Goal: Transaction & Acquisition: Download file/media

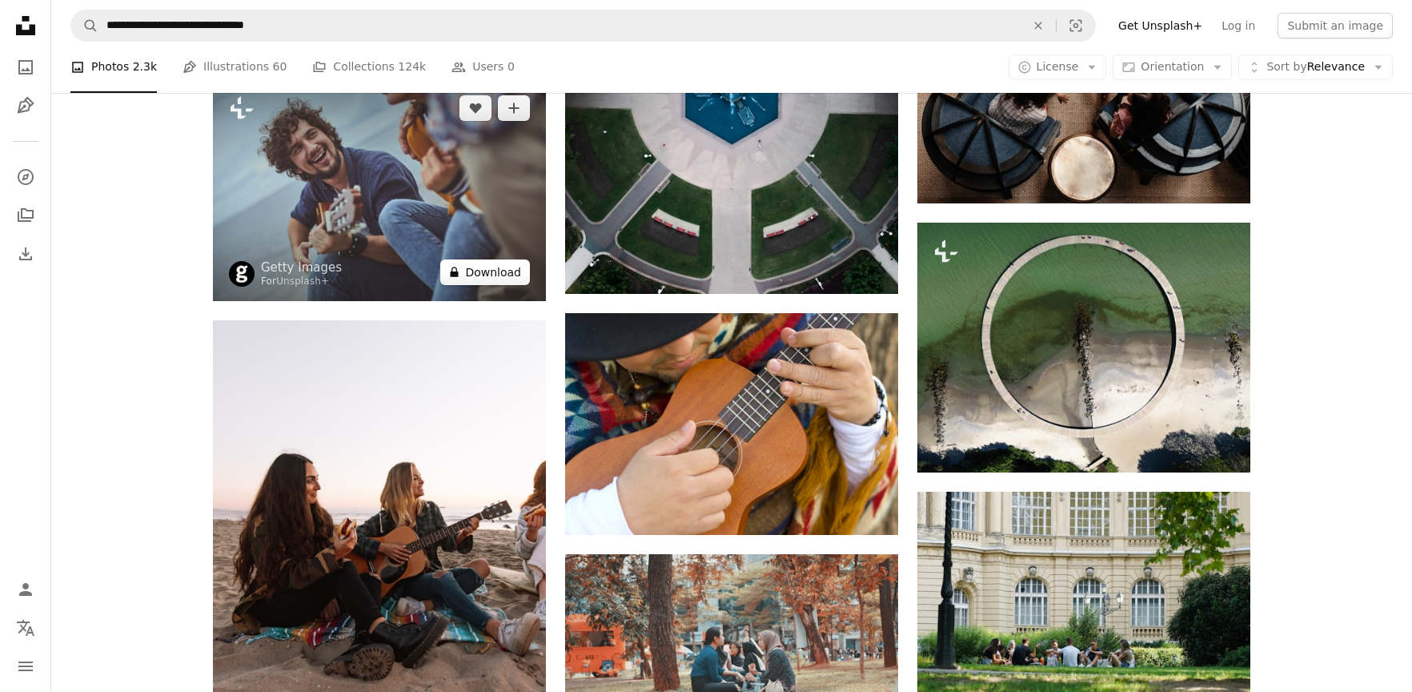
scroll to position [7280, 0]
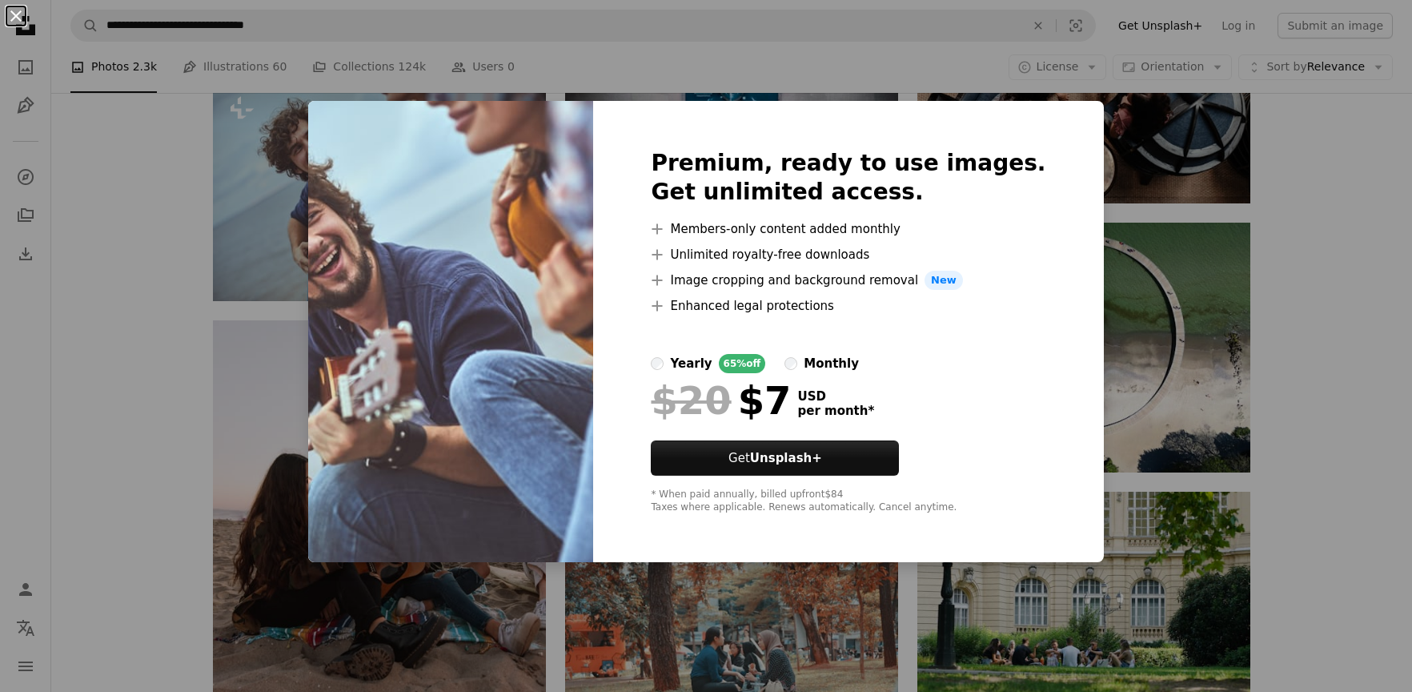
click at [19, 14] on button "An X shape" at bounding box center [15, 15] width 19 height 19
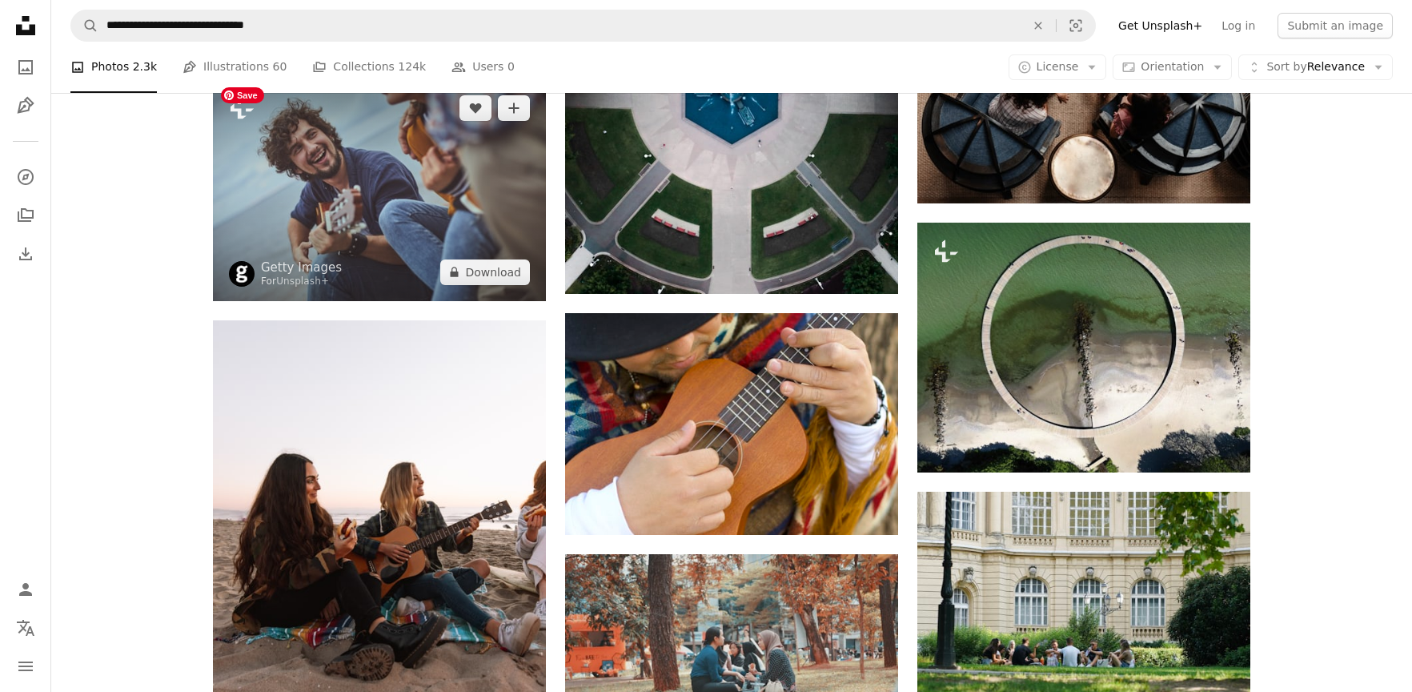
click at [463, 187] on img at bounding box center [379, 190] width 333 height 222
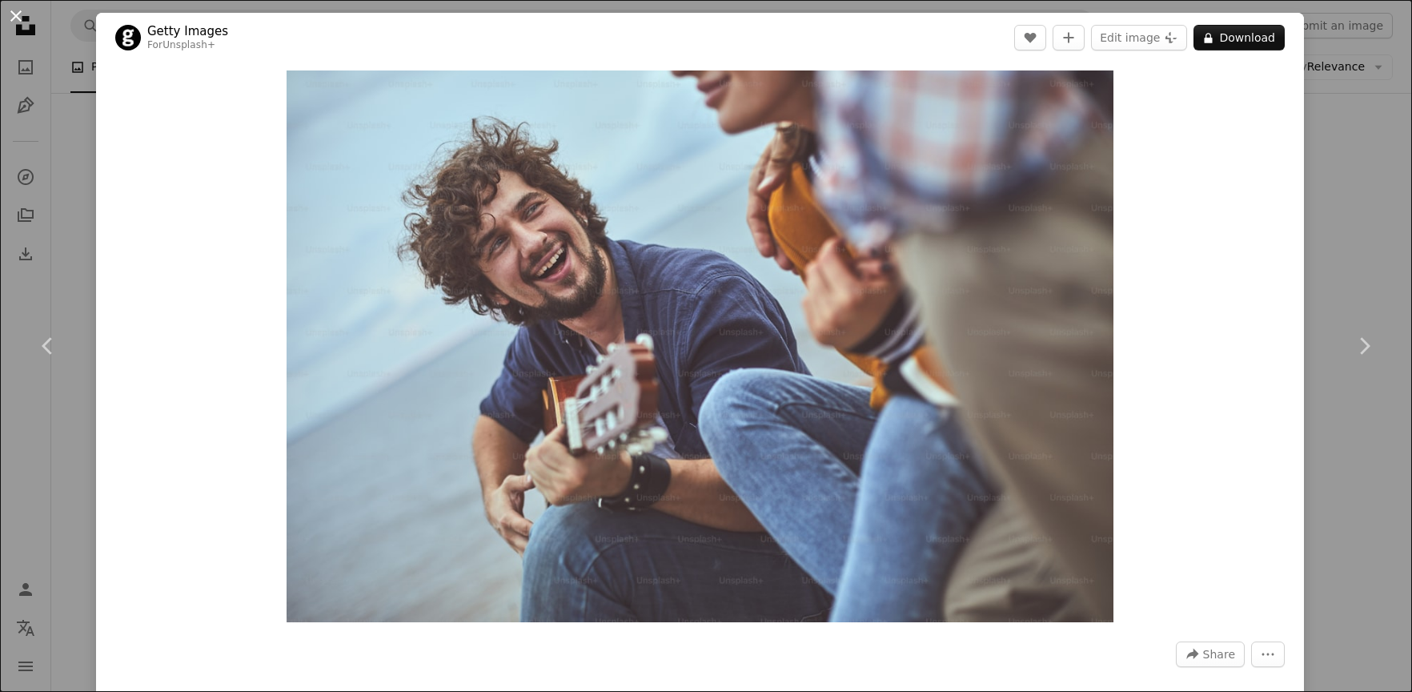
drag, startPoint x: 19, startPoint y: 12, endPoint x: 85, endPoint y: 122, distance: 127.8
click at [19, 12] on button "An X shape" at bounding box center [15, 15] width 19 height 19
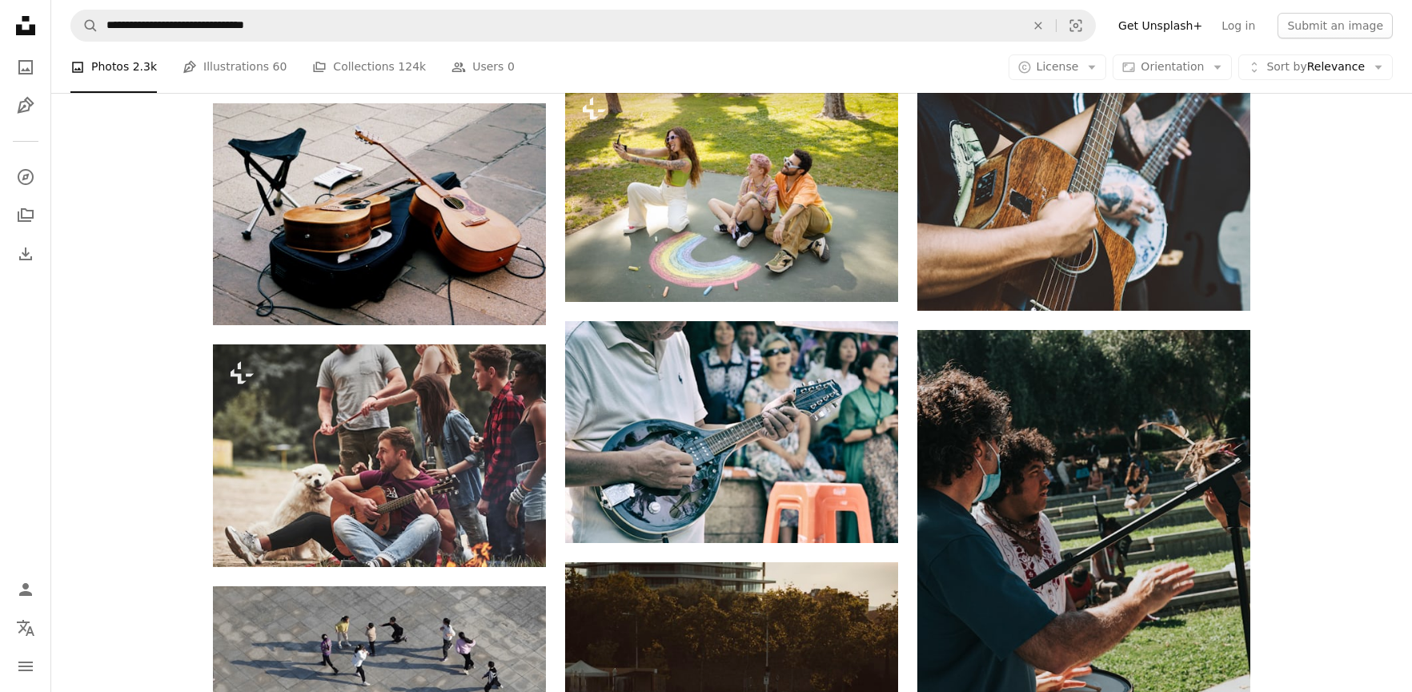
scroll to position [8666, 0]
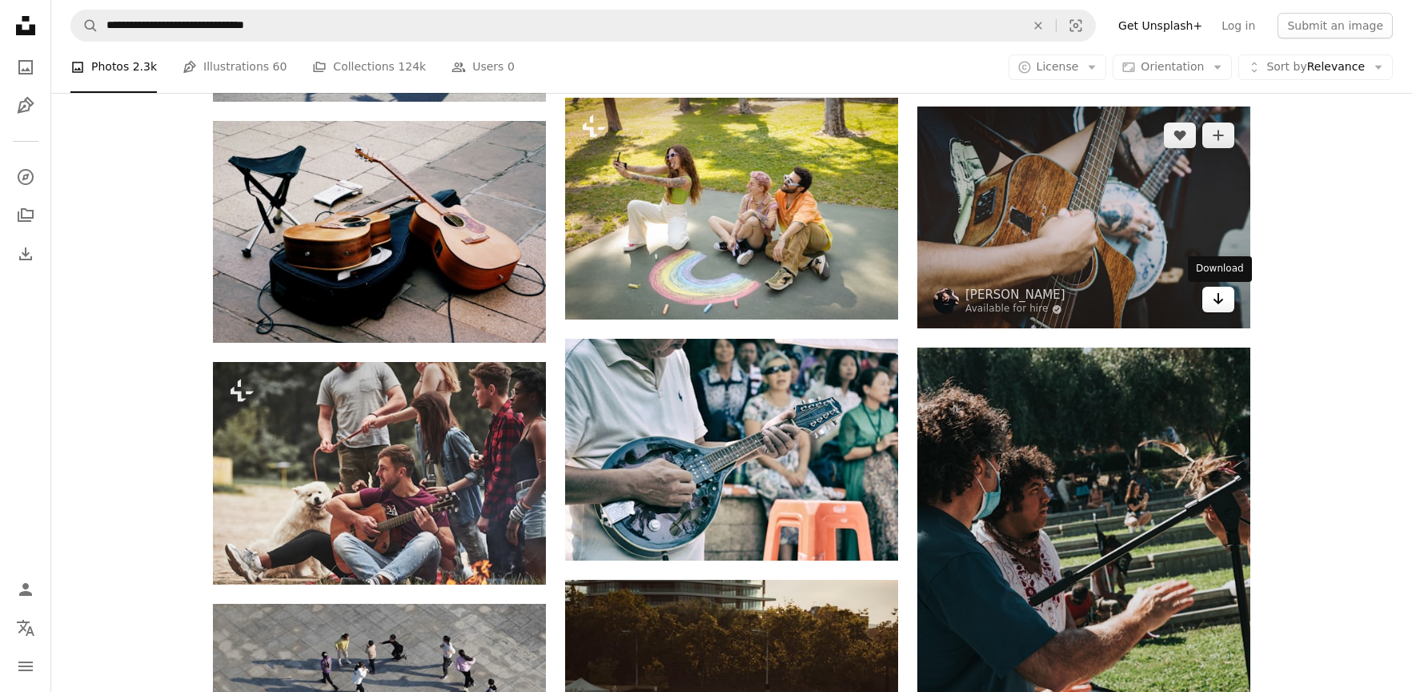
click at [1219, 300] on icon "Arrow pointing down" at bounding box center [1218, 298] width 13 height 19
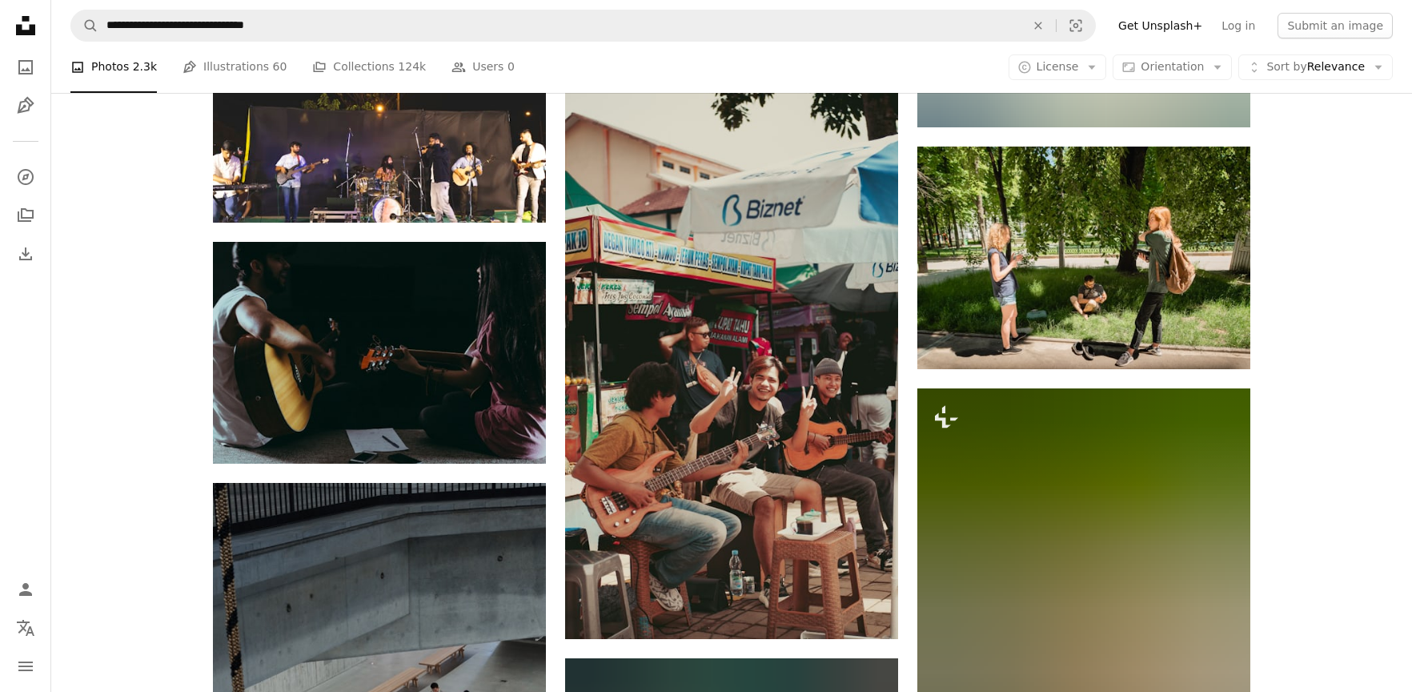
scroll to position [10145, 0]
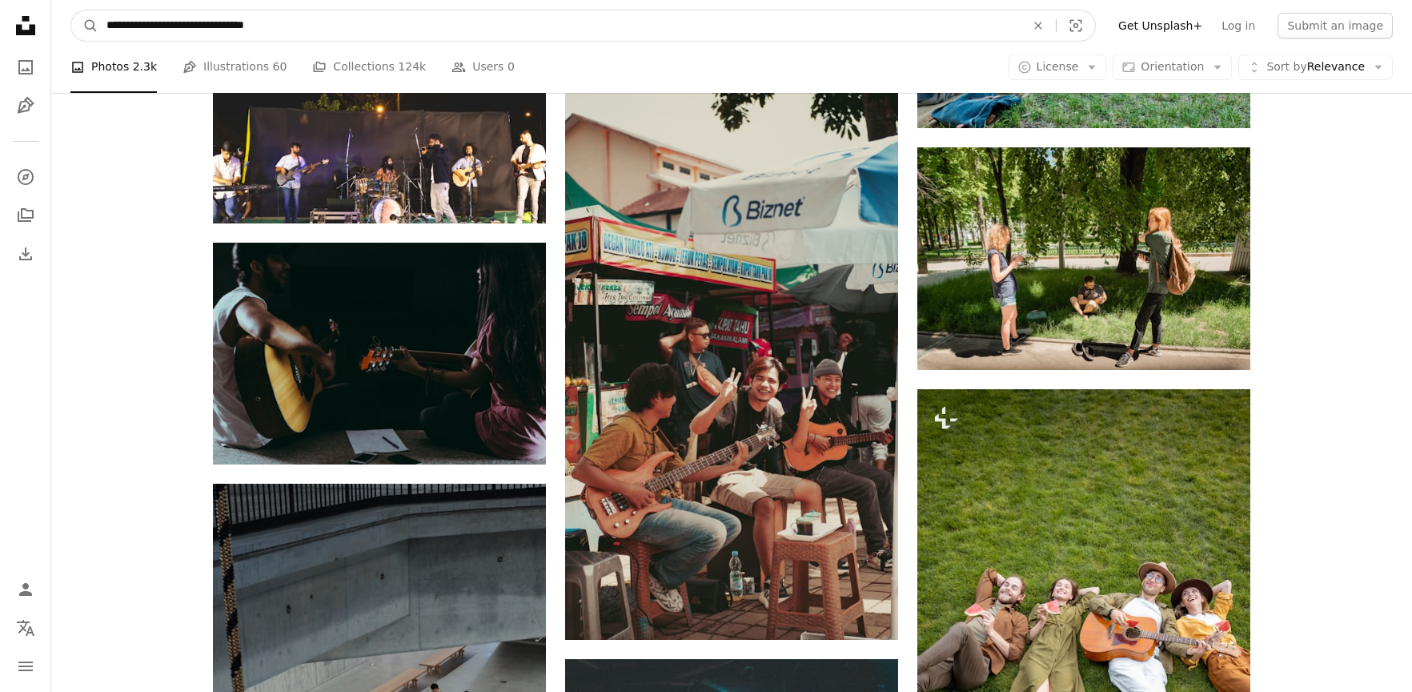
drag, startPoint x: 221, startPoint y: 26, endPoint x: 185, endPoint y: 24, distance: 36.1
click at [185, 24] on input "**********" at bounding box center [559, 25] width 922 height 30
type input "**********"
click at [71, 10] on button "A magnifying glass" at bounding box center [84, 25] width 27 height 30
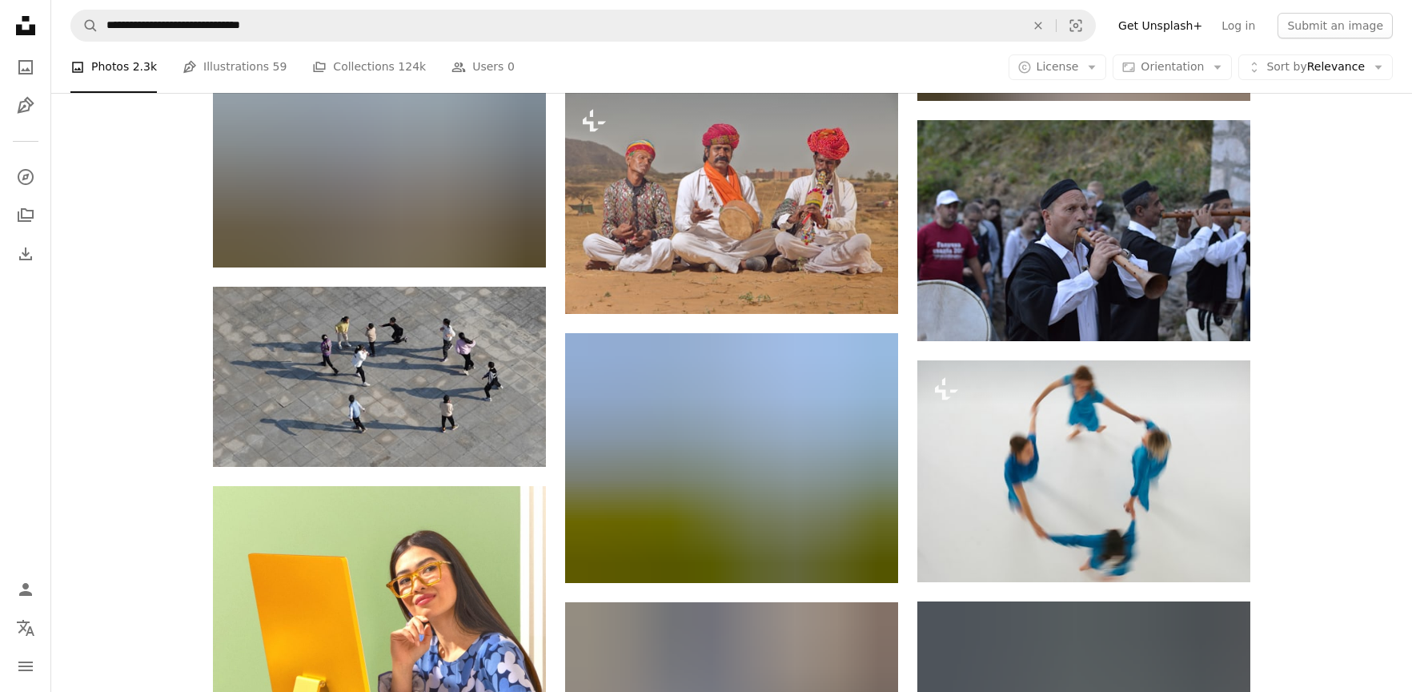
scroll to position [2484, 0]
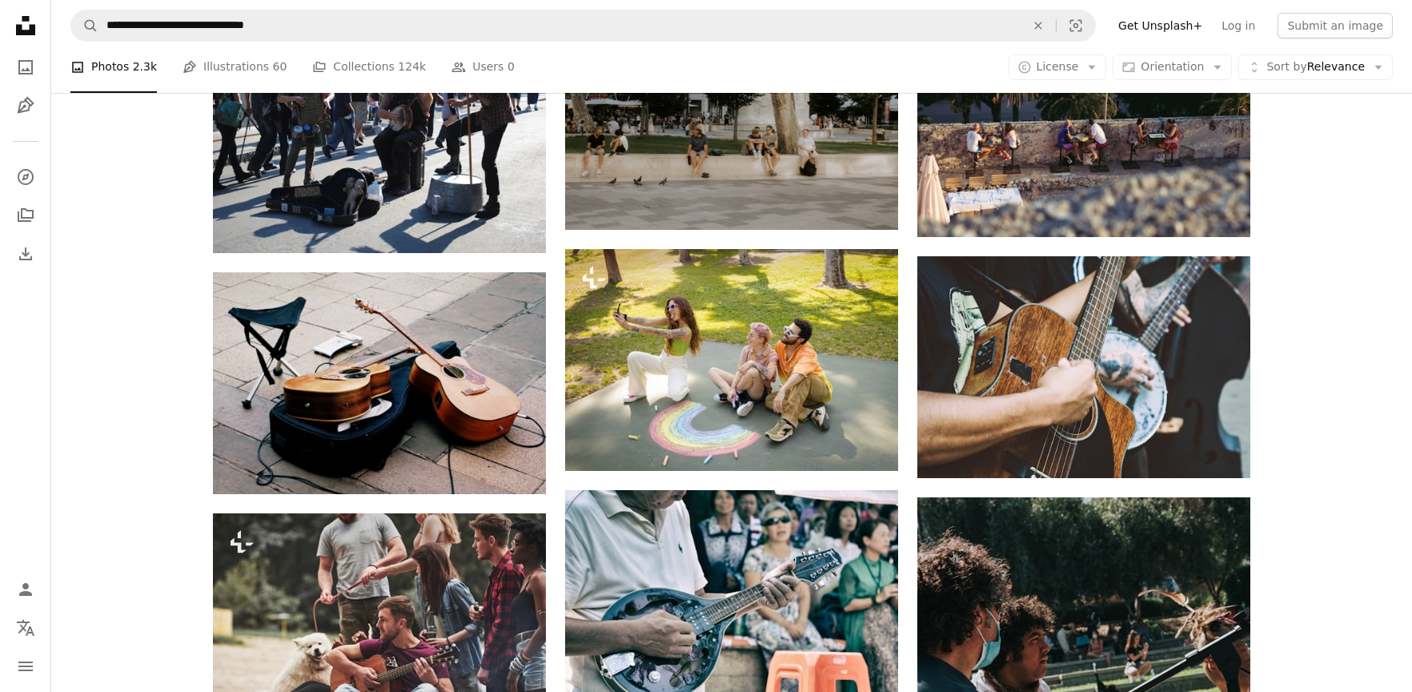
scroll to position [8502, 0]
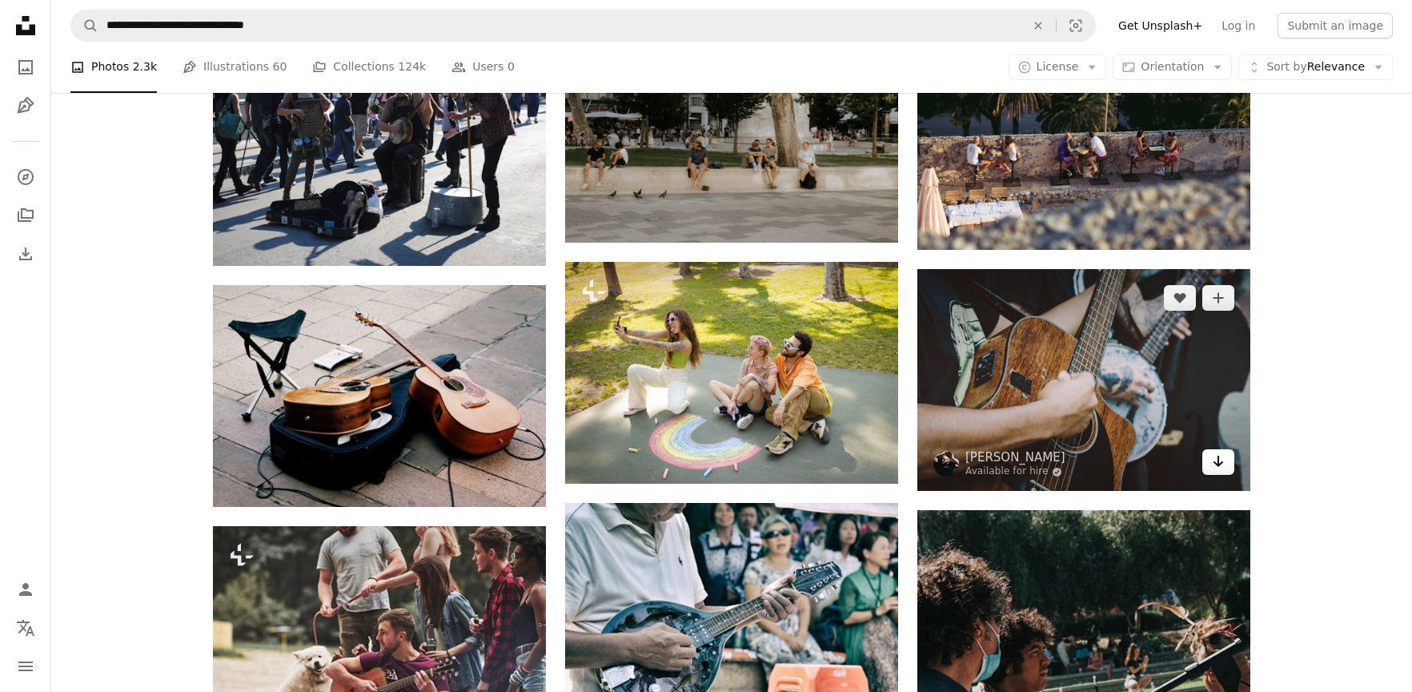
click at [1214, 466] on icon "Arrow pointing down" at bounding box center [1218, 461] width 13 height 19
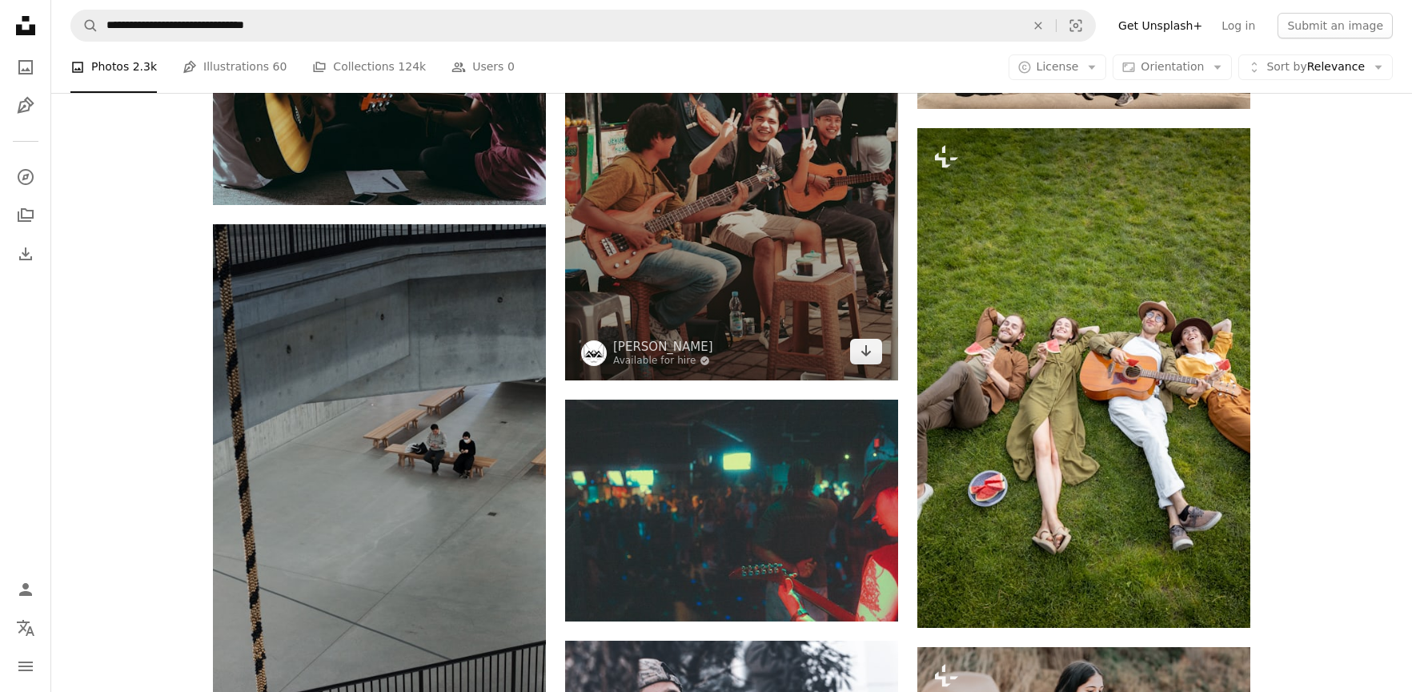
scroll to position [10403, 0]
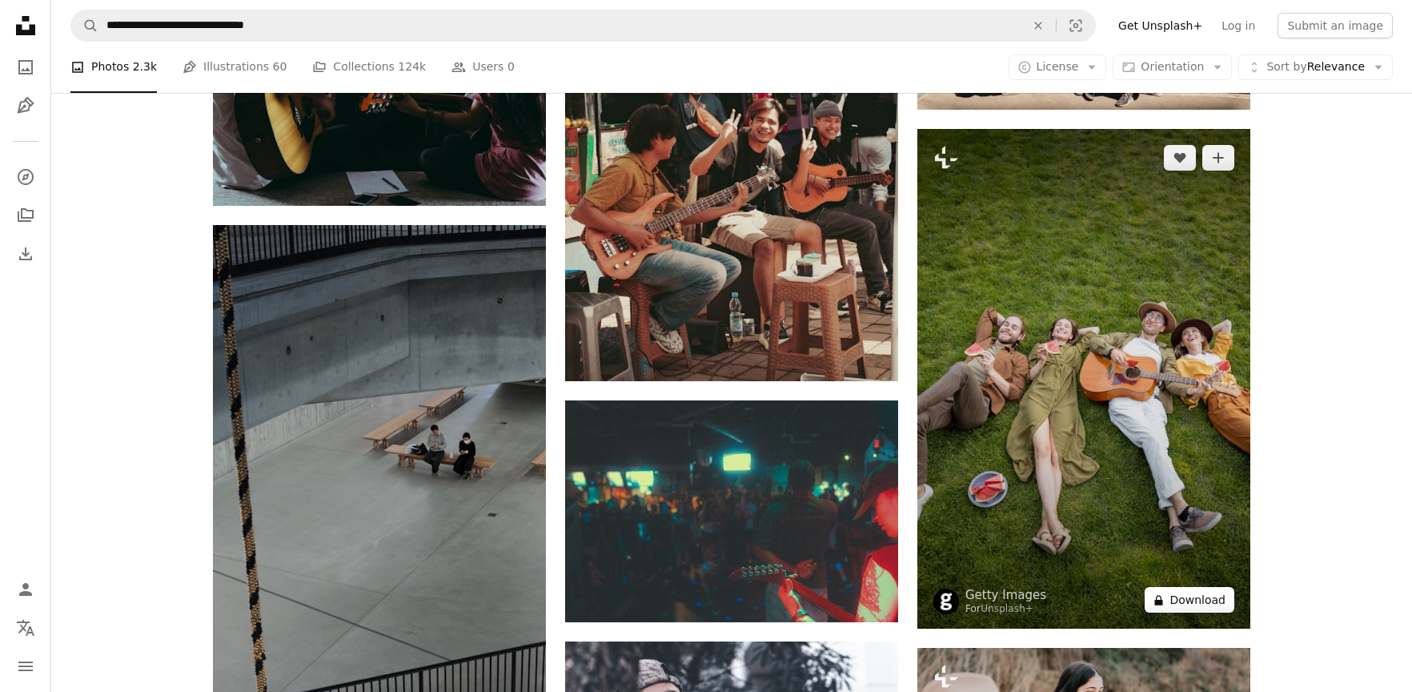
click at [1214, 597] on button "A lock Download" at bounding box center [1190, 600] width 90 height 26
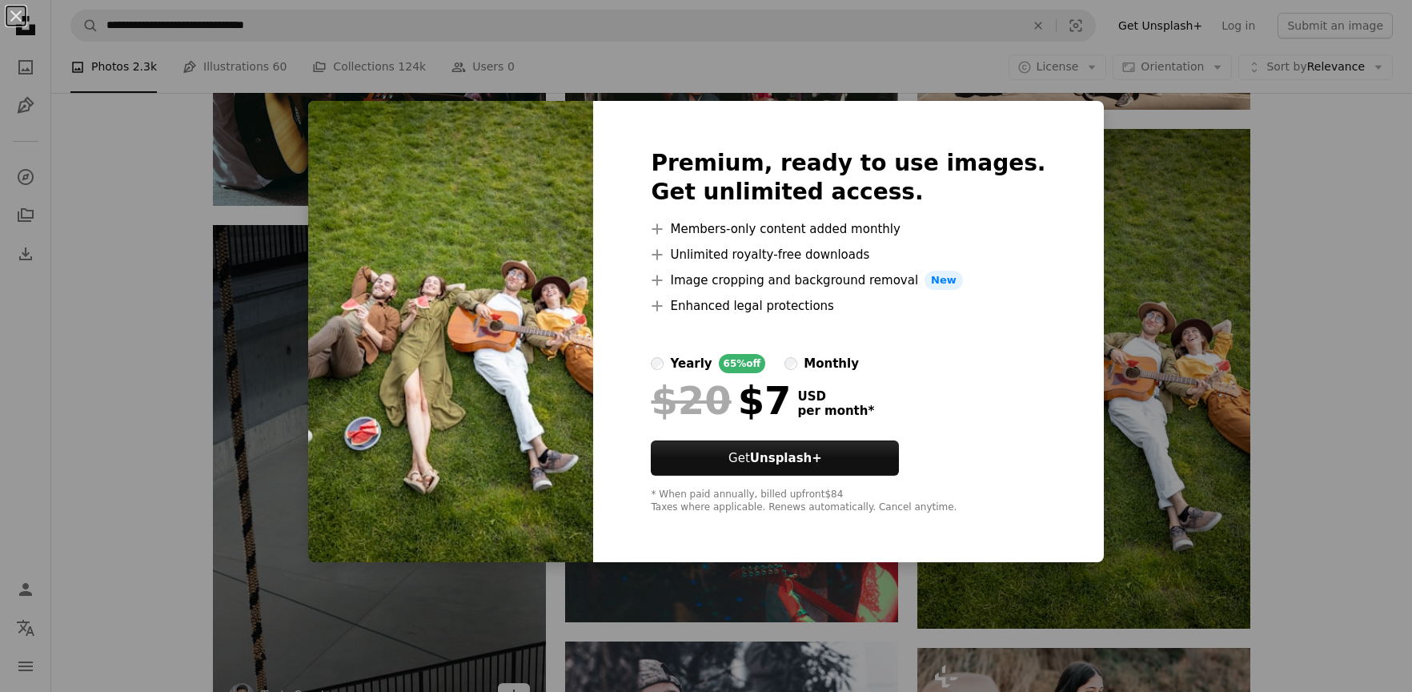
drag, startPoint x: 135, startPoint y: 432, endPoint x: 535, endPoint y: 363, distance: 405.4
click at [135, 432] on div "An X shape Premium, ready to use images. Get unlimited access. A plus sign Memb…" at bounding box center [706, 346] width 1412 height 692
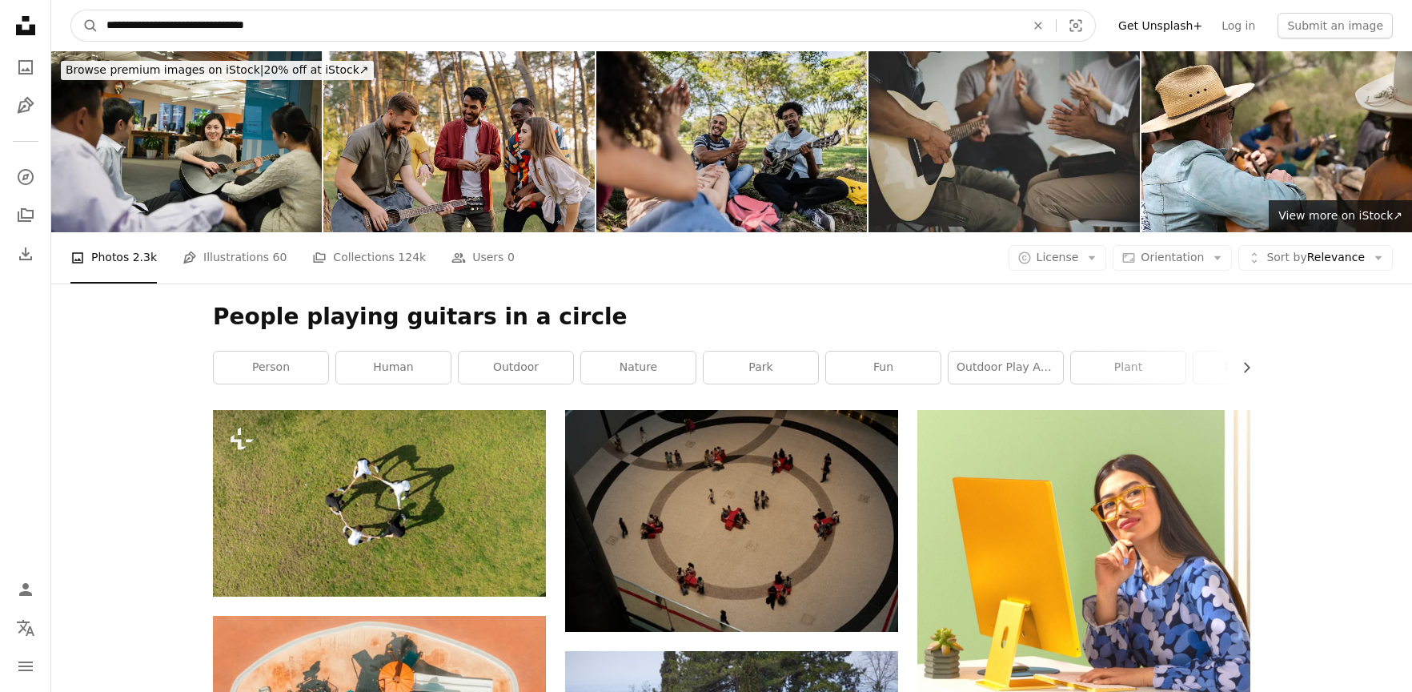
drag, startPoint x: 218, startPoint y: 24, endPoint x: 232, endPoint y: 22, distance: 14.6
click at [219, 24] on input "**********" at bounding box center [559, 25] width 922 height 30
type input "**********"
click at [71, 10] on button "A magnifying glass" at bounding box center [84, 25] width 27 height 30
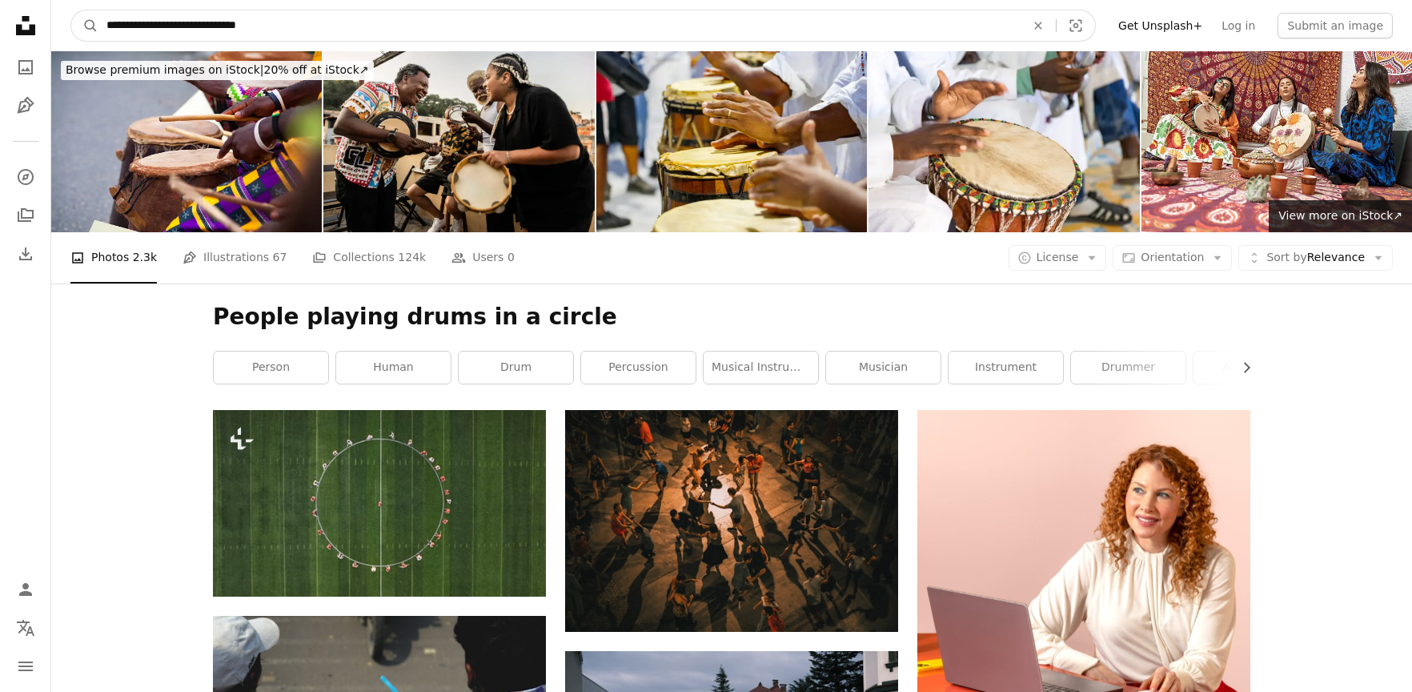
drag, startPoint x: 239, startPoint y: 26, endPoint x: 215, endPoint y: 27, distance: 23.2
click at [215, 27] on input "**********" at bounding box center [559, 25] width 922 height 30
drag, startPoint x: 186, startPoint y: 26, endPoint x: 0, endPoint y: 20, distance: 185.9
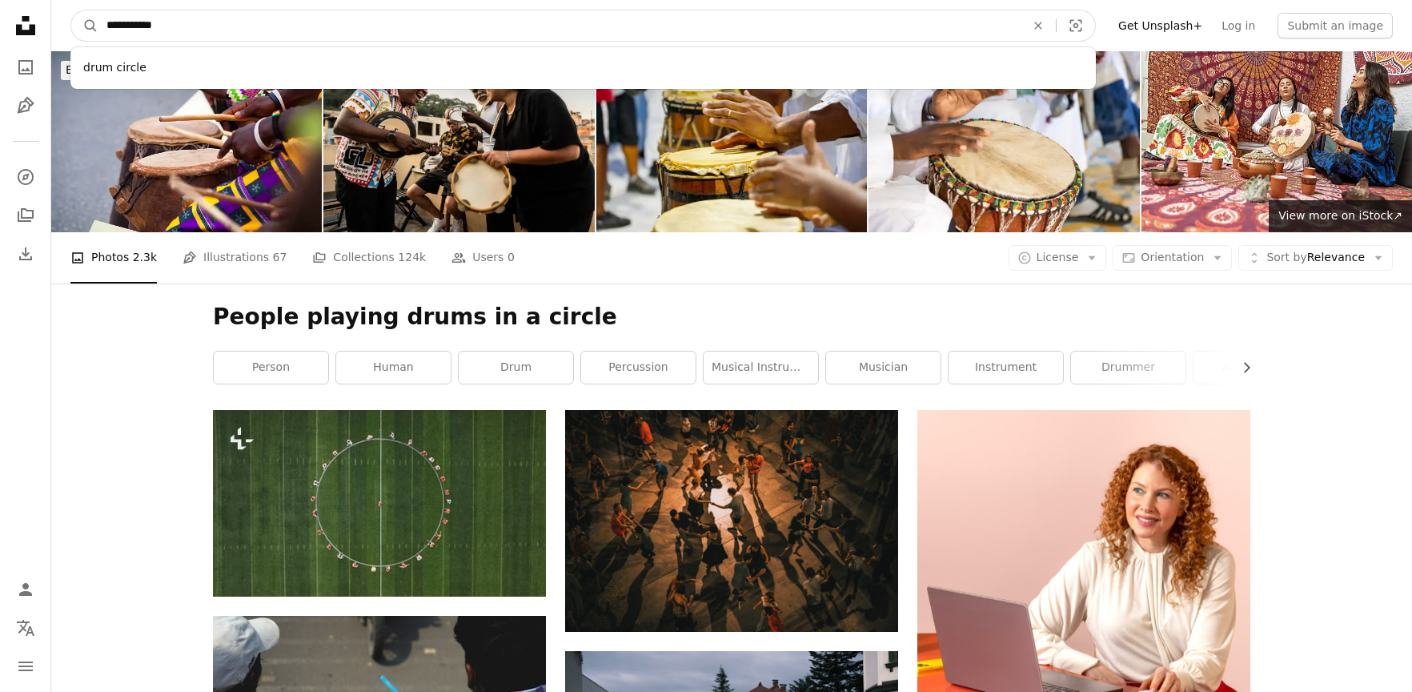
type input "**********"
click at [71, 10] on button "A magnifying glass" at bounding box center [84, 25] width 27 height 30
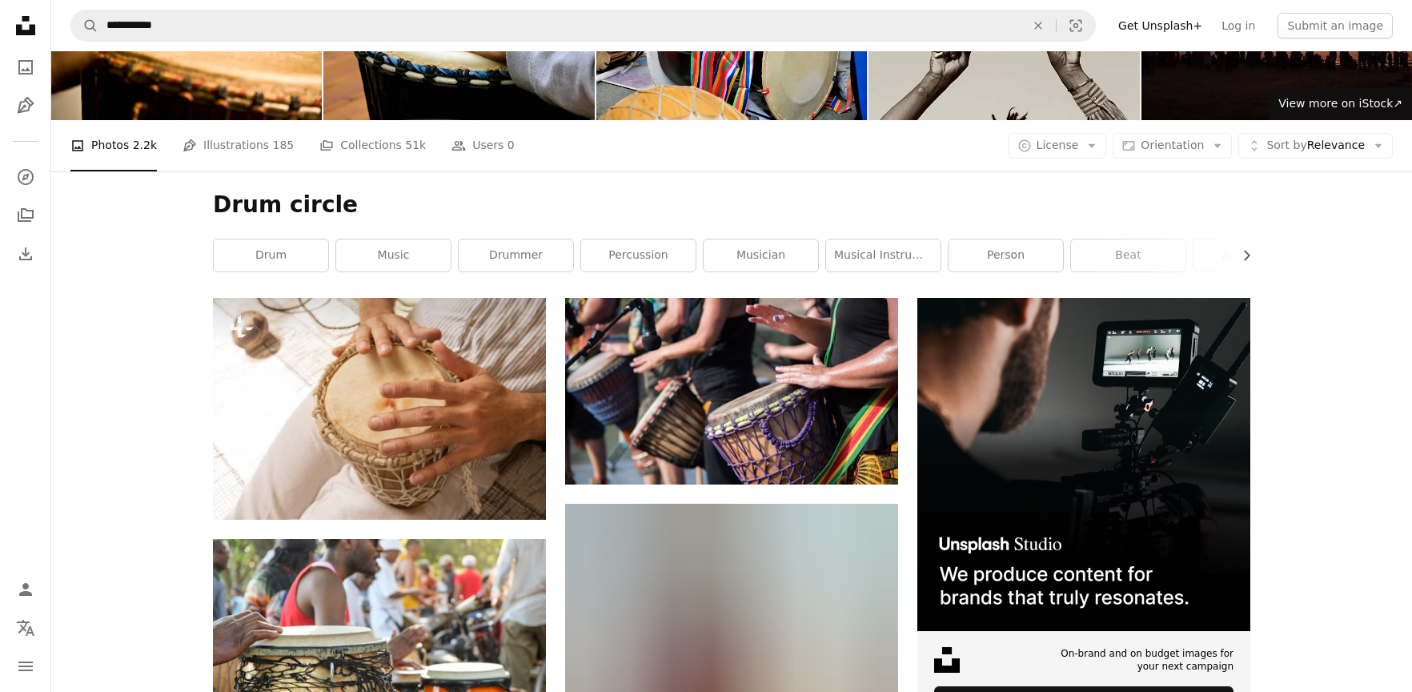
scroll to position [265, 0]
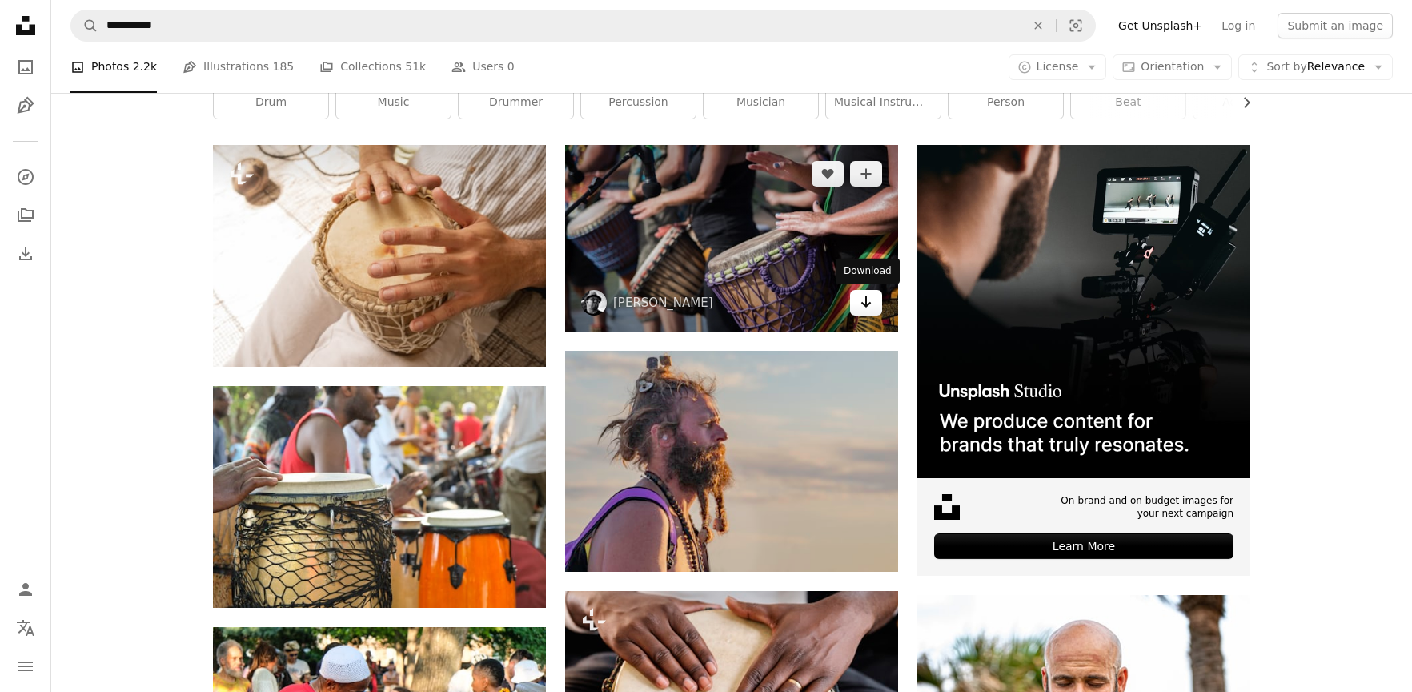
click at [871, 306] on icon "Arrow pointing down" at bounding box center [866, 301] width 13 height 19
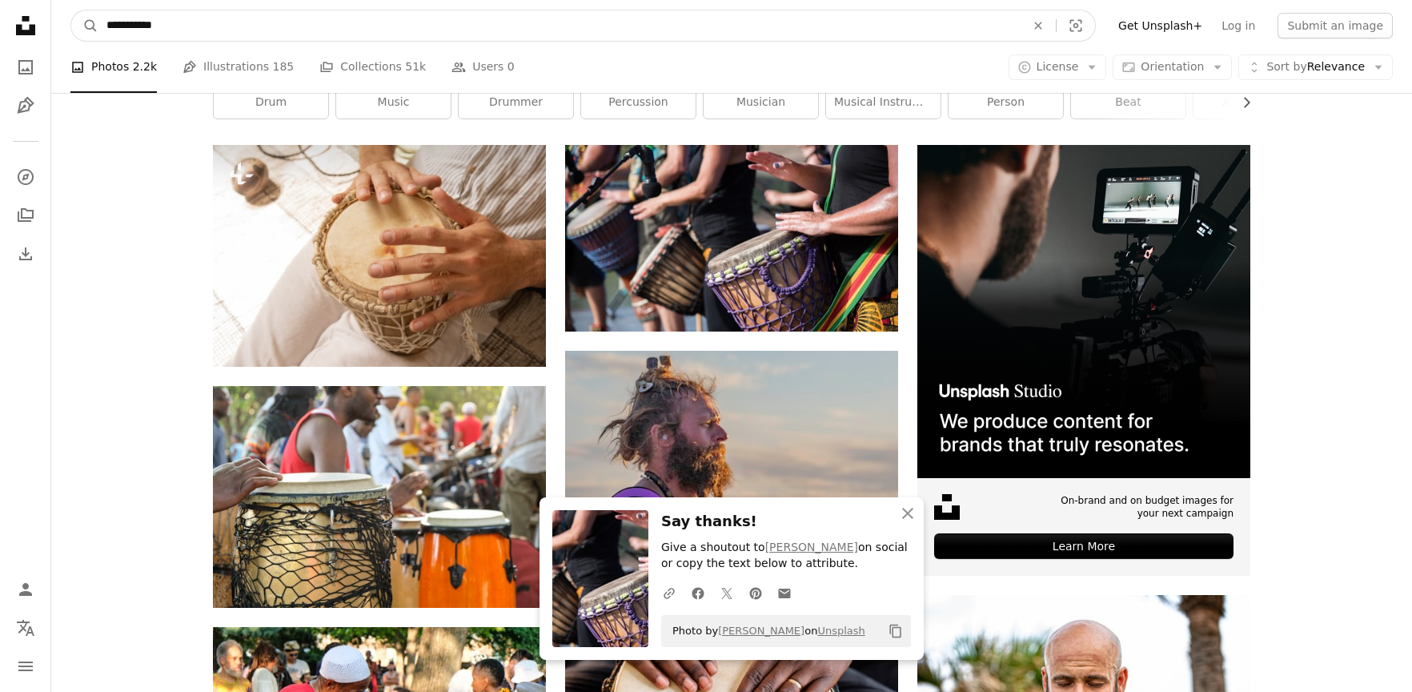
click at [179, 27] on input "**********" at bounding box center [559, 25] width 922 height 30
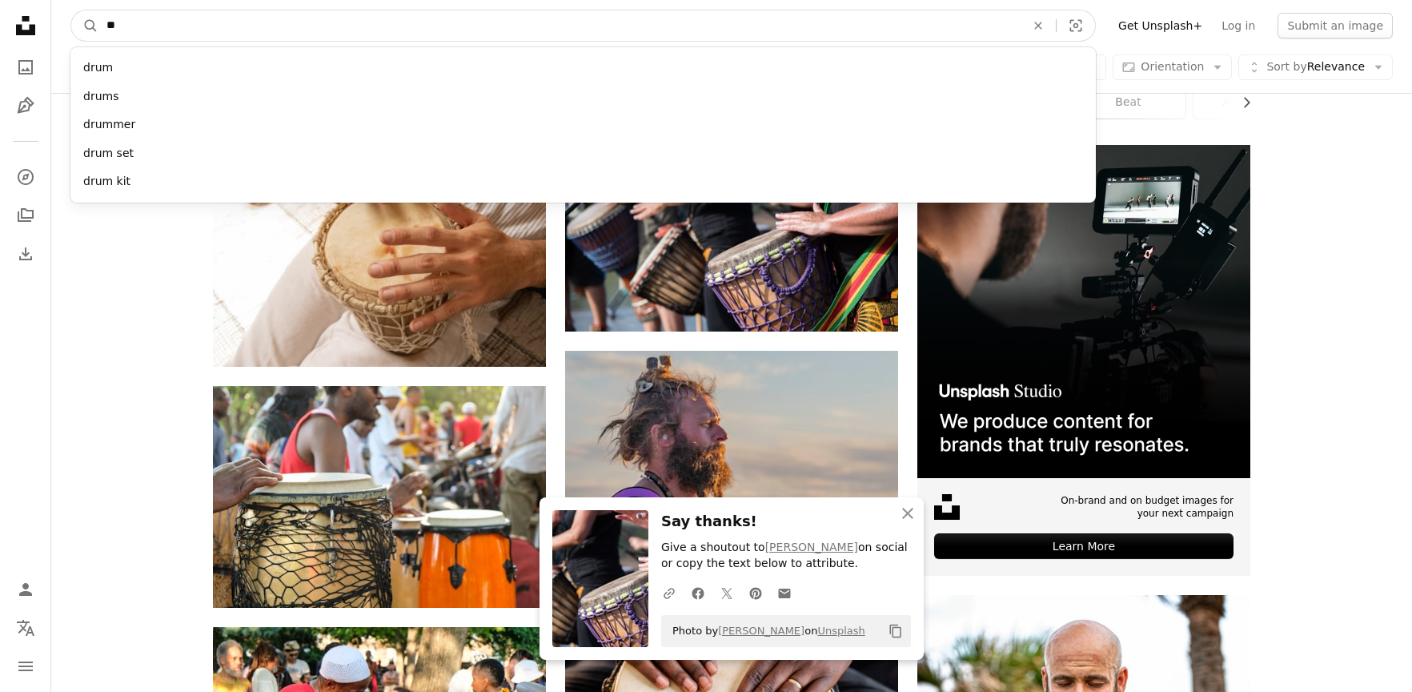
type input "*"
type input "**********"
click button "A magnifying glass" at bounding box center [84, 25] width 27 height 30
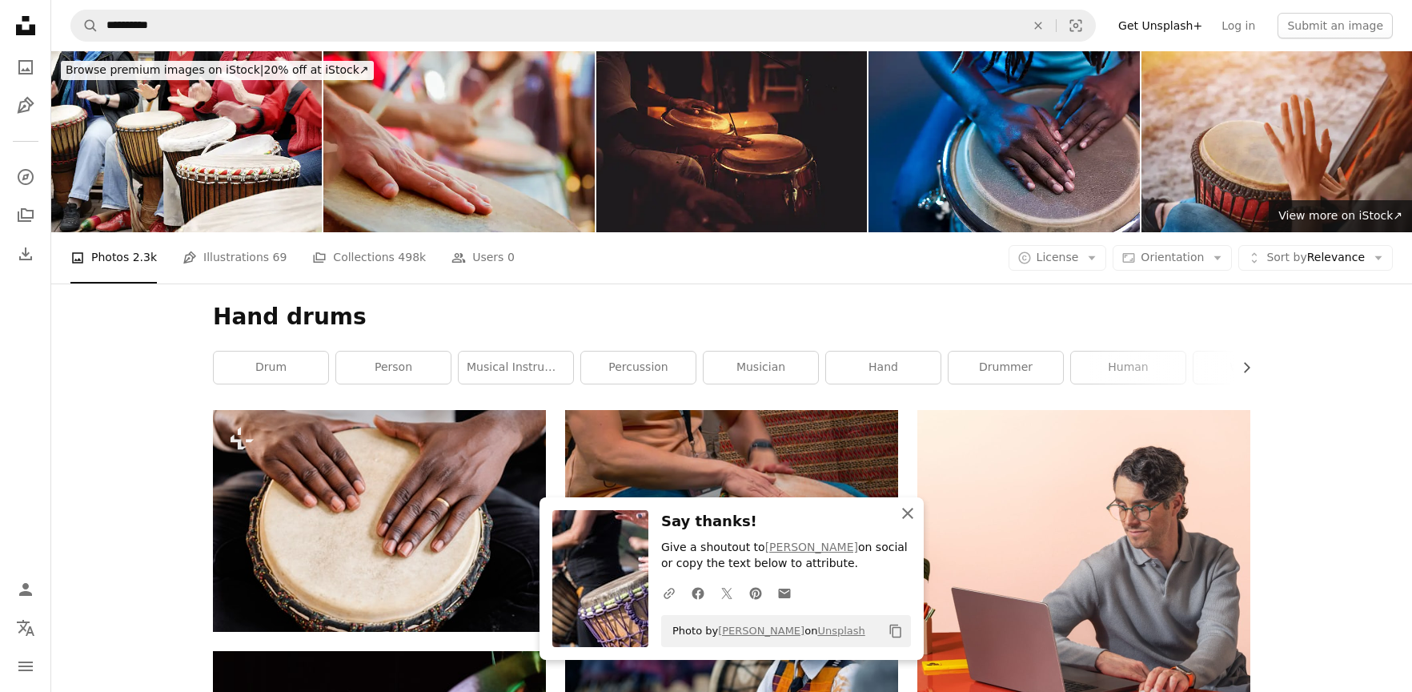
click at [907, 513] on icon "button" at bounding box center [907, 513] width 11 height 11
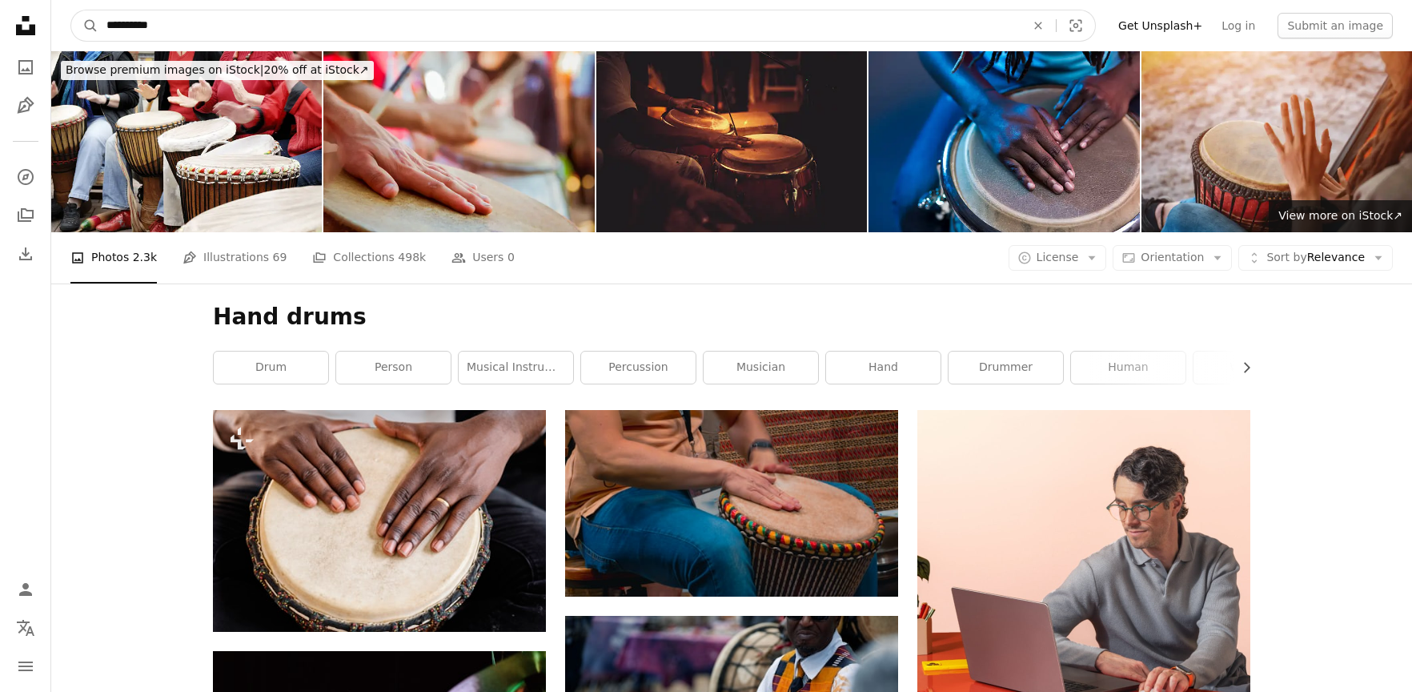
drag, startPoint x: 229, startPoint y: 26, endPoint x: 54, endPoint y: 6, distance: 176.6
click at [54, 6] on nav "**********" at bounding box center [731, 25] width 1361 height 51
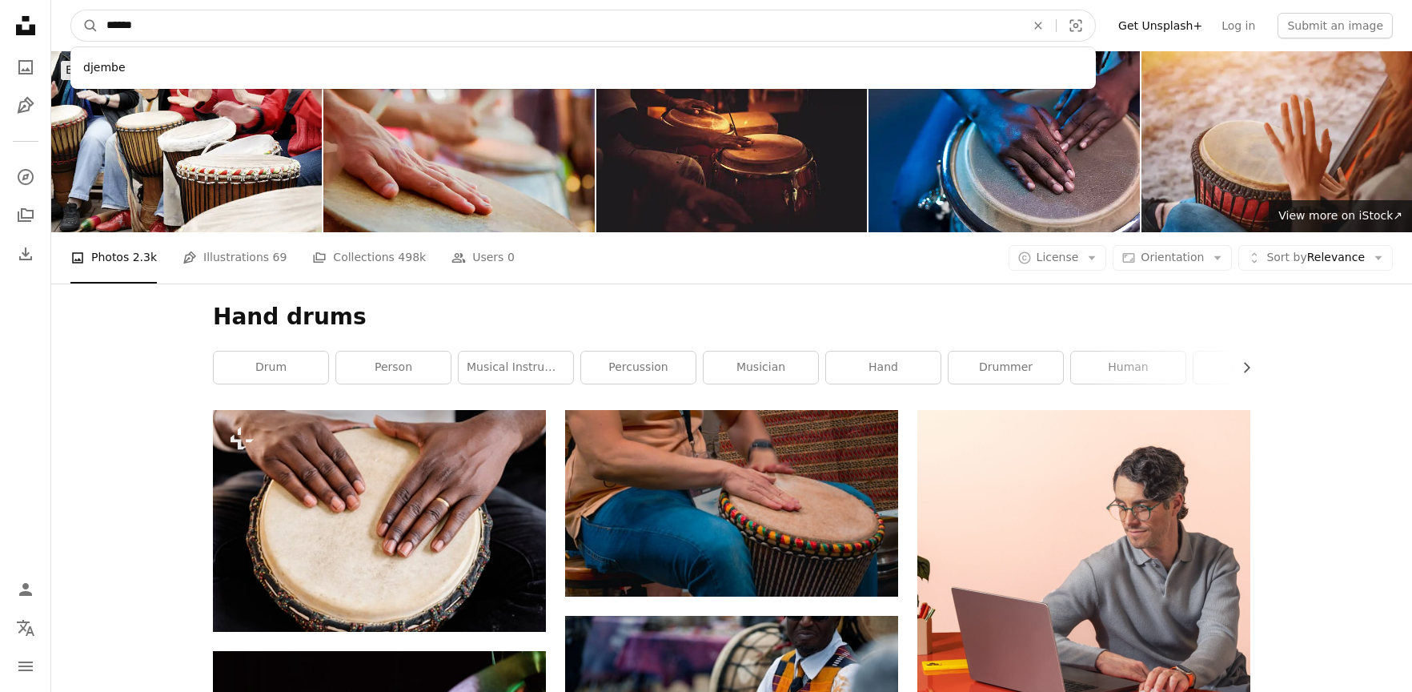
type input "******"
click at [71, 10] on button "A magnifying glass" at bounding box center [84, 25] width 27 height 30
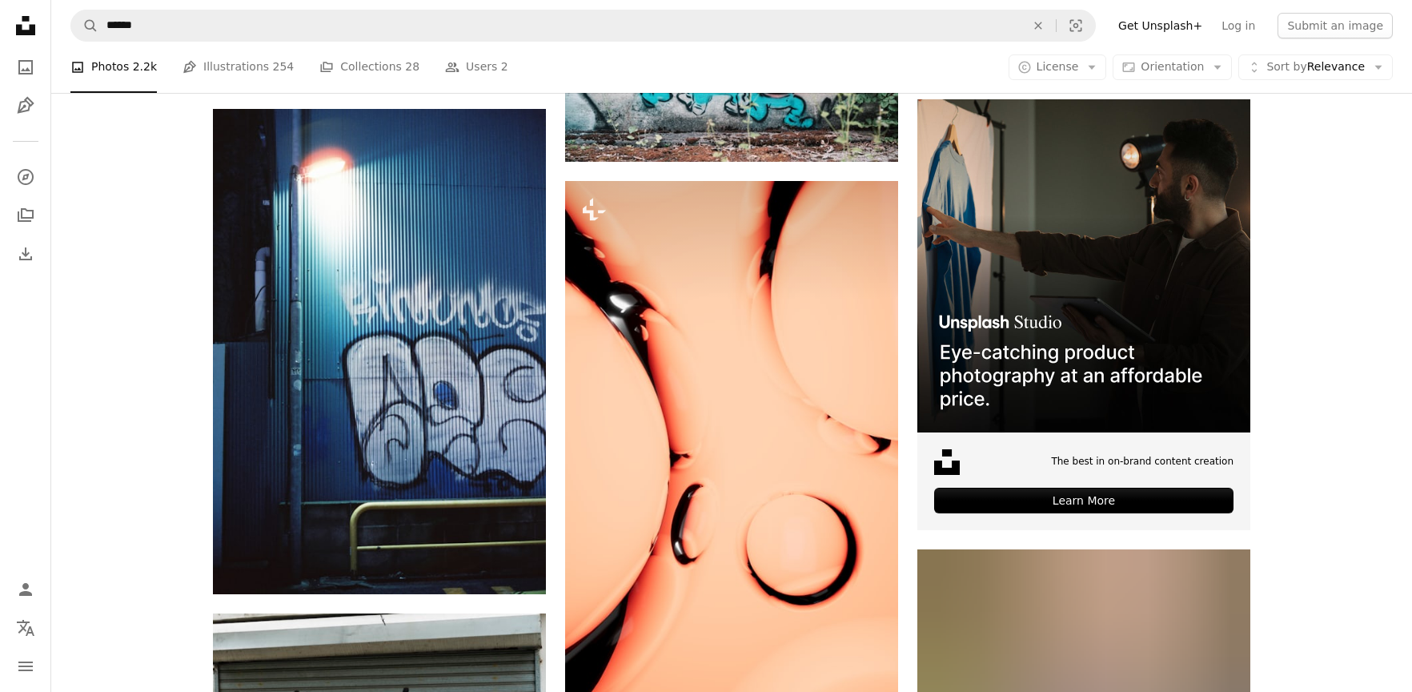
scroll to position [5210, 0]
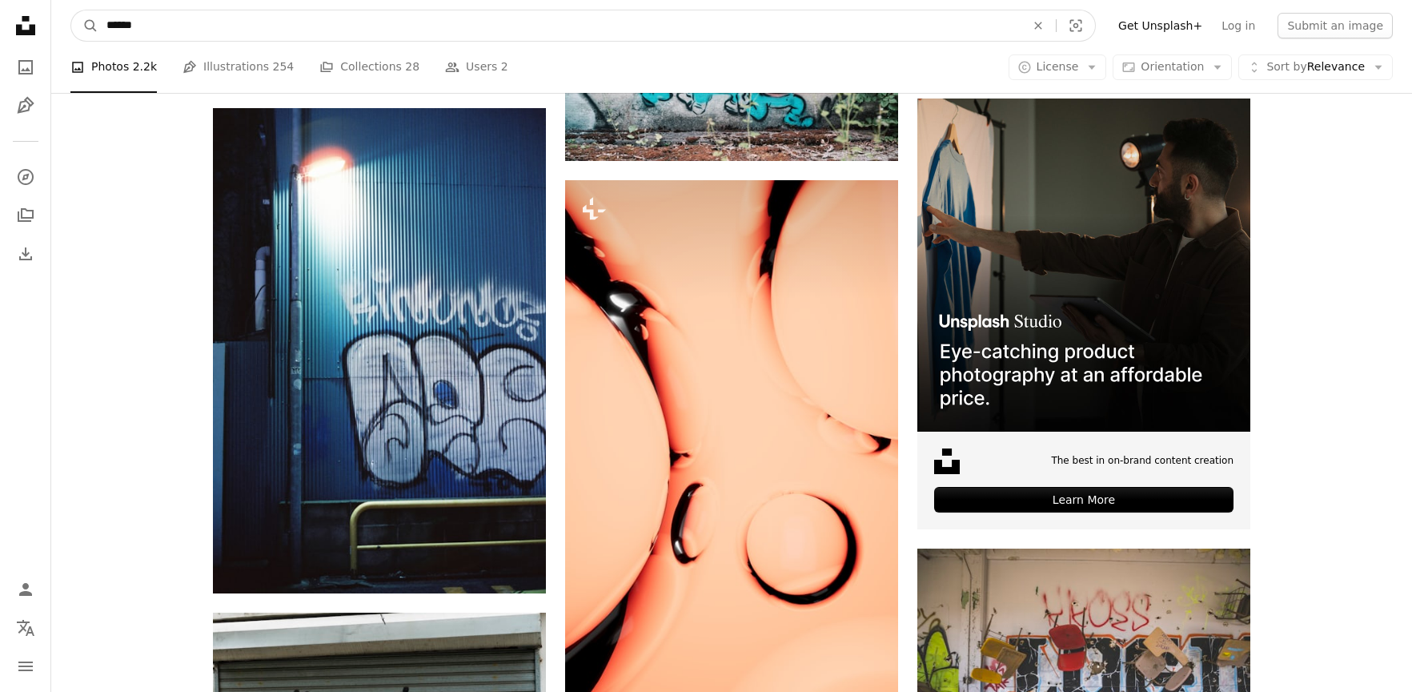
drag, startPoint x: 157, startPoint y: 26, endPoint x: 67, endPoint y: 26, distance: 89.7
click at [67, 26] on nav "A magnifying glass ****** An X shape Visual search Filters Get Unsplash+ Log in…" at bounding box center [731, 25] width 1361 height 51
type input "**********"
click at [71, 10] on button "A magnifying glass" at bounding box center [84, 25] width 27 height 30
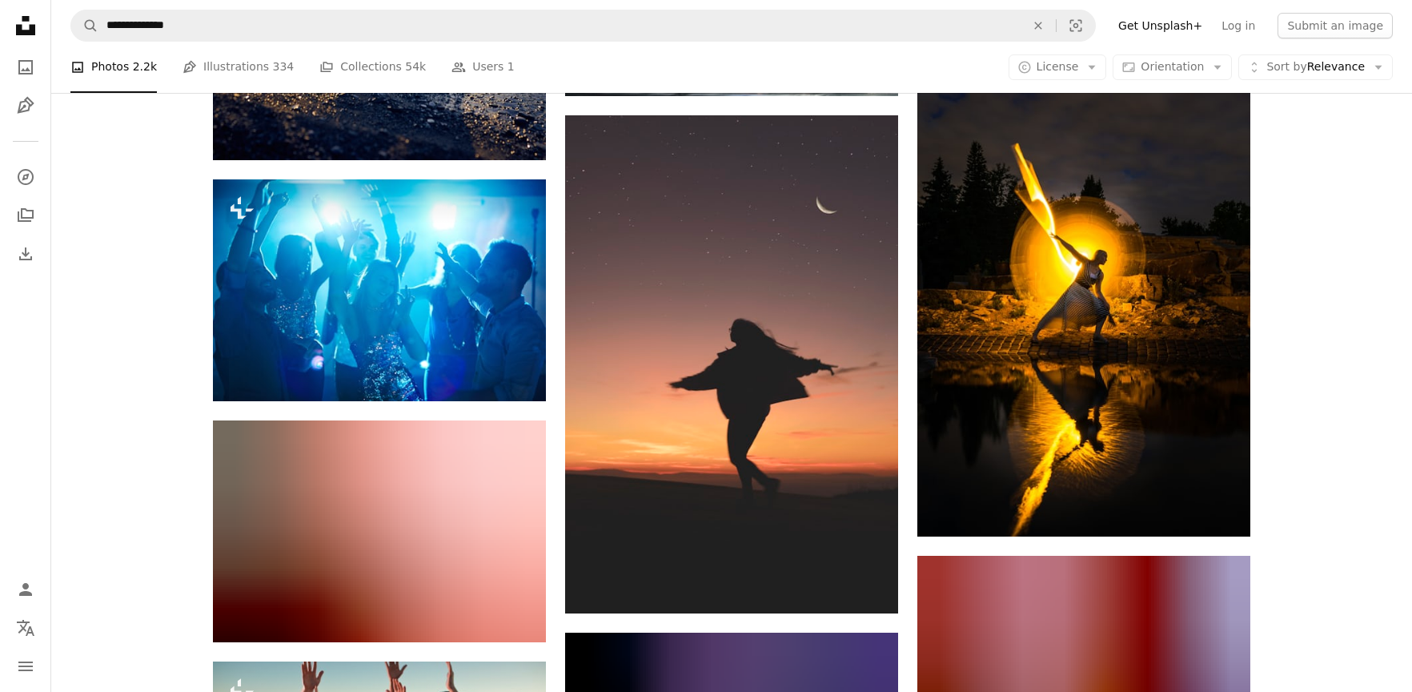
scroll to position [2004, 0]
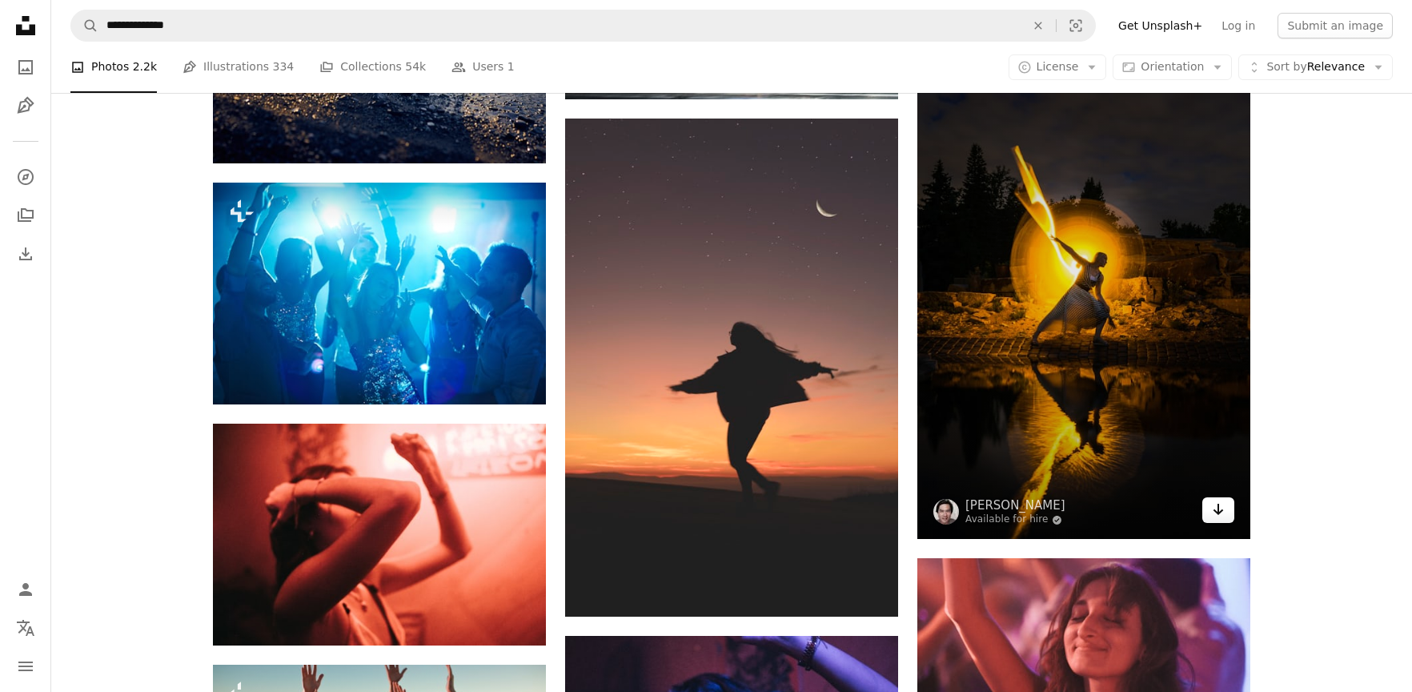
click at [1224, 508] on icon "Arrow pointing down" at bounding box center [1218, 509] width 13 height 19
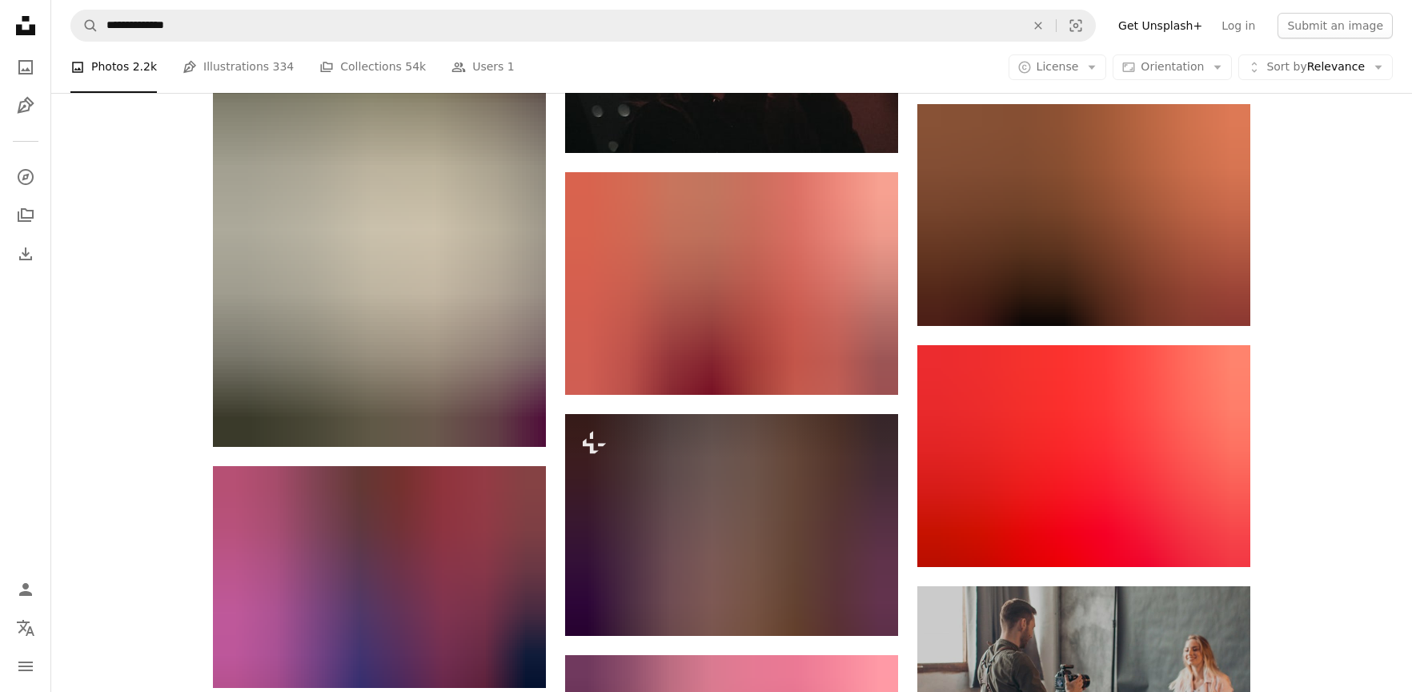
scroll to position [4671, 0]
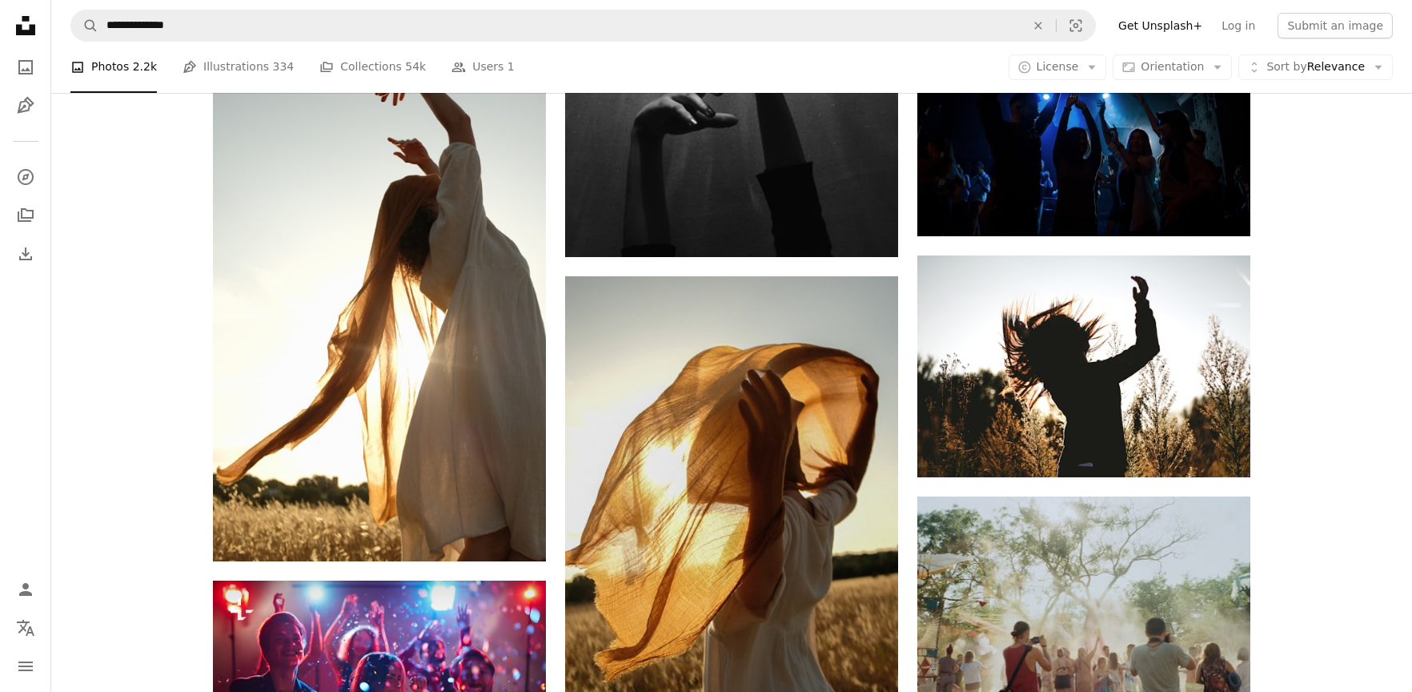
scroll to position [0, 0]
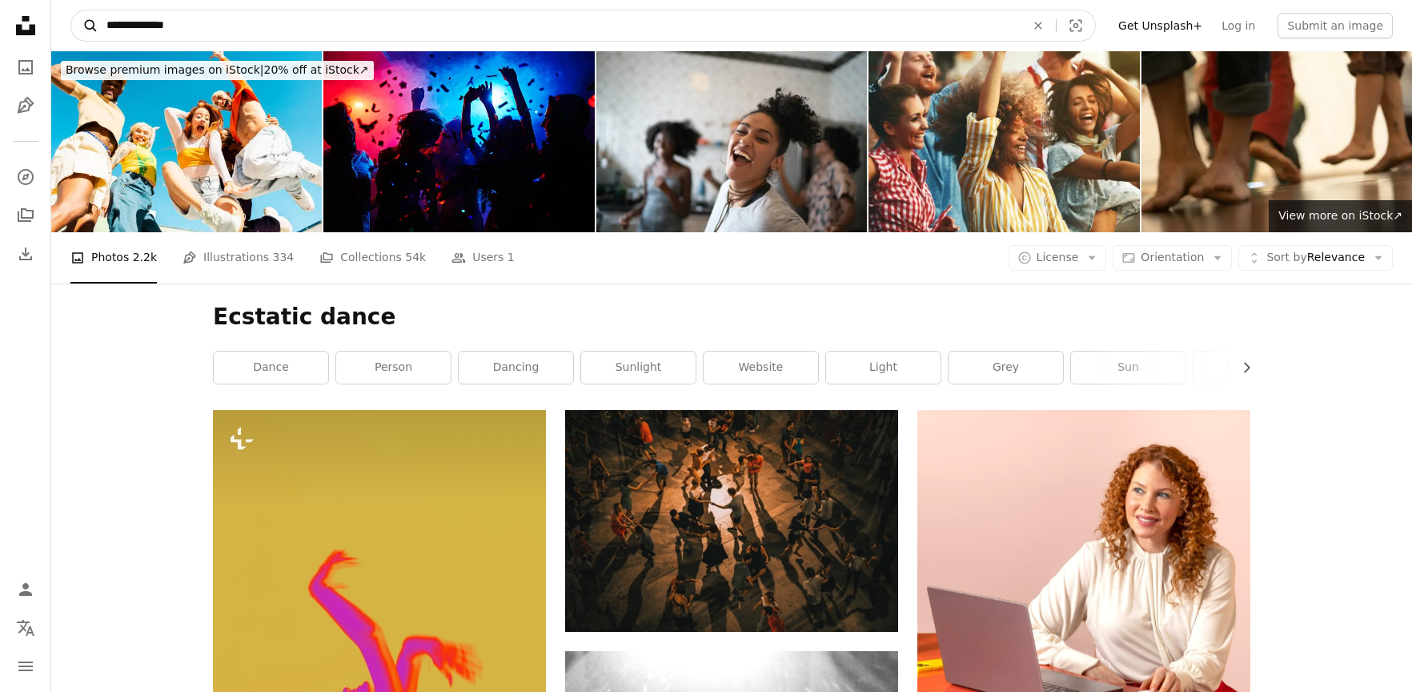
drag, startPoint x: 175, startPoint y: 27, endPoint x: 73, endPoint y: 26, distance: 102.5
click at [73, 26] on form "**********" at bounding box center [583, 26] width 1026 height 32
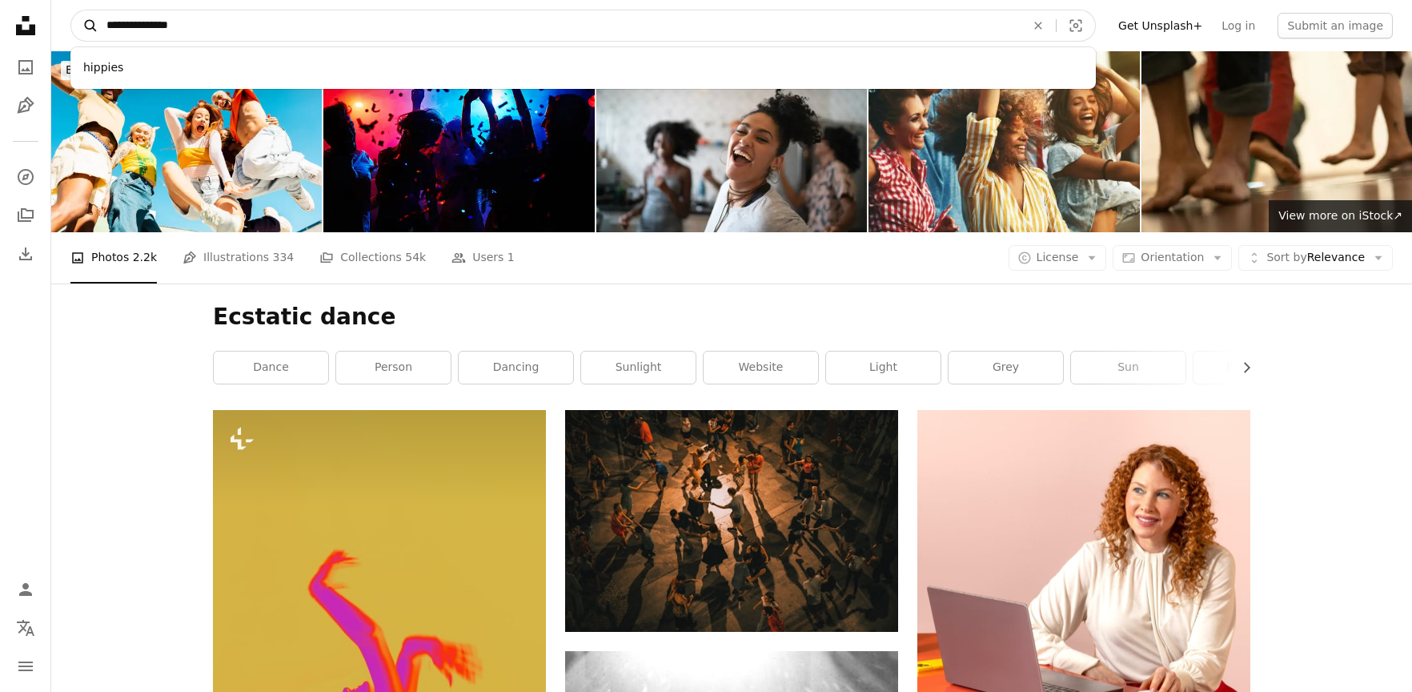
type input "**********"
click at [71, 10] on button "A magnifying glass" at bounding box center [84, 25] width 27 height 30
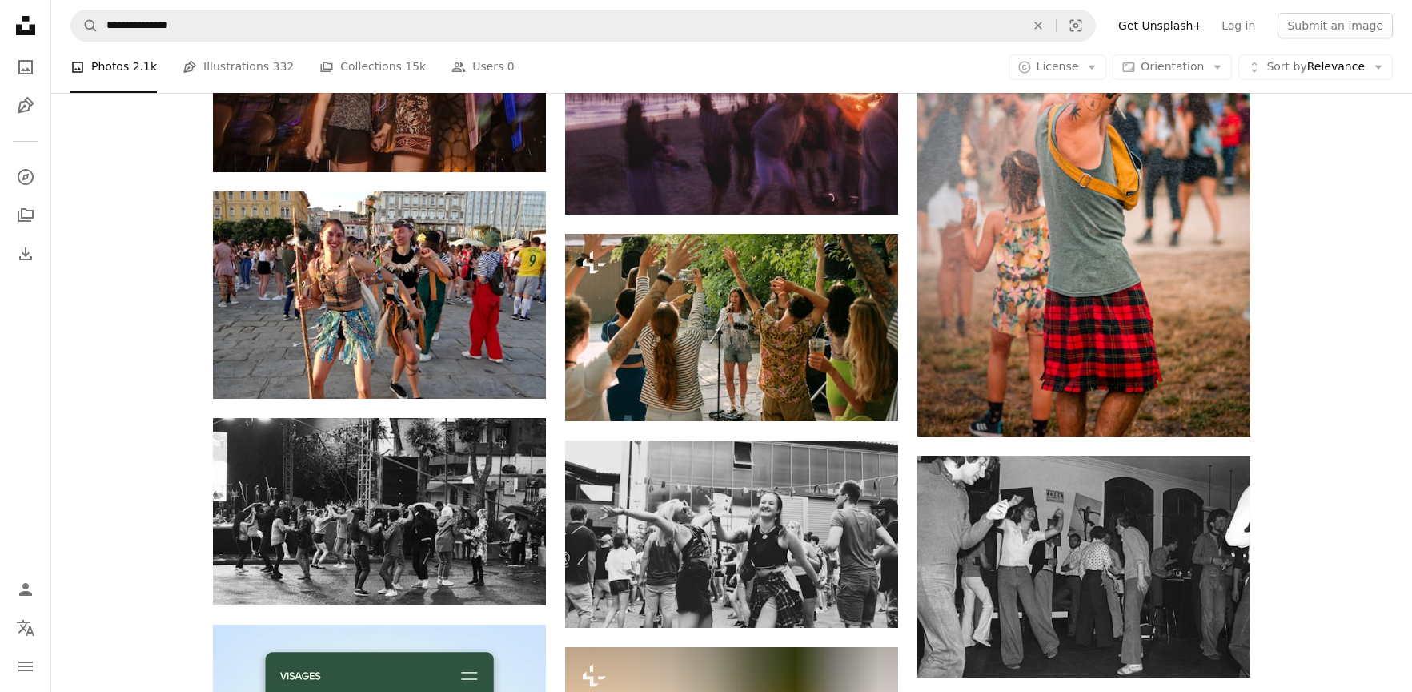
scroll to position [2426, 0]
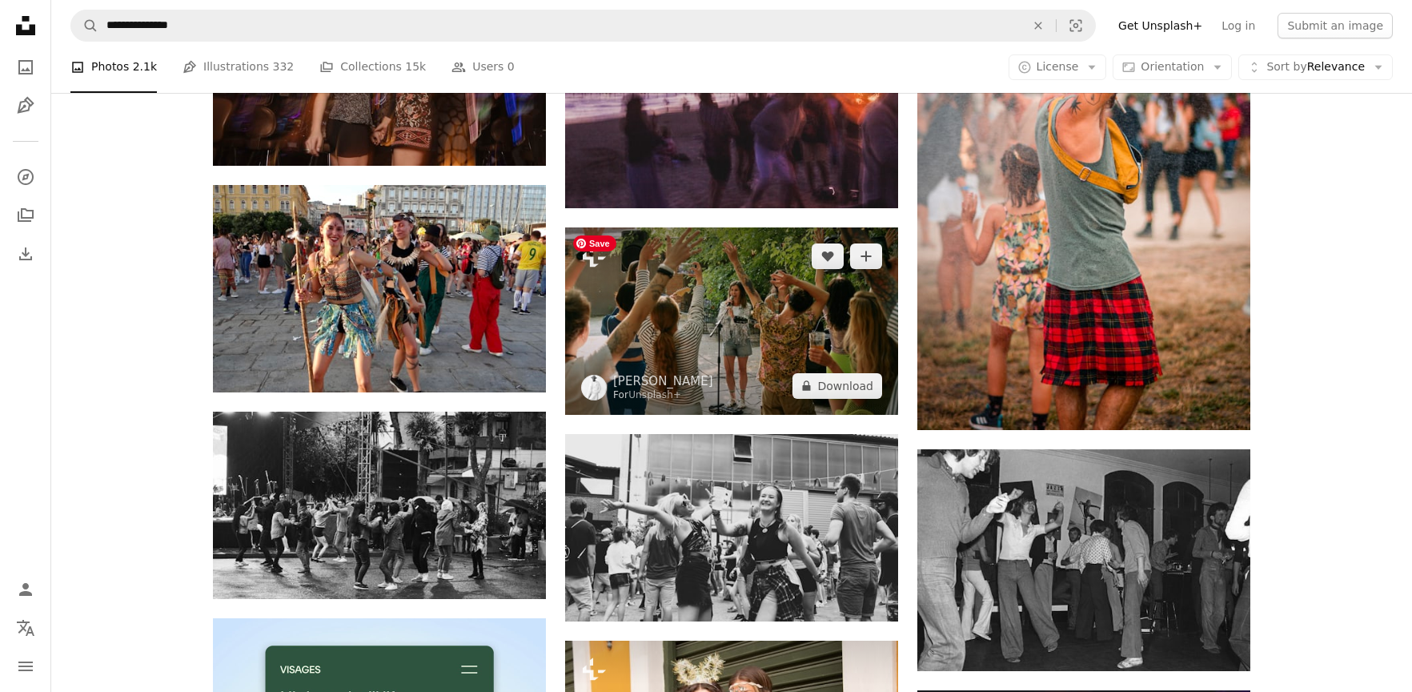
click at [816, 331] on img at bounding box center [731, 320] width 333 height 187
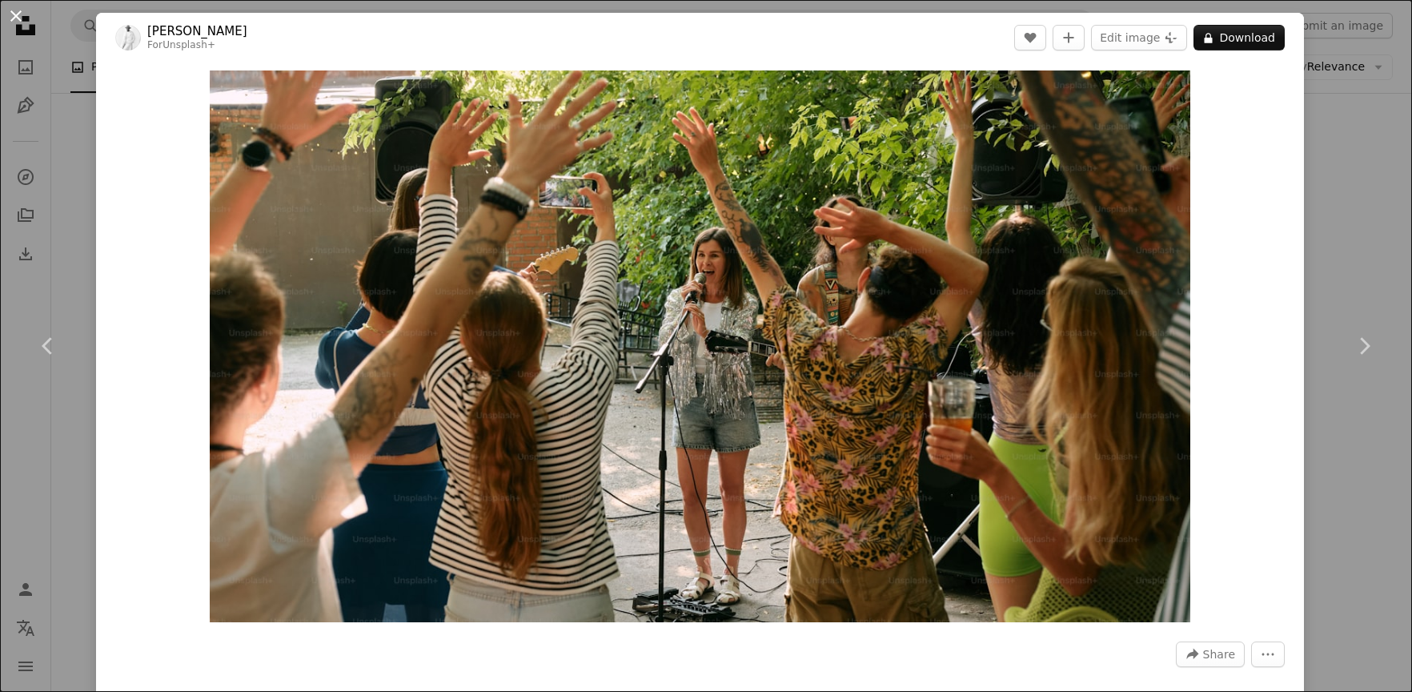
click at [18, 18] on button "An X shape" at bounding box center [15, 15] width 19 height 19
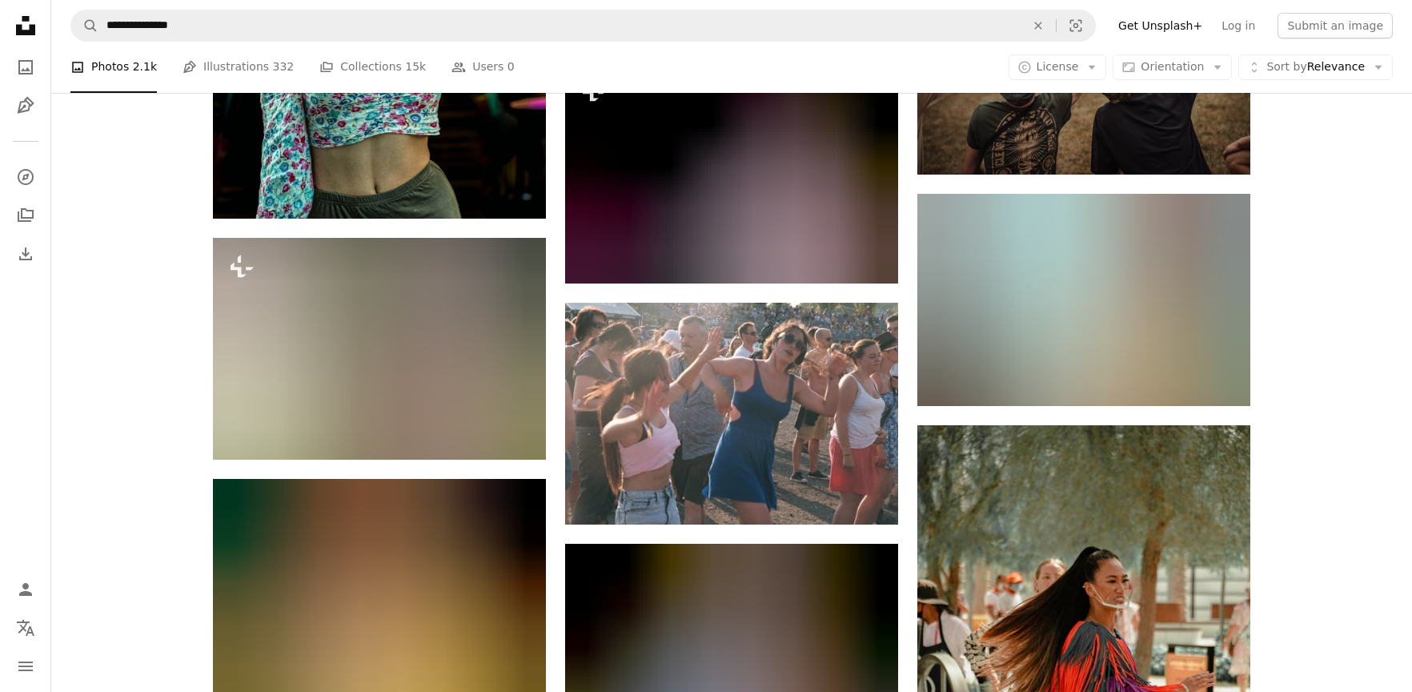
scroll to position [3934, 0]
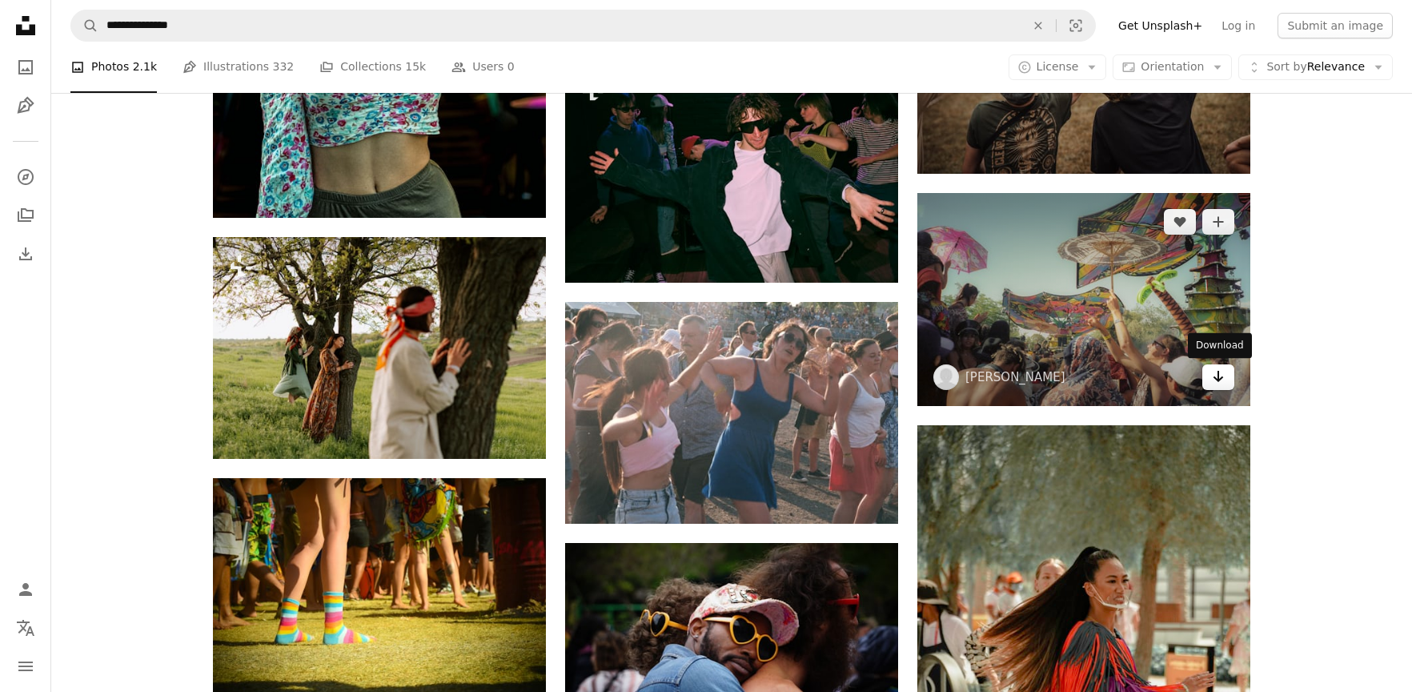
click at [1214, 379] on icon "Arrow pointing down" at bounding box center [1218, 376] width 13 height 19
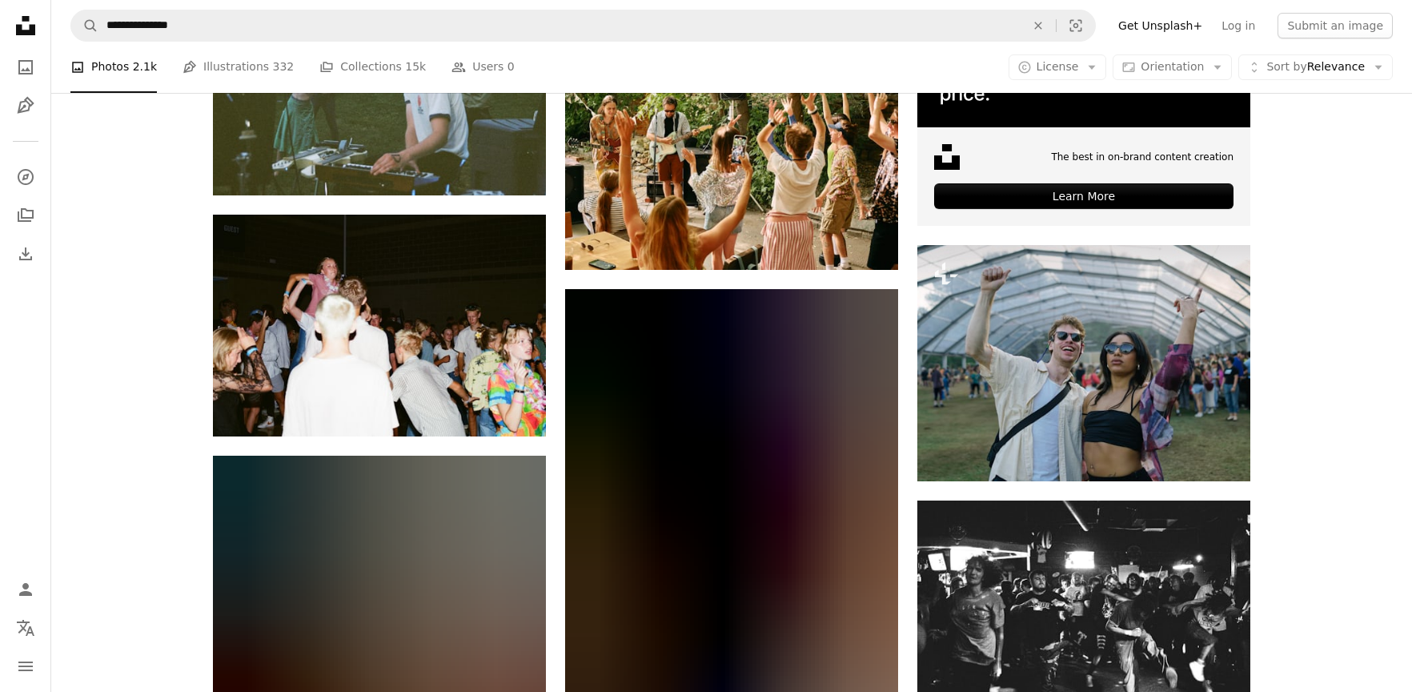
scroll to position [5514, 0]
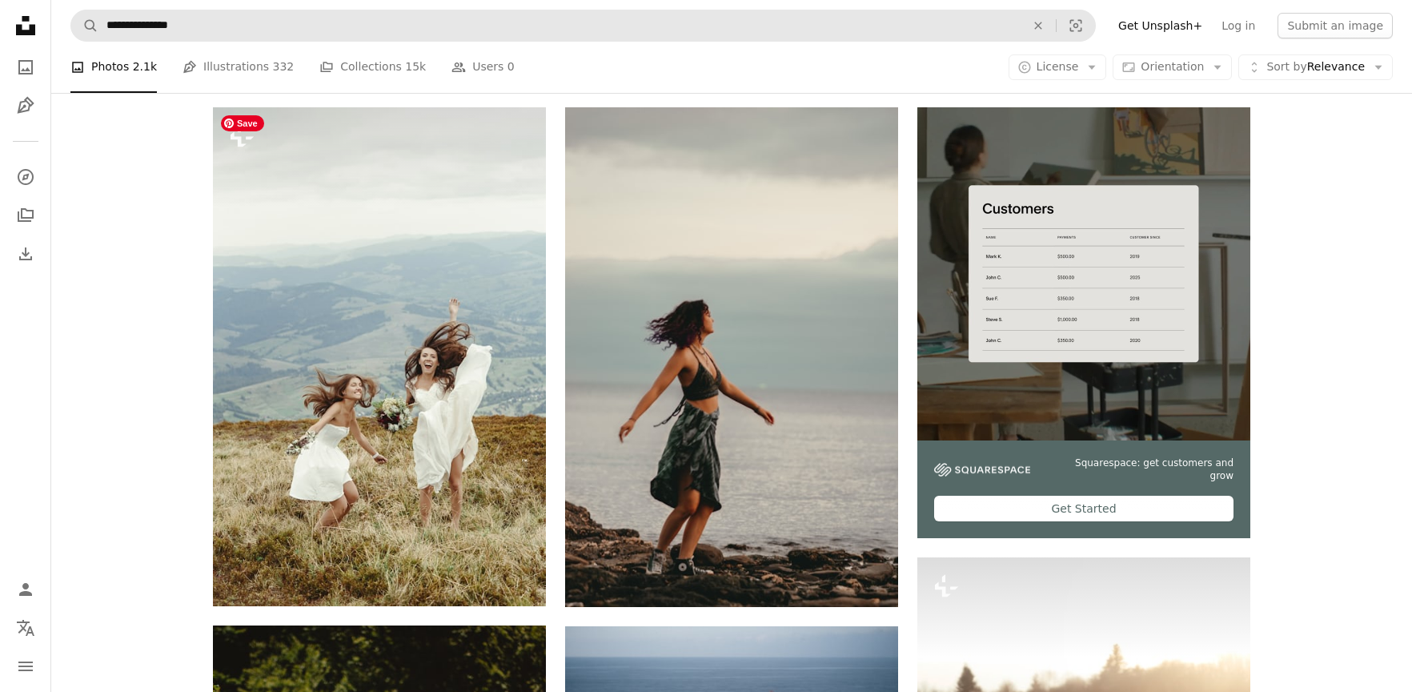
scroll to position [38, 0]
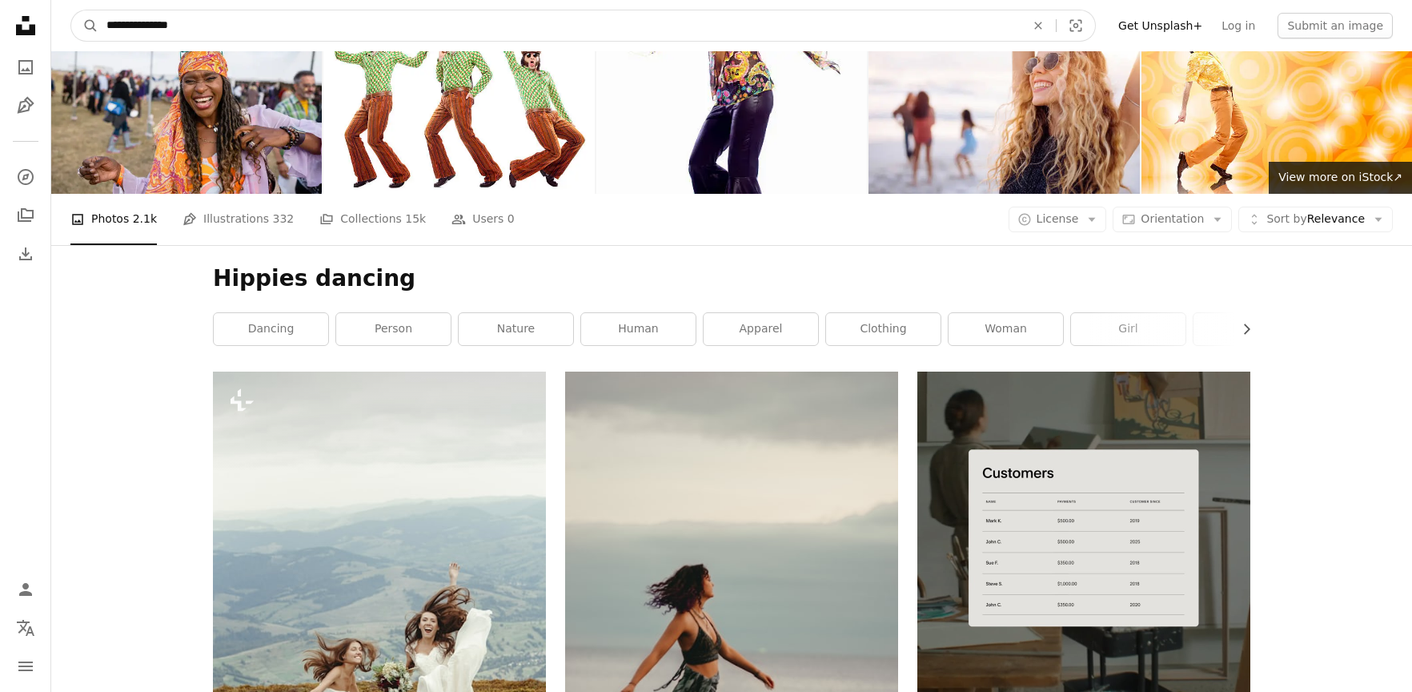
drag, startPoint x: 102, startPoint y: 22, endPoint x: 66, endPoint y: 19, distance: 36.9
click at [66, 19] on nav "**********" at bounding box center [731, 25] width 1361 height 51
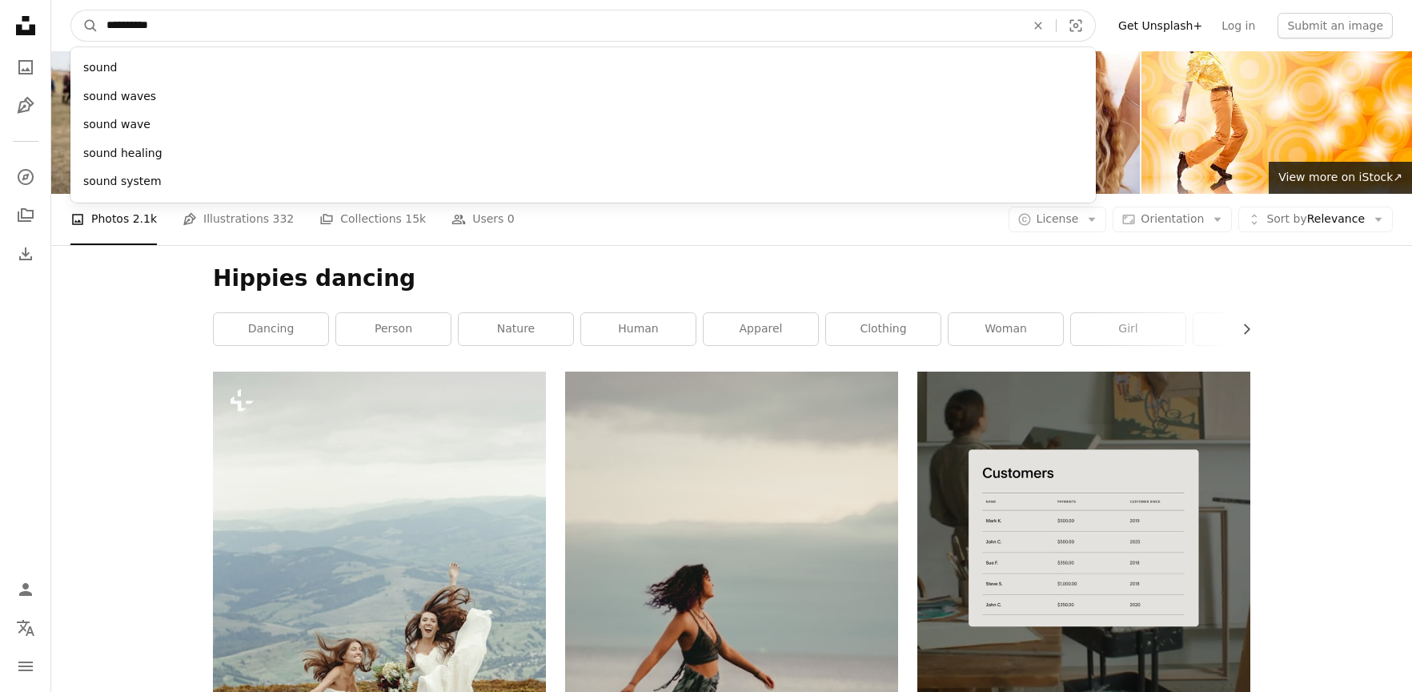
type input "**********"
click at [71, 10] on button "A magnifying glass" at bounding box center [84, 25] width 27 height 30
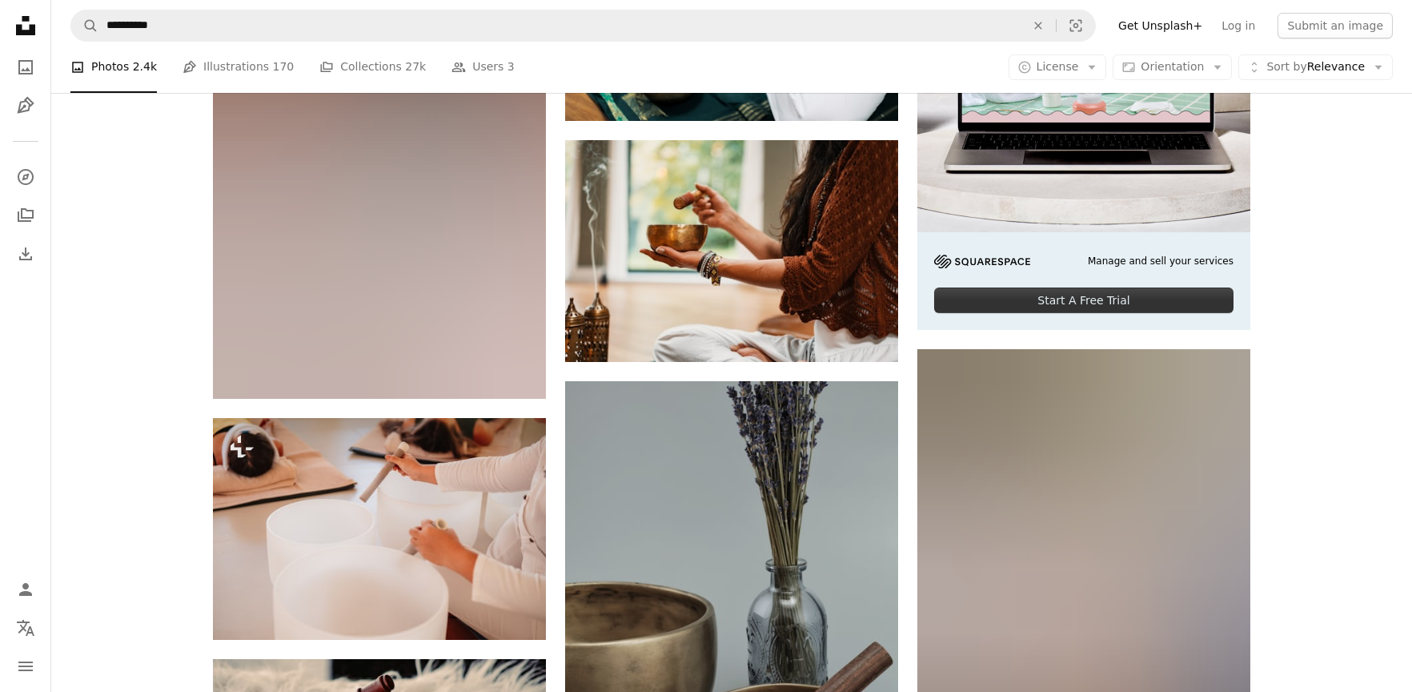
scroll to position [512, 0]
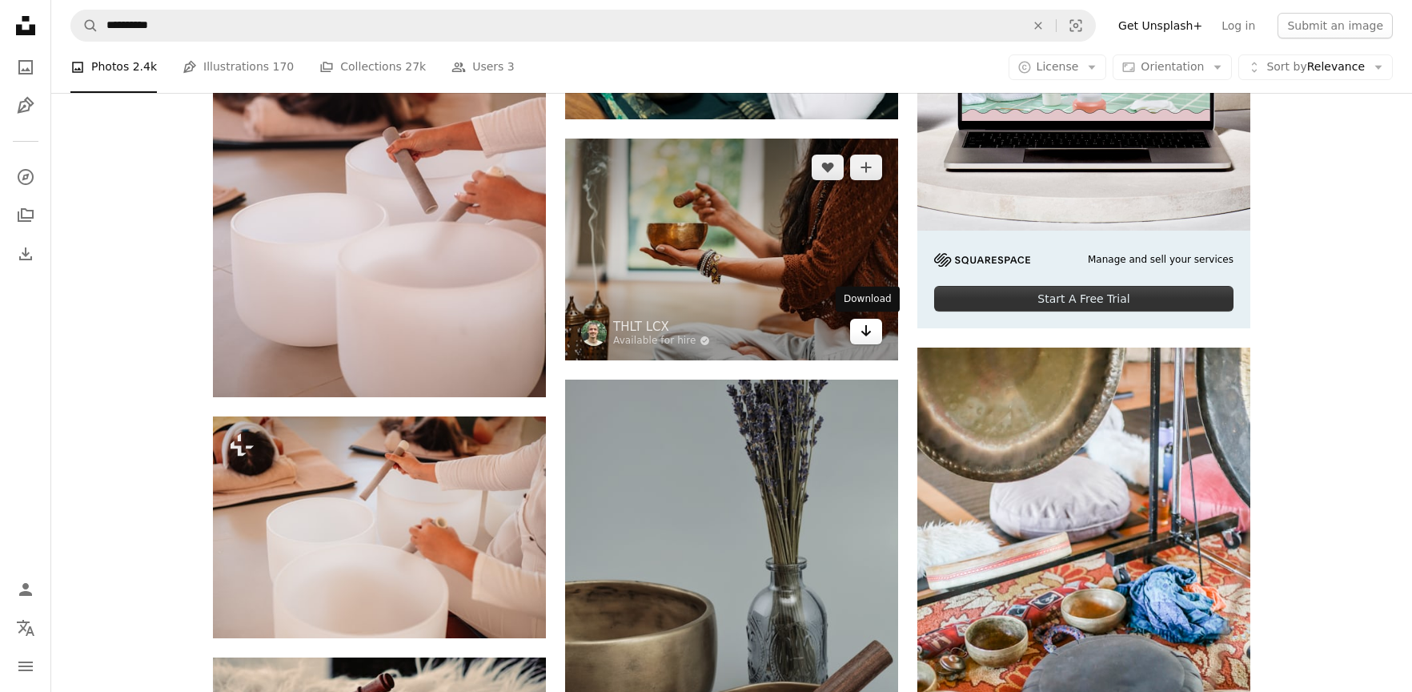
click at [865, 332] on icon "Download" at bounding box center [866, 330] width 10 height 11
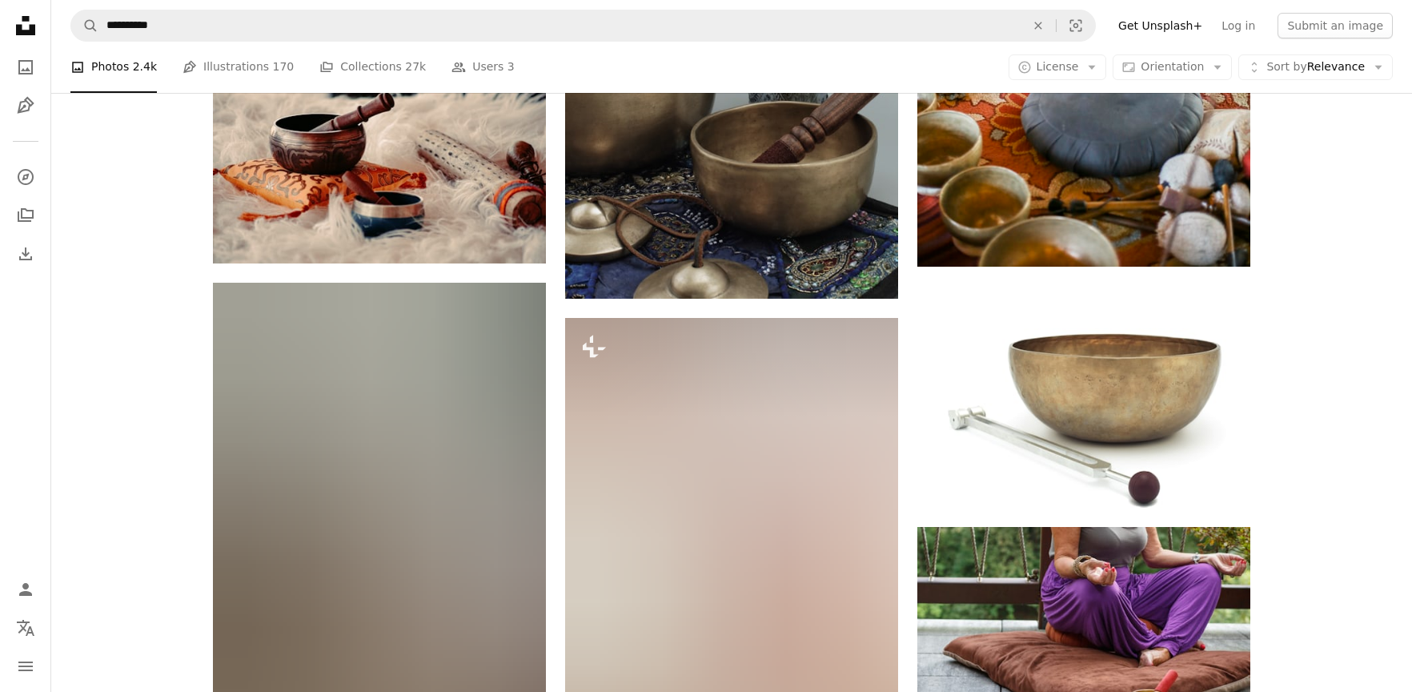
scroll to position [0, 0]
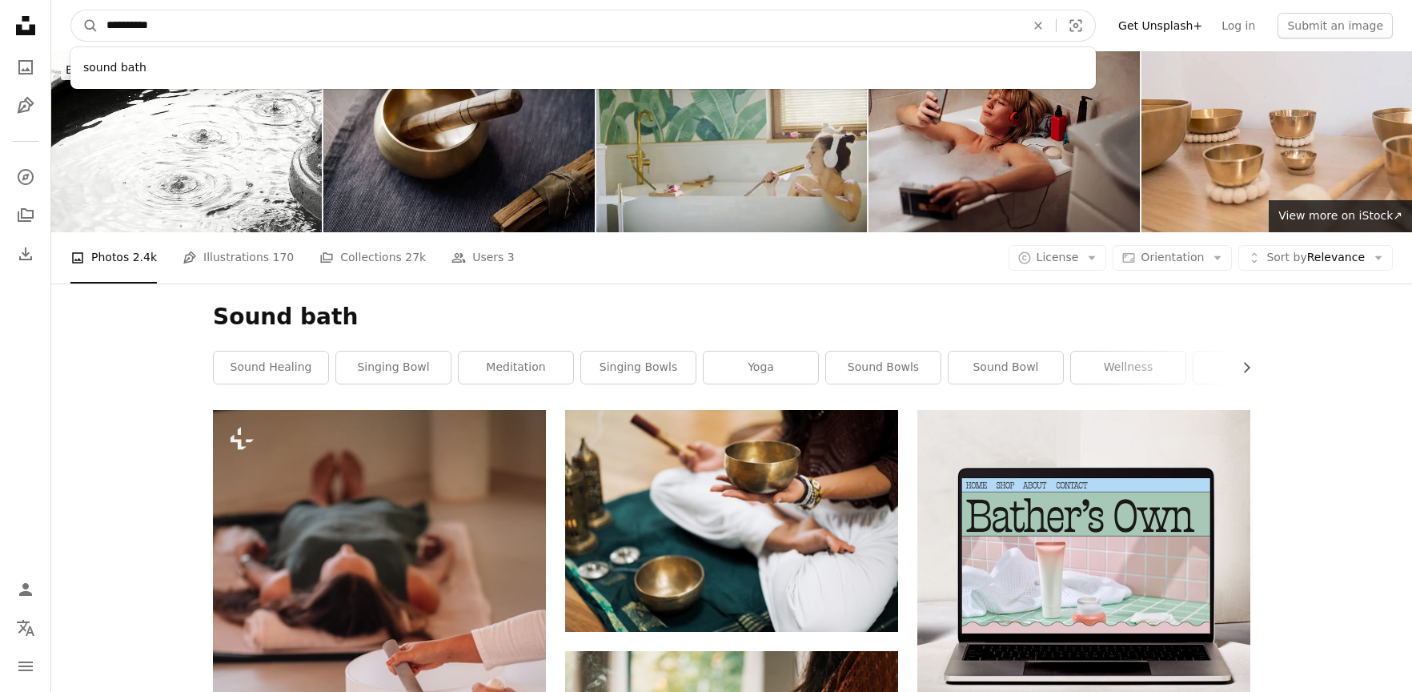
drag, startPoint x: 183, startPoint y: 21, endPoint x: 107, endPoint y: 21, distance: 76.1
click at [107, 21] on input "**********" at bounding box center [559, 25] width 922 height 30
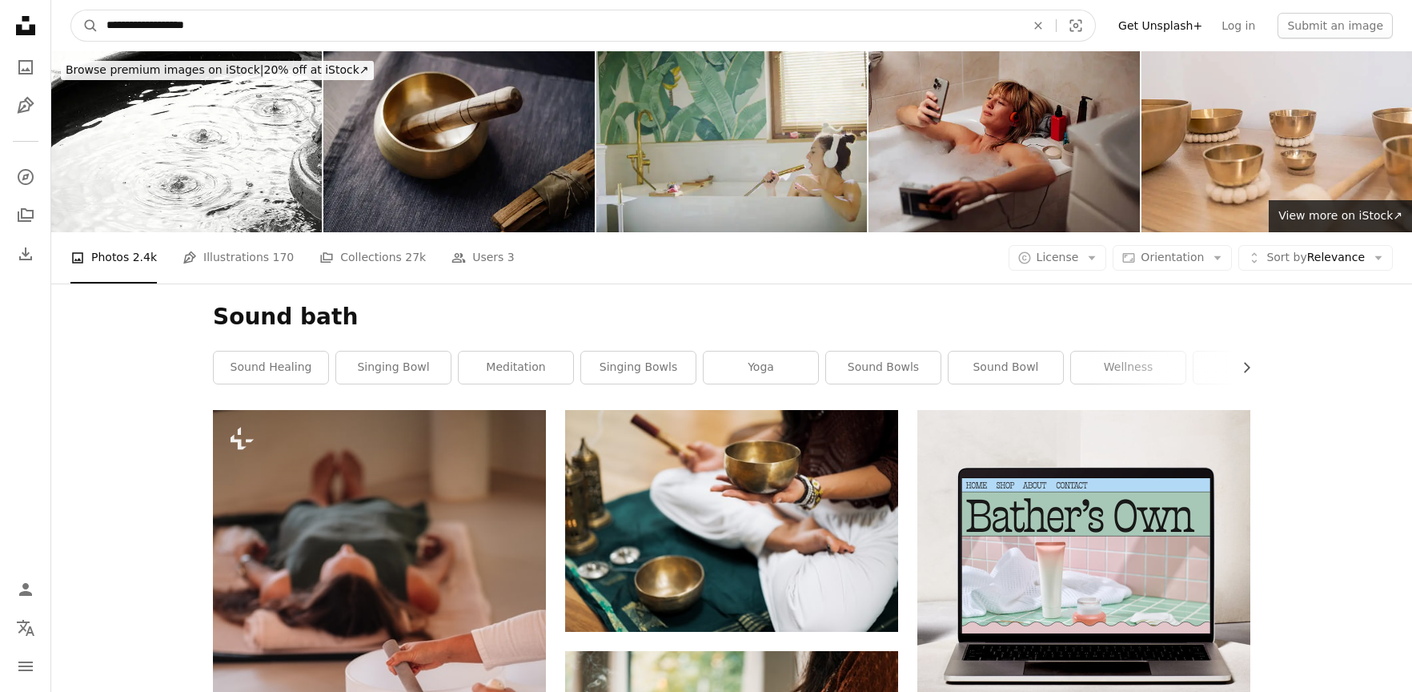
type input "**********"
click at [71, 10] on button "A magnifying glass" at bounding box center [84, 25] width 27 height 30
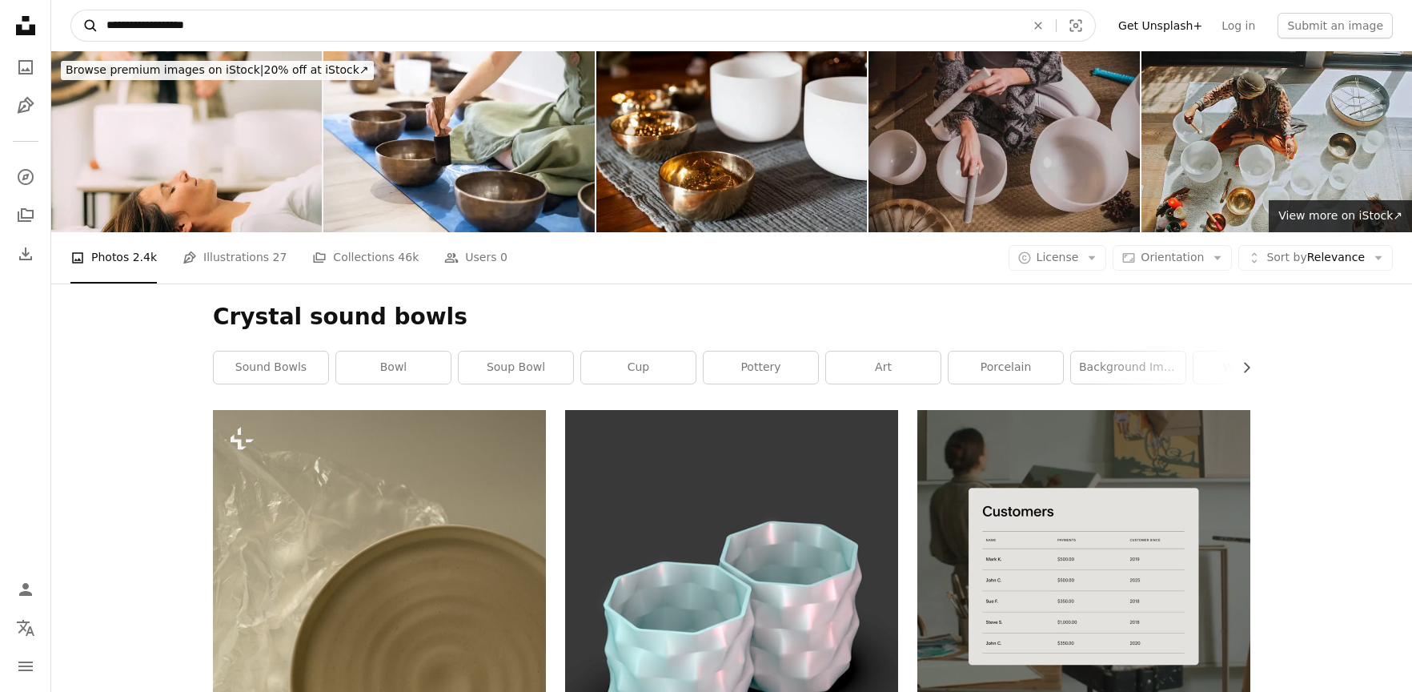
drag, startPoint x: 267, startPoint y: 27, endPoint x: 79, endPoint y: 22, distance: 187.4
click at [80, 22] on form "**********" at bounding box center [583, 26] width 1026 height 32
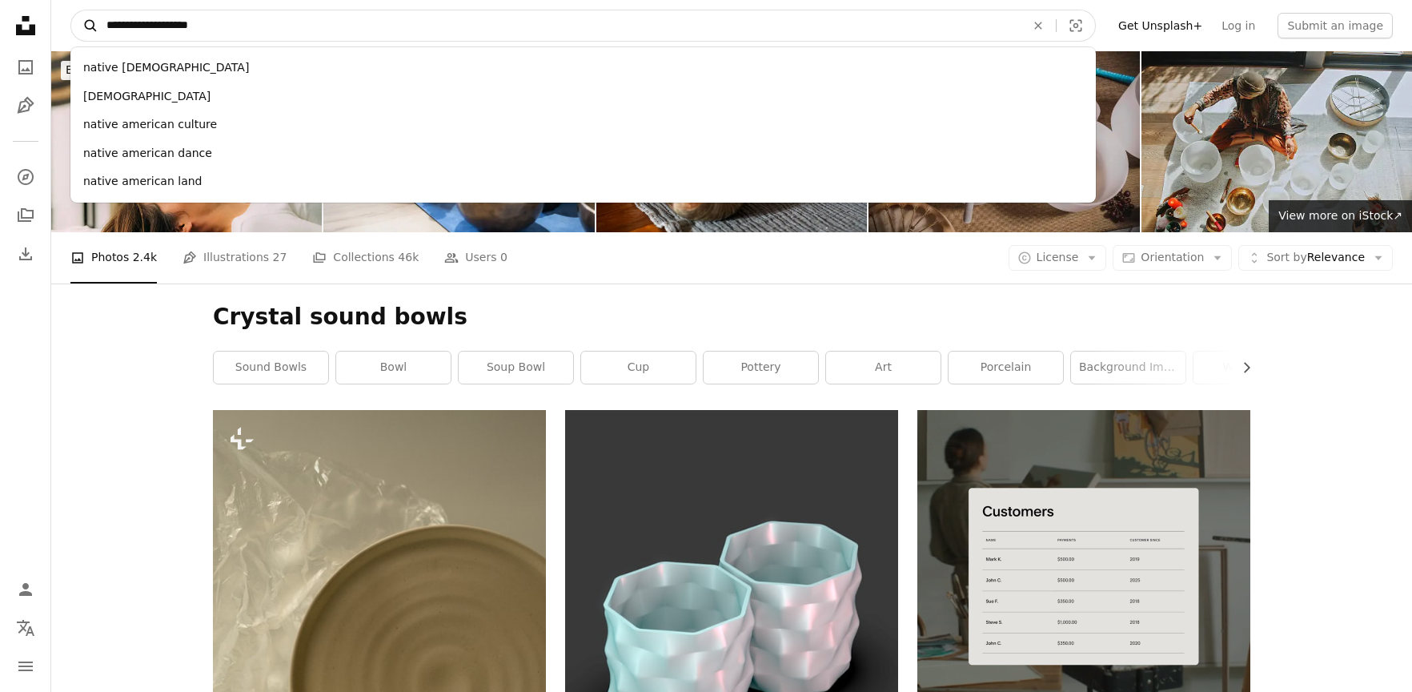
type input "**********"
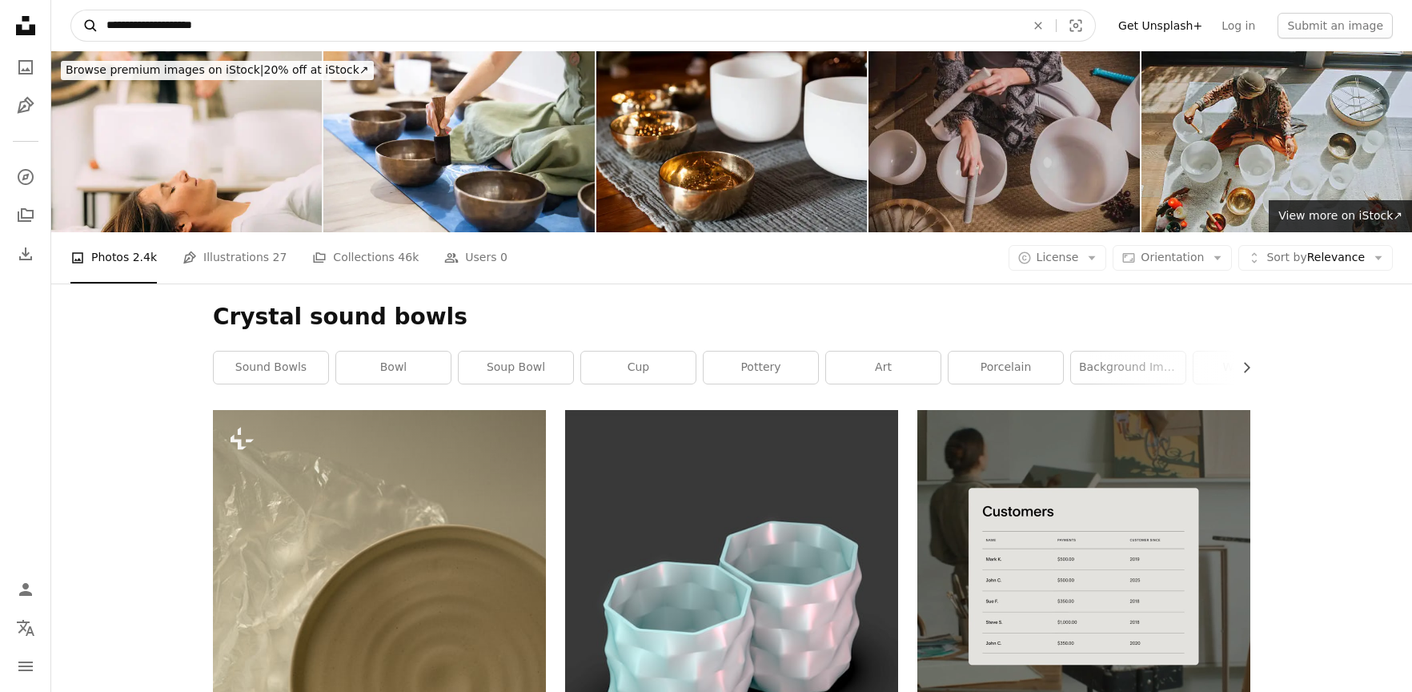
click button "A magnifying glass" at bounding box center [84, 25] width 27 height 30
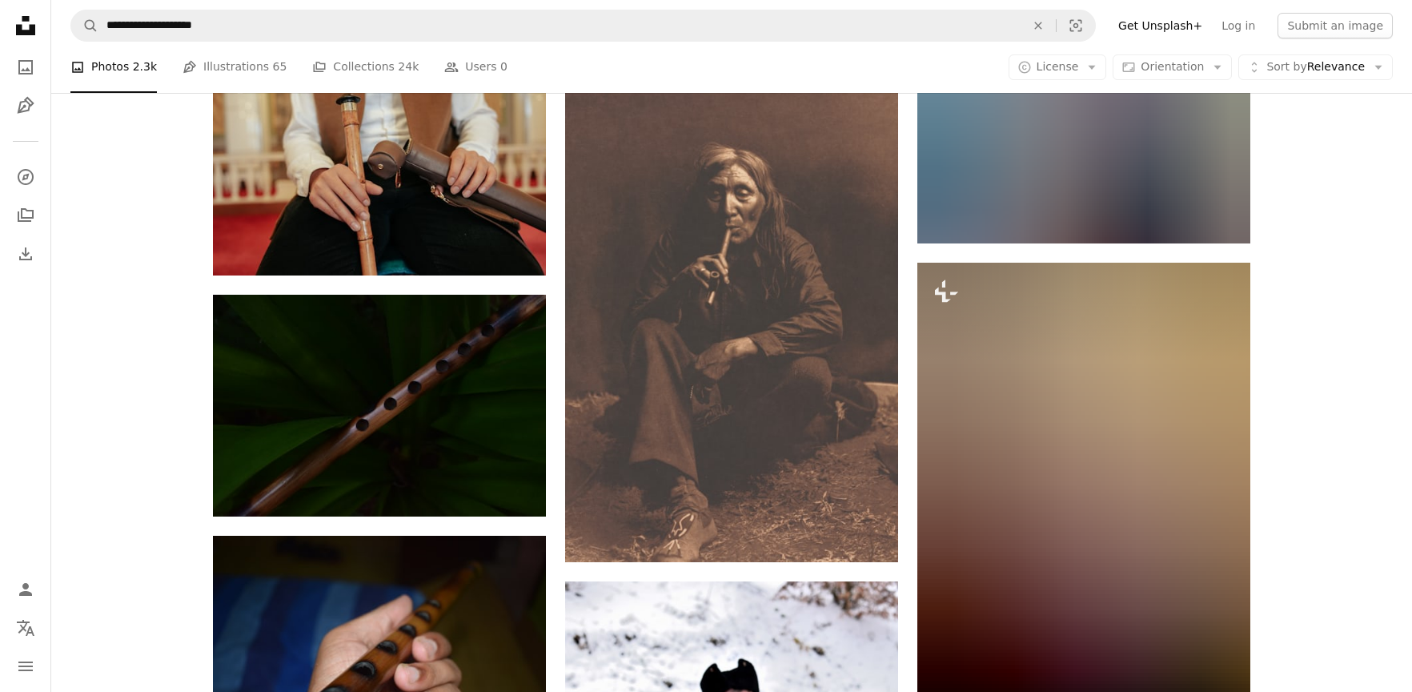
scroll to position [709, 0]
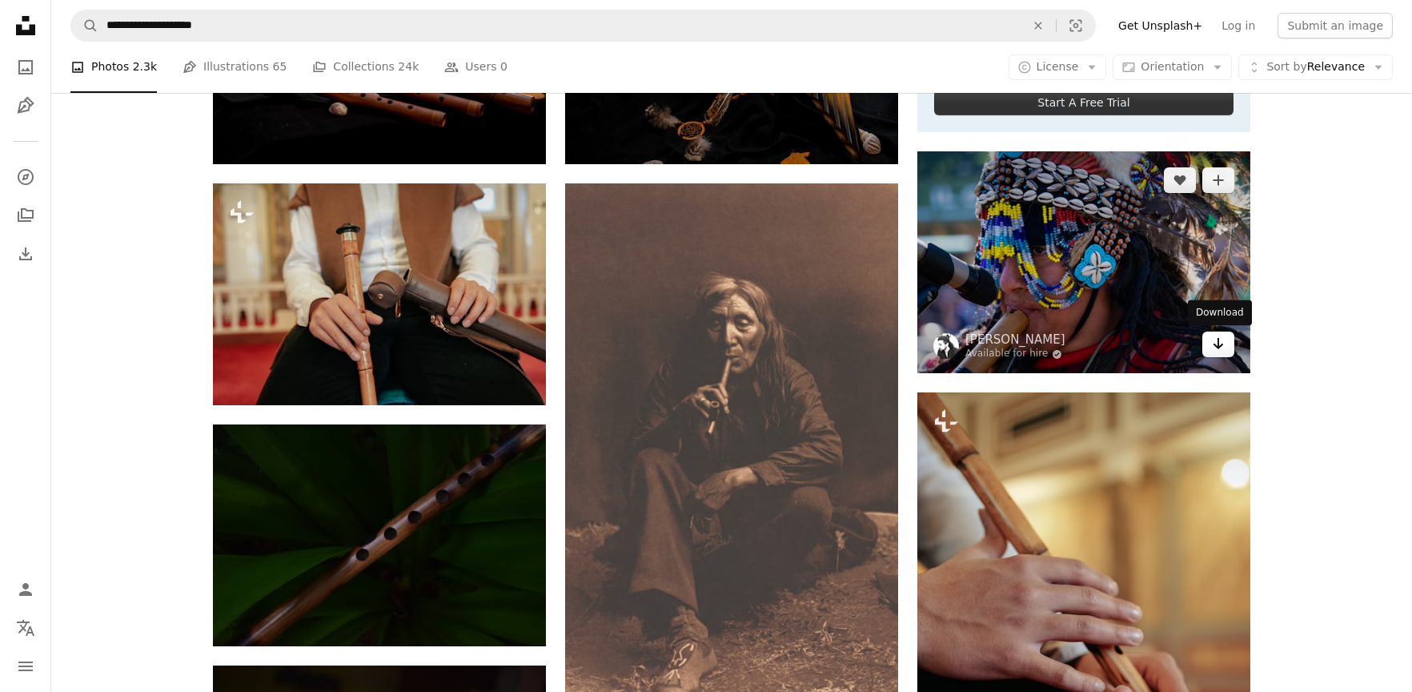
click at [1219, 347] on icon "Download" at bounding box center [1219, 343] width 10 height 11
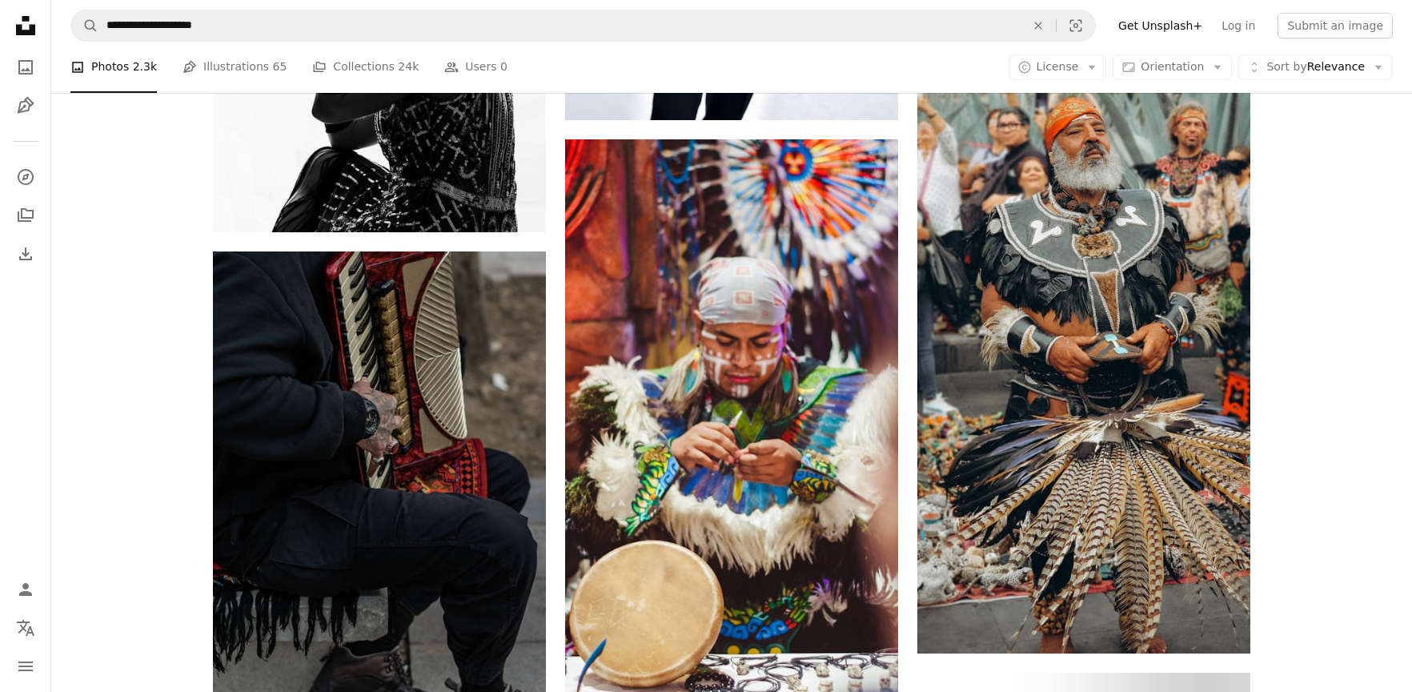
scroll to position [1829, 0]
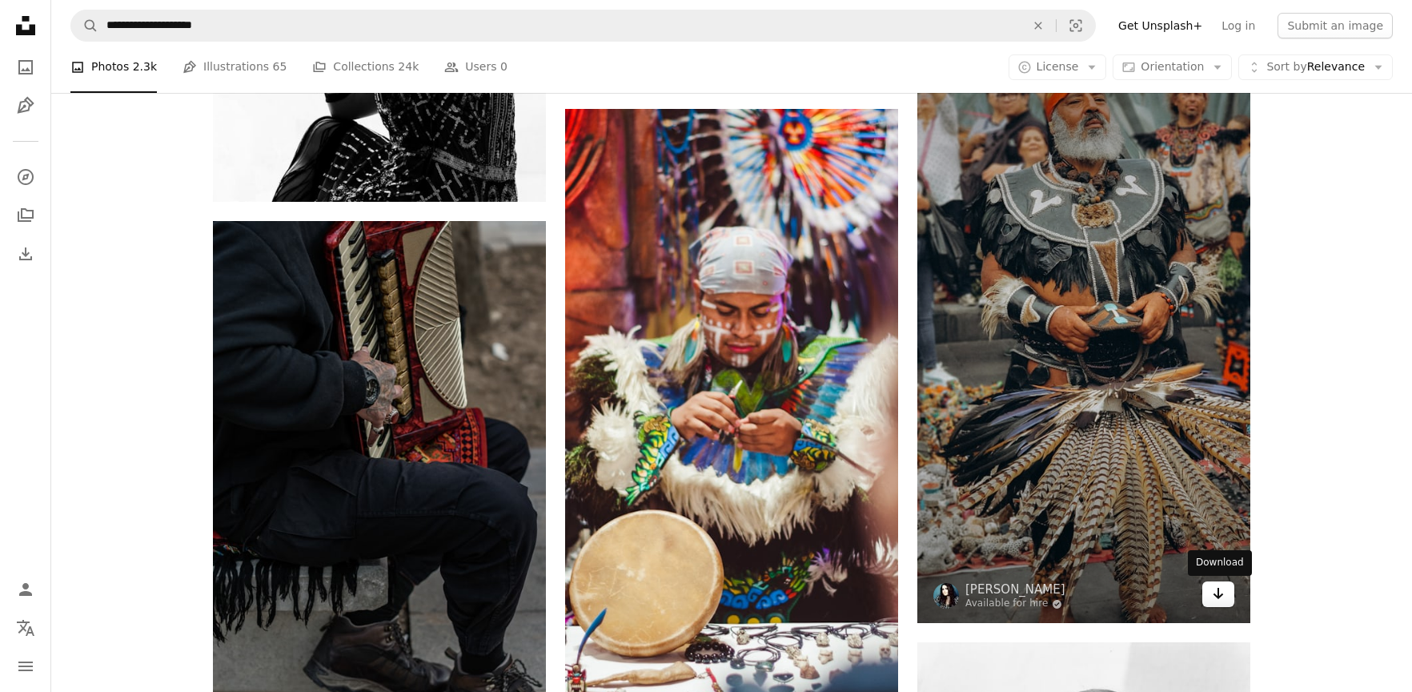
click at [1227, 589] on link "Arrow pointing down" at bounding box center [1219, 594] width 32 height 26
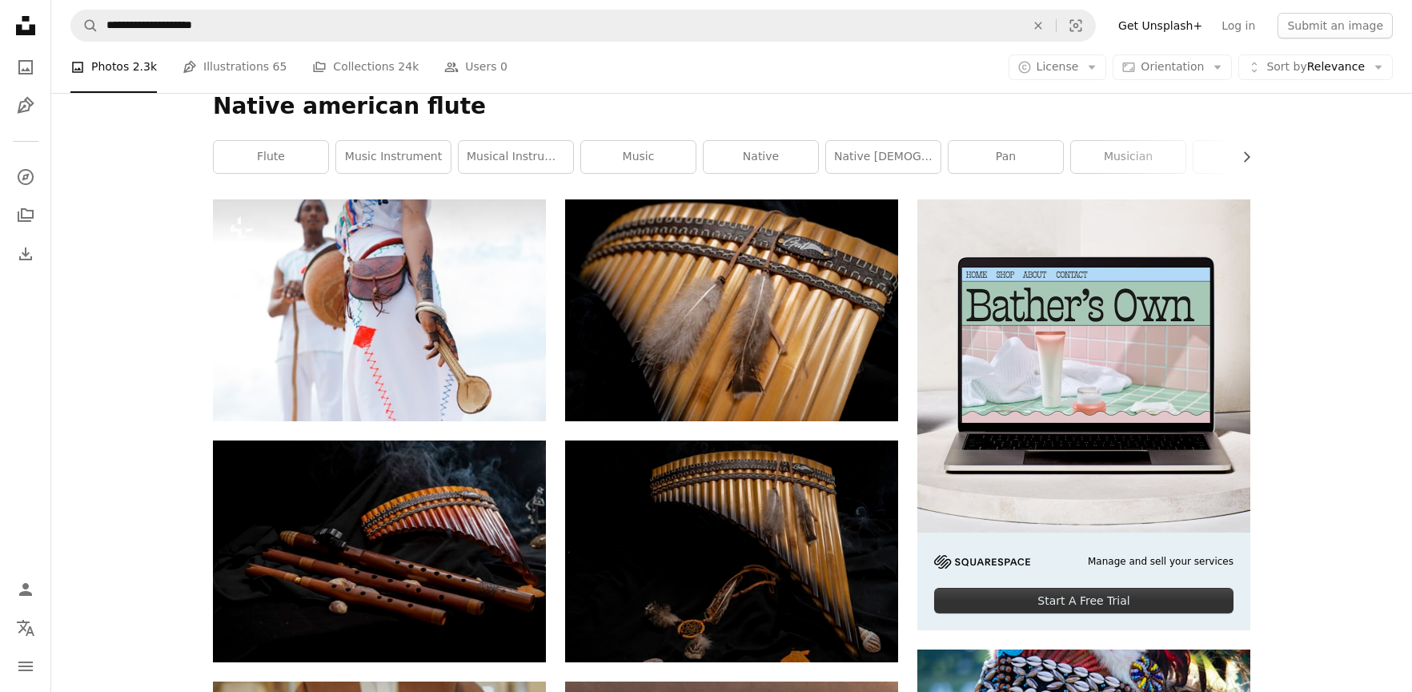
scroll to position [0, 0]
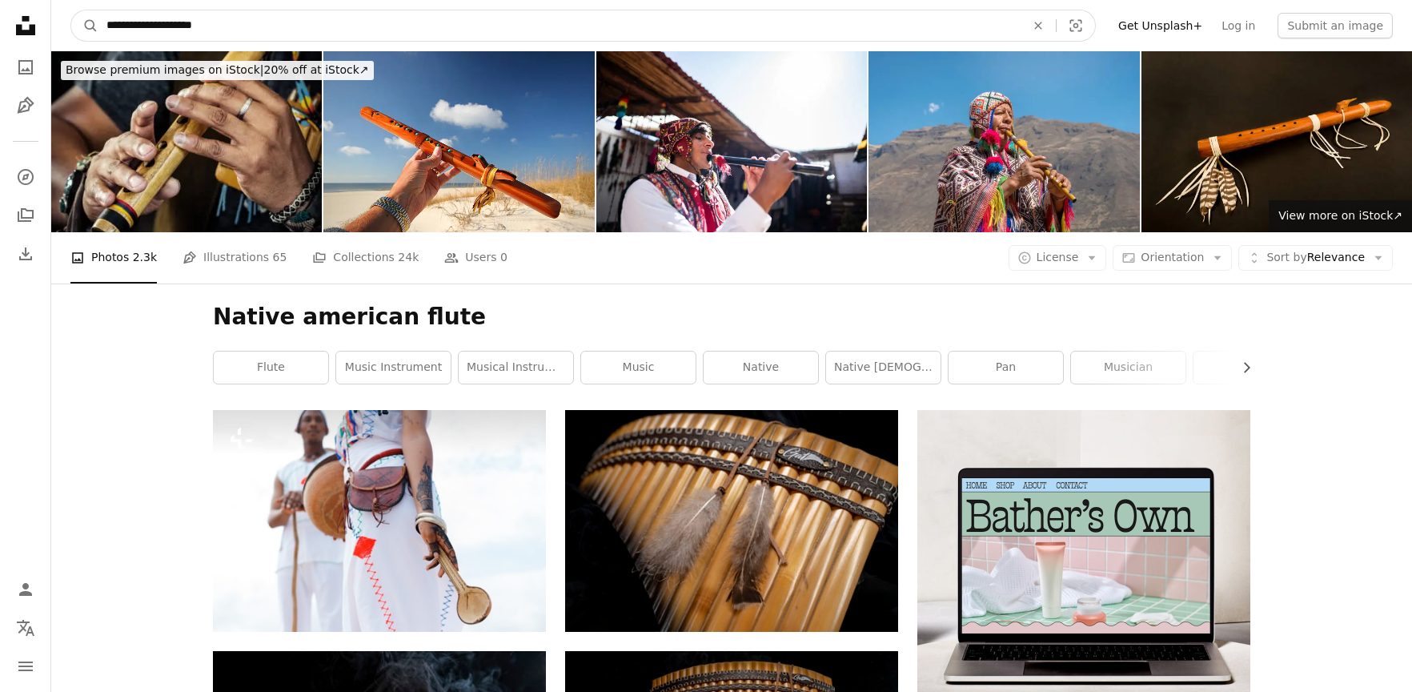
drag, startPoint x: 251, startPoint y: 23, endPoint x: 21, endPoint y: 18, distance: 229.9
type input "*"
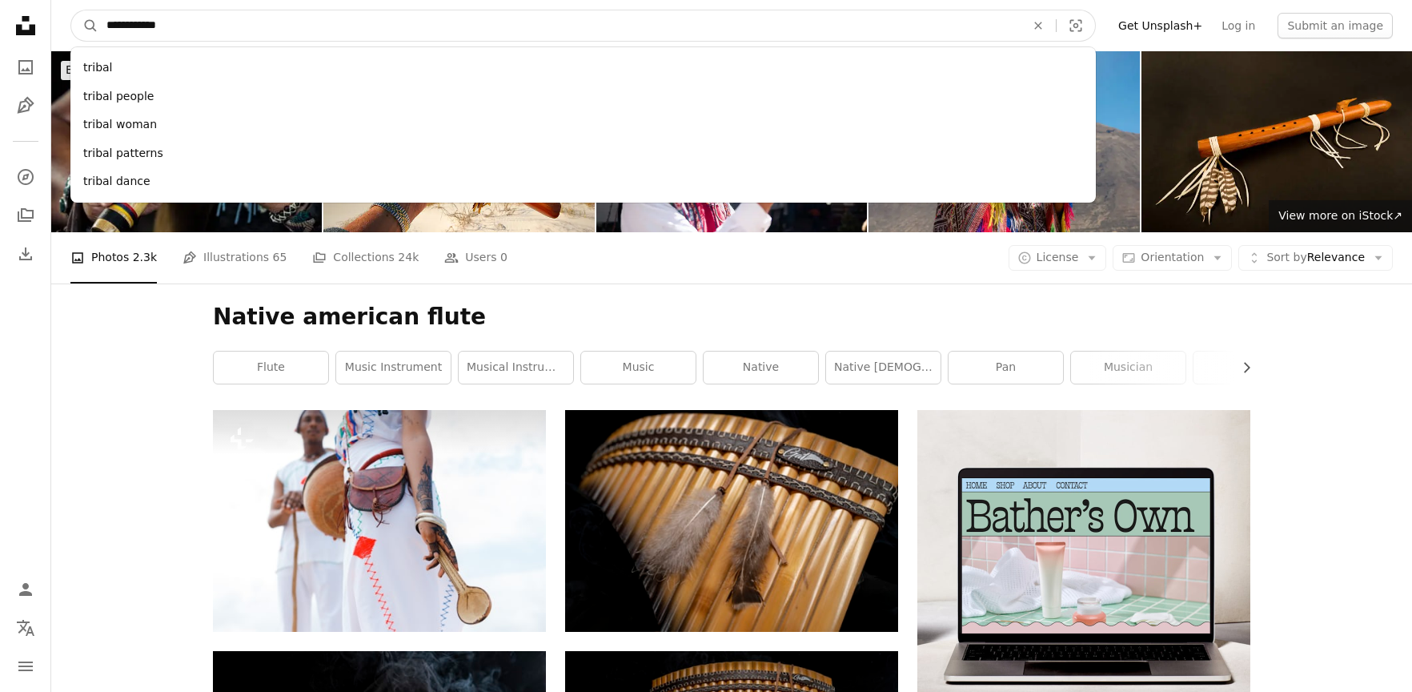
type input "**********"
click at [71, 10] on button "A magnifying glass" at bounding box center [84, 25] width 27 height 30
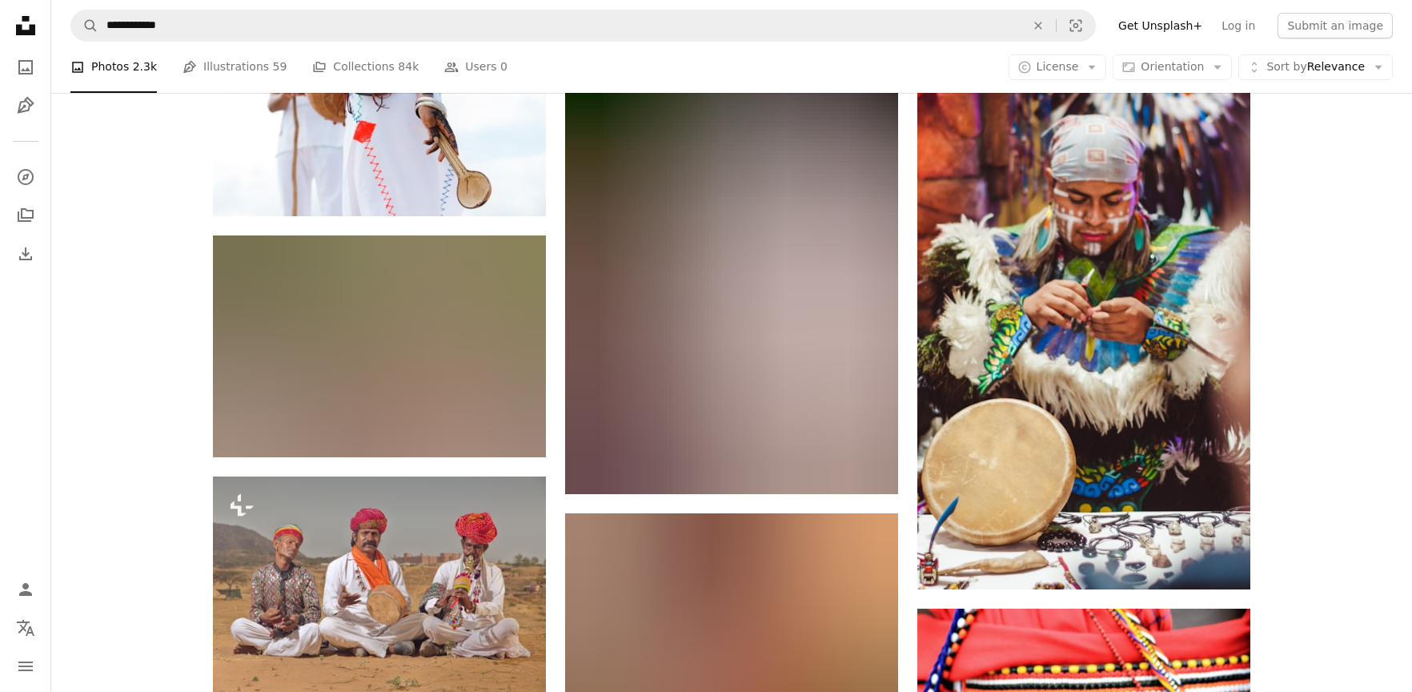
scroll to position [763, 0]
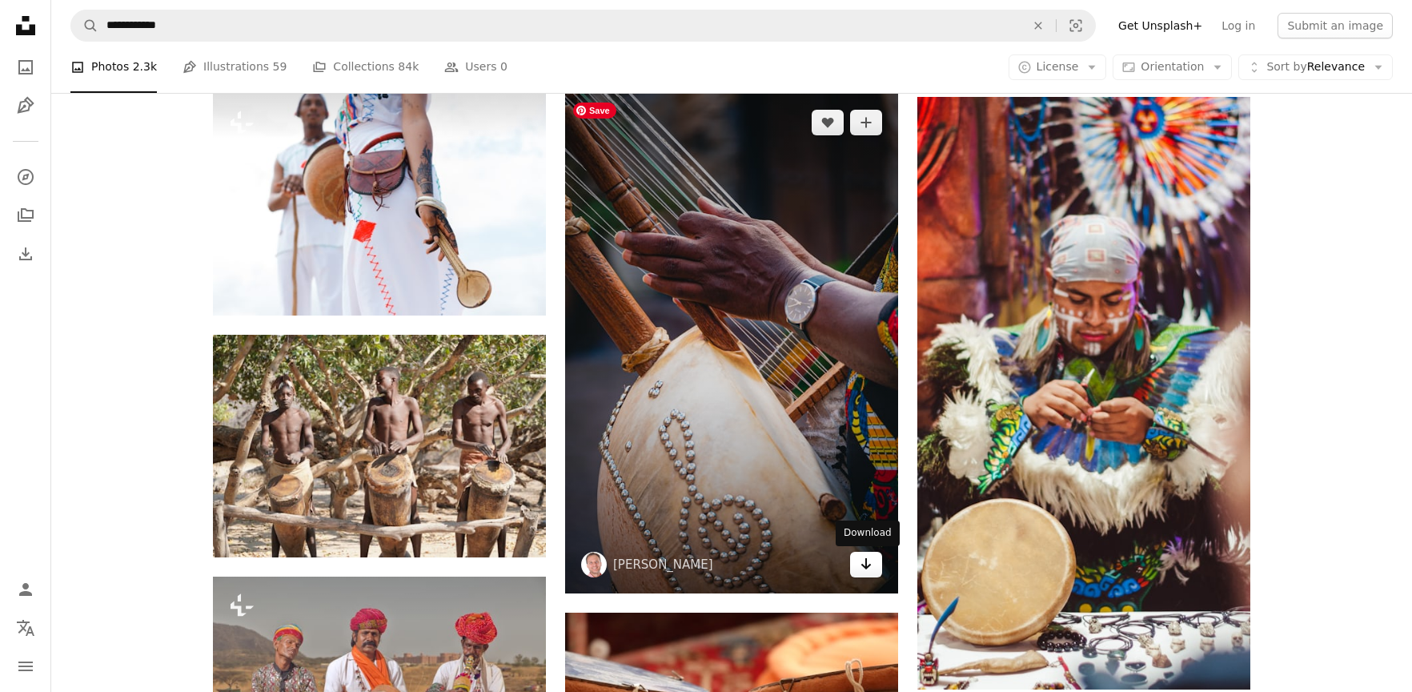
click at [869, 572] on icon "Arrow pointing down" at bounding box center [866, 563] width 13 height 19
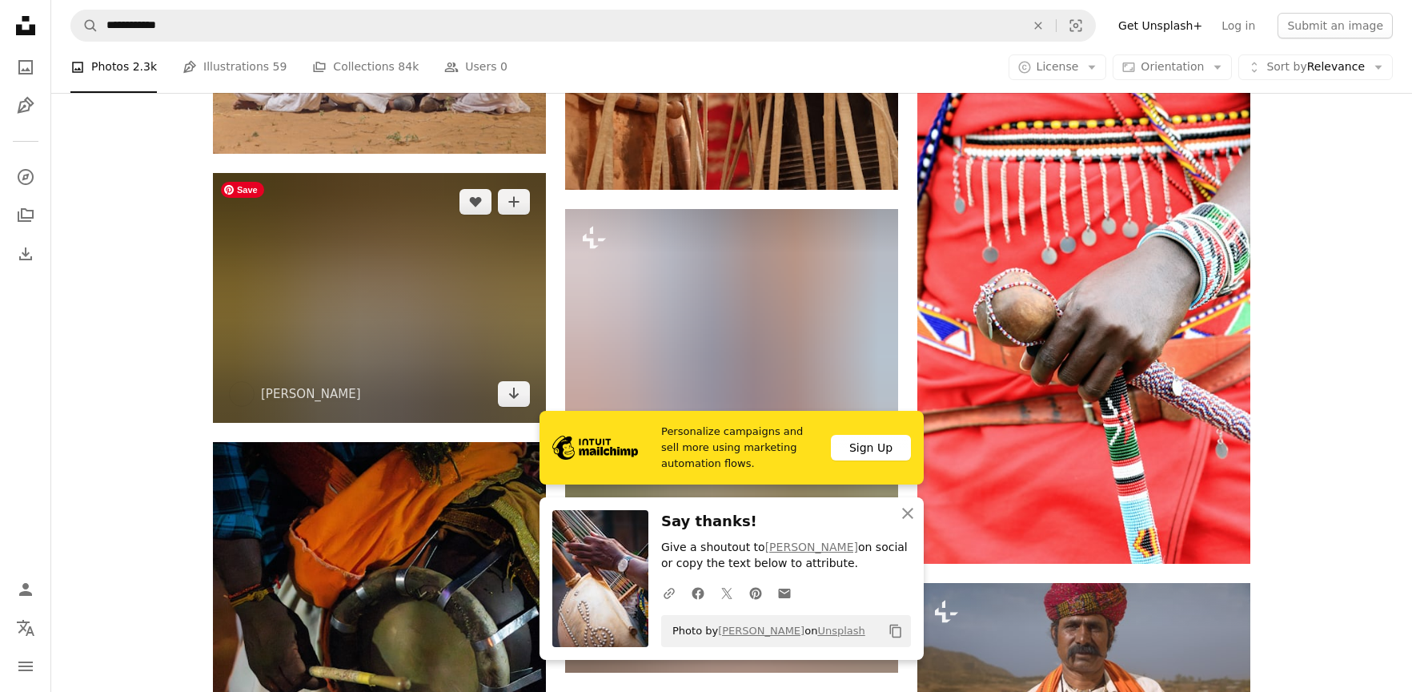
scroll to position [1408, 0]
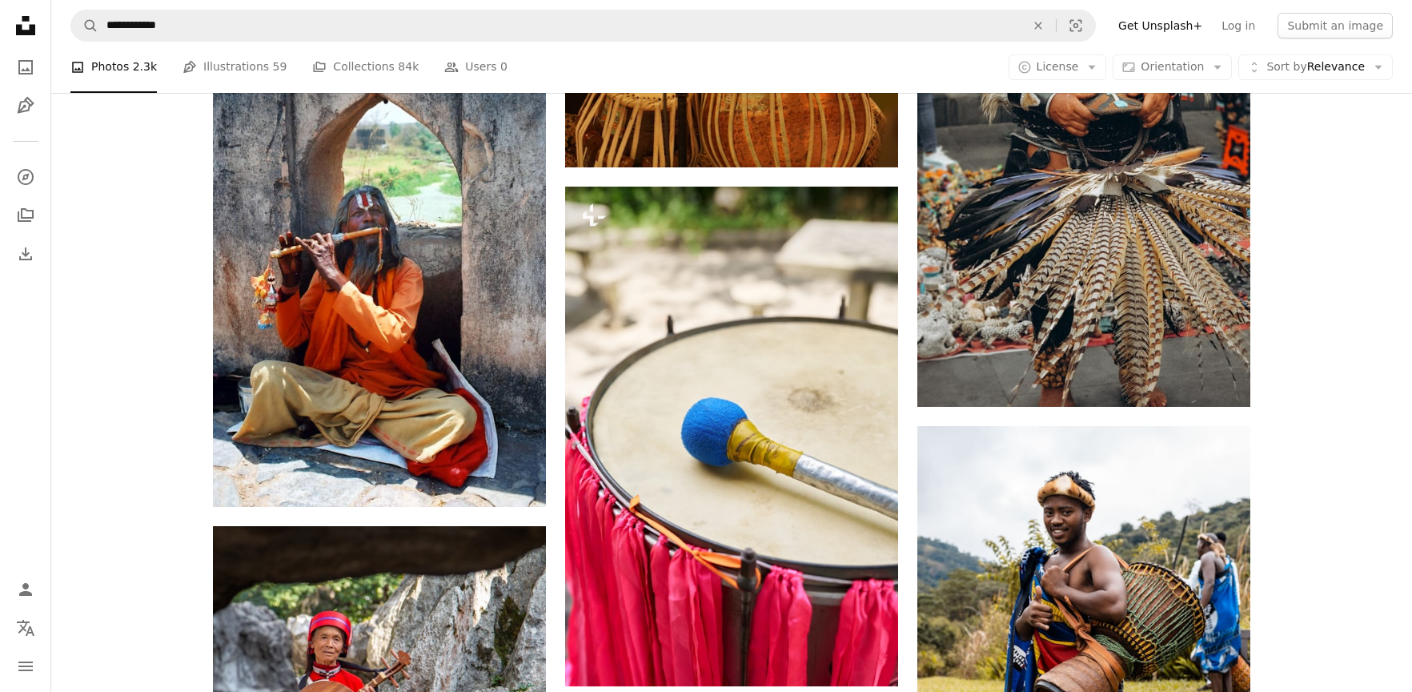
scroll to position [3694, 0]
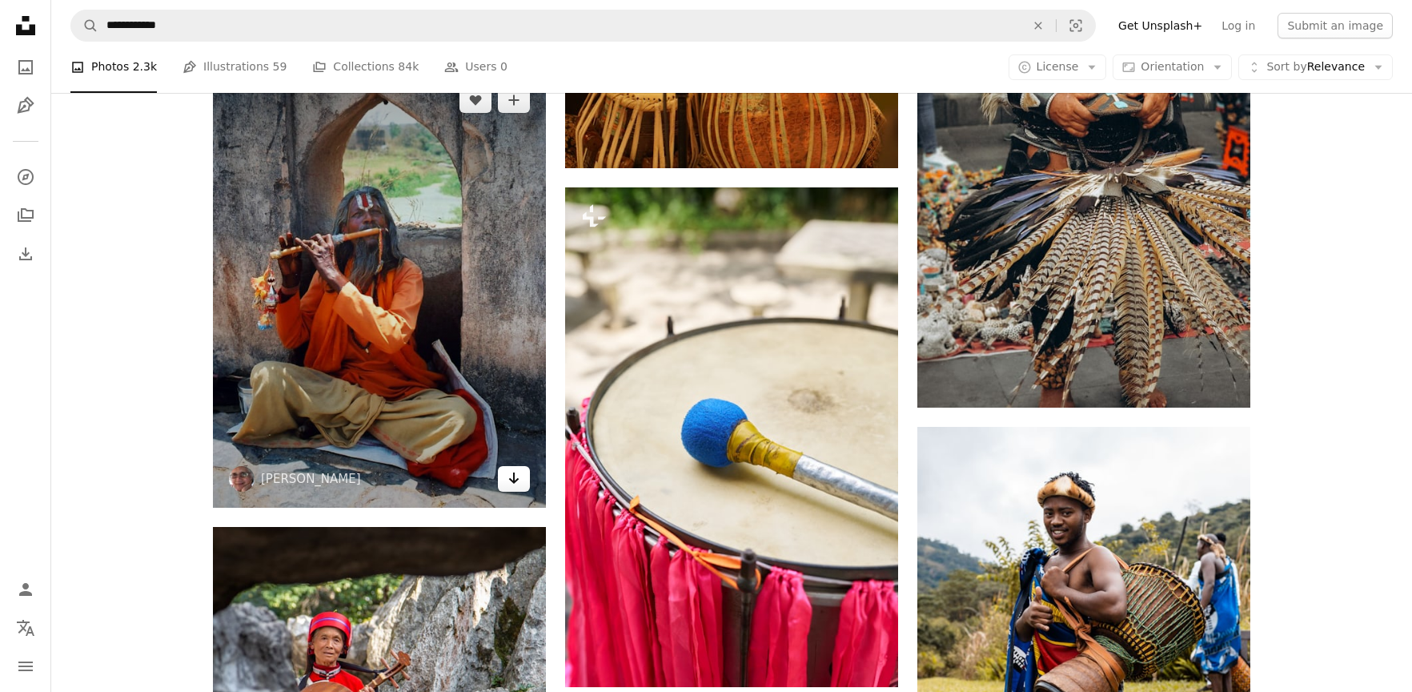
click at [520, 480] on icon "Arrow pointing down" at bounding box center [514, 477] width 13 height 19
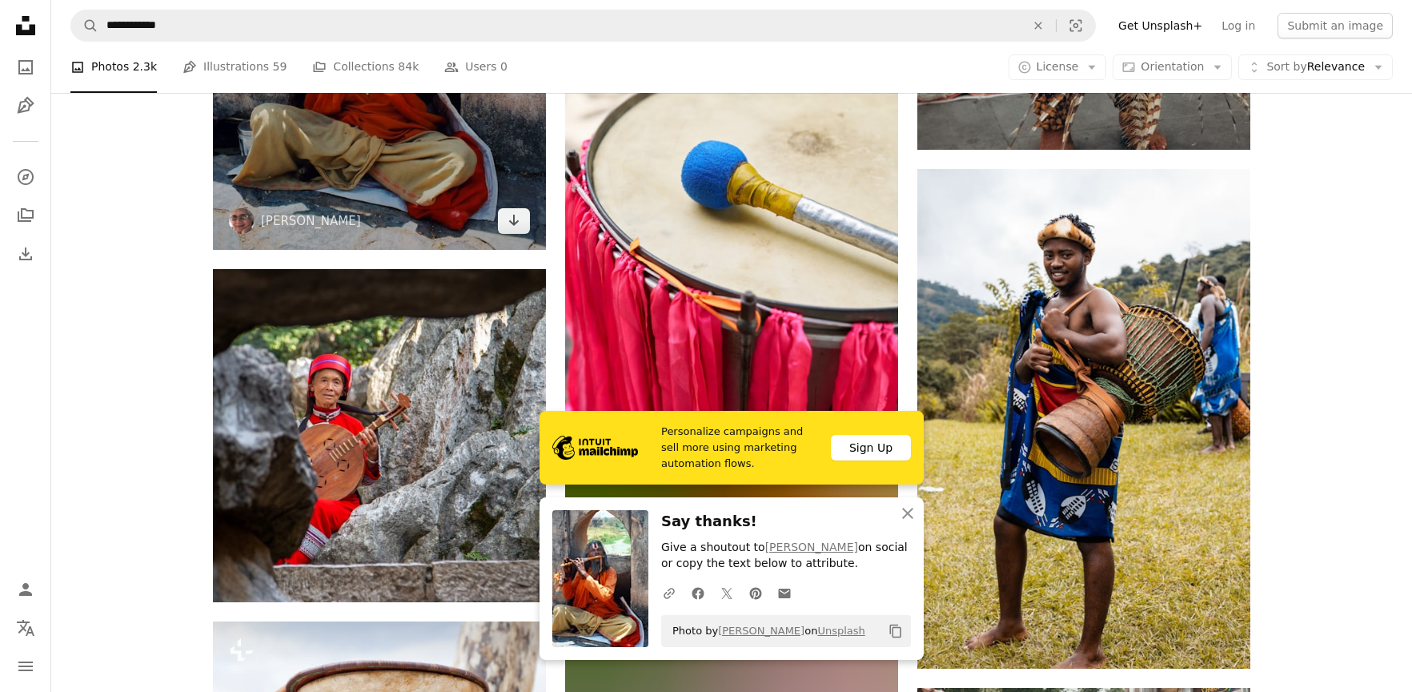
scroll to position [3946, 0]
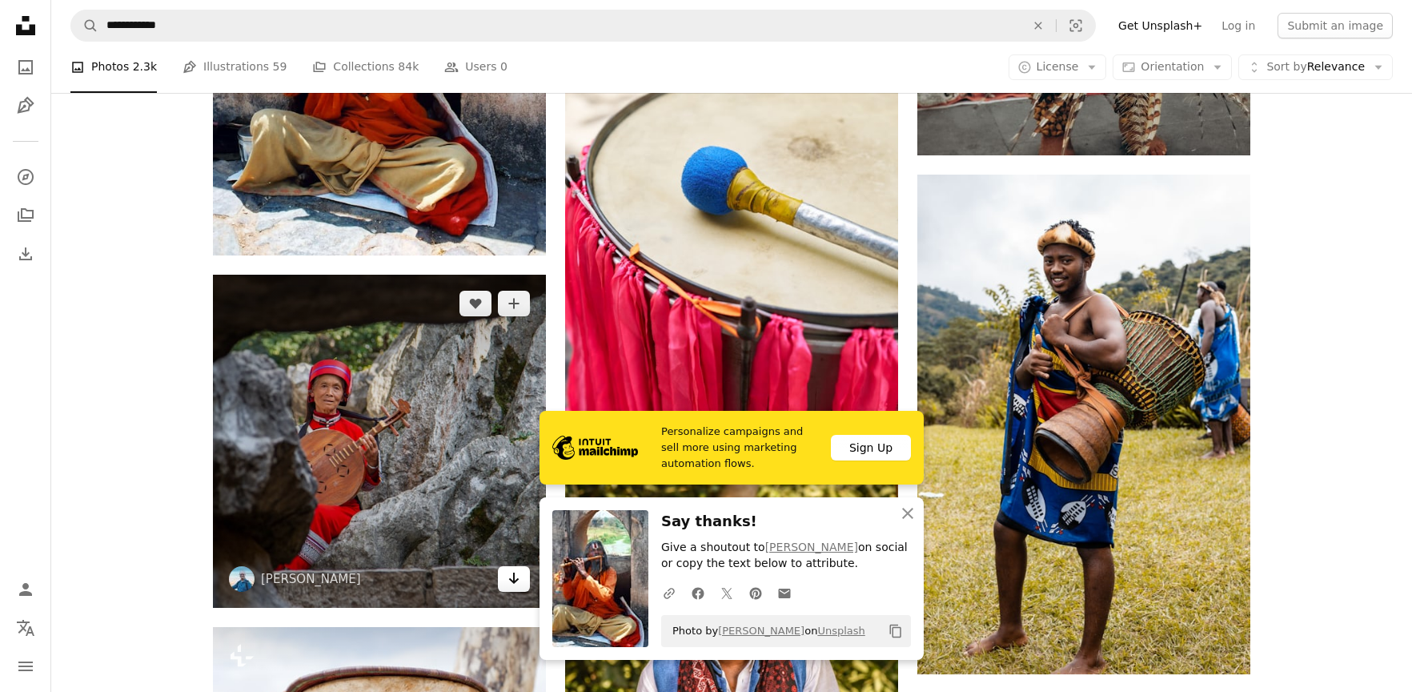
click at [518, 579] on icon "Arrow pointing down" at bounding box center [514, 577] width 13 height 19
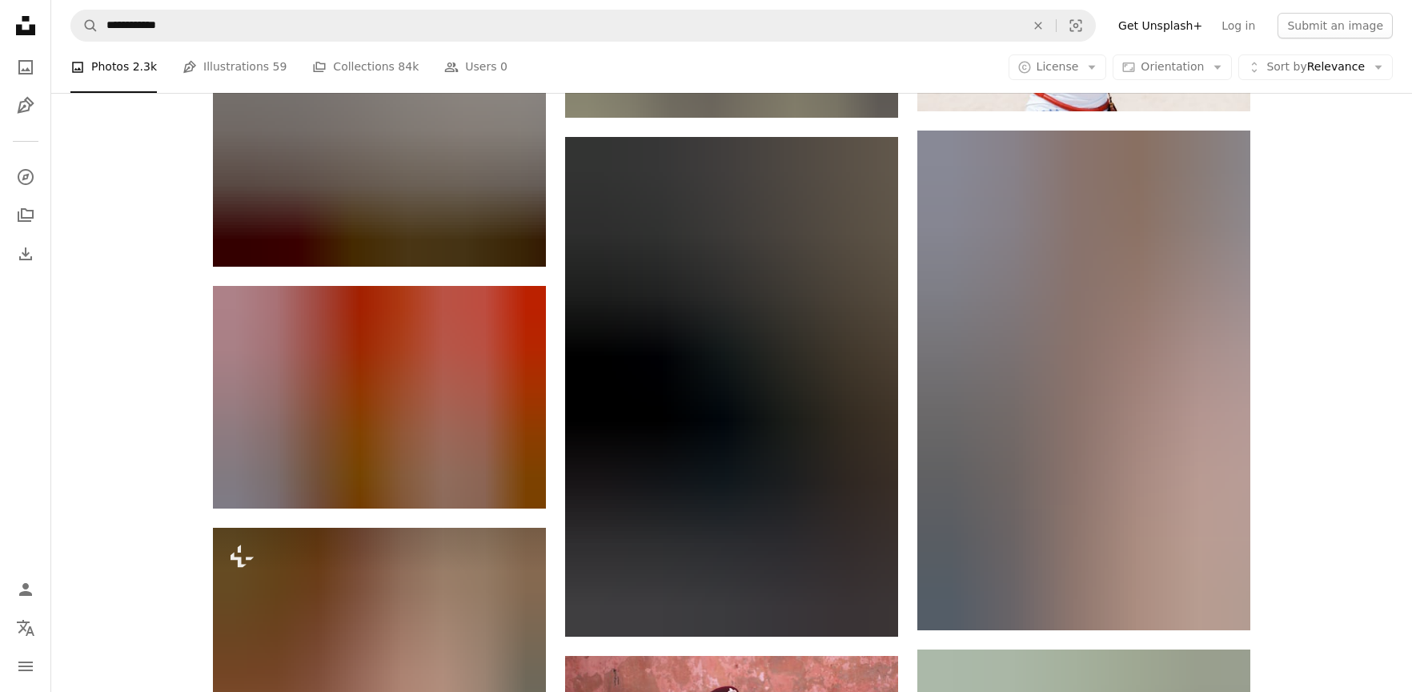
scroll to position [4962, 0]
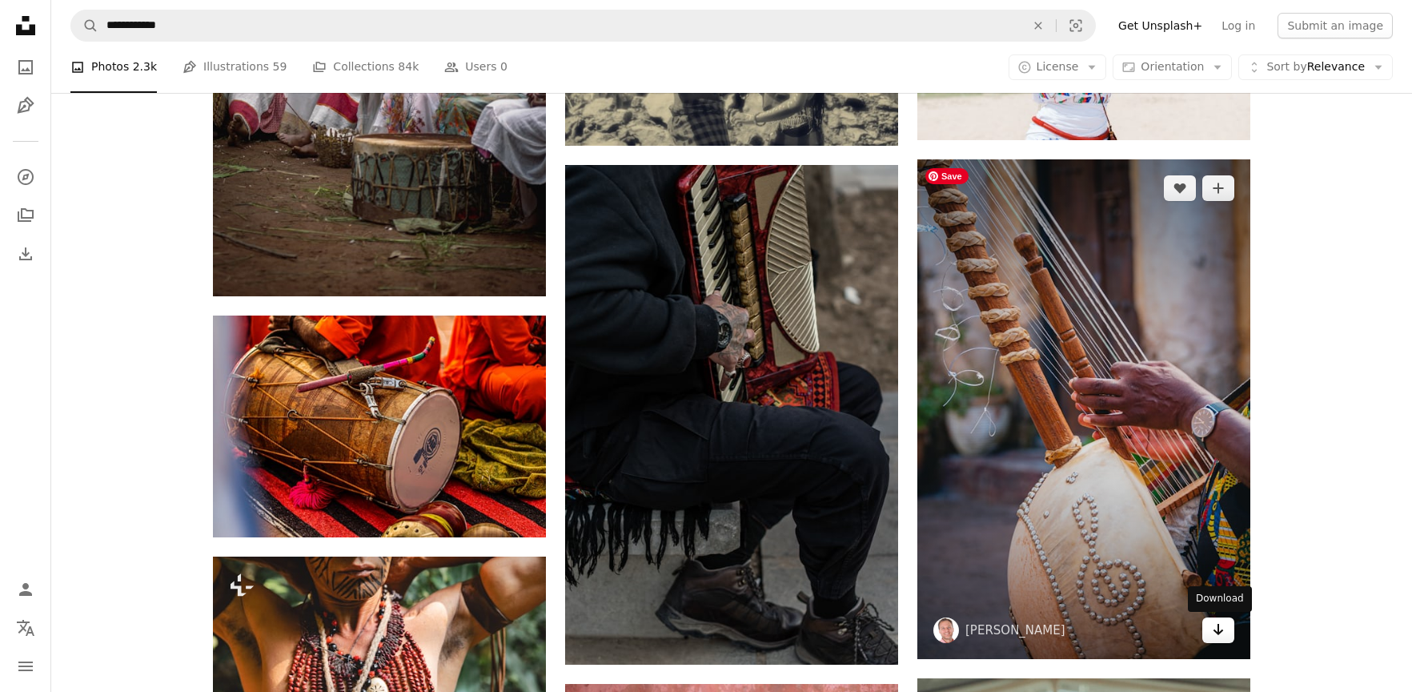
click at [1220, 628] on icon "Arrow pointing down" at bounding box center [1218, 629] width 13 height 19
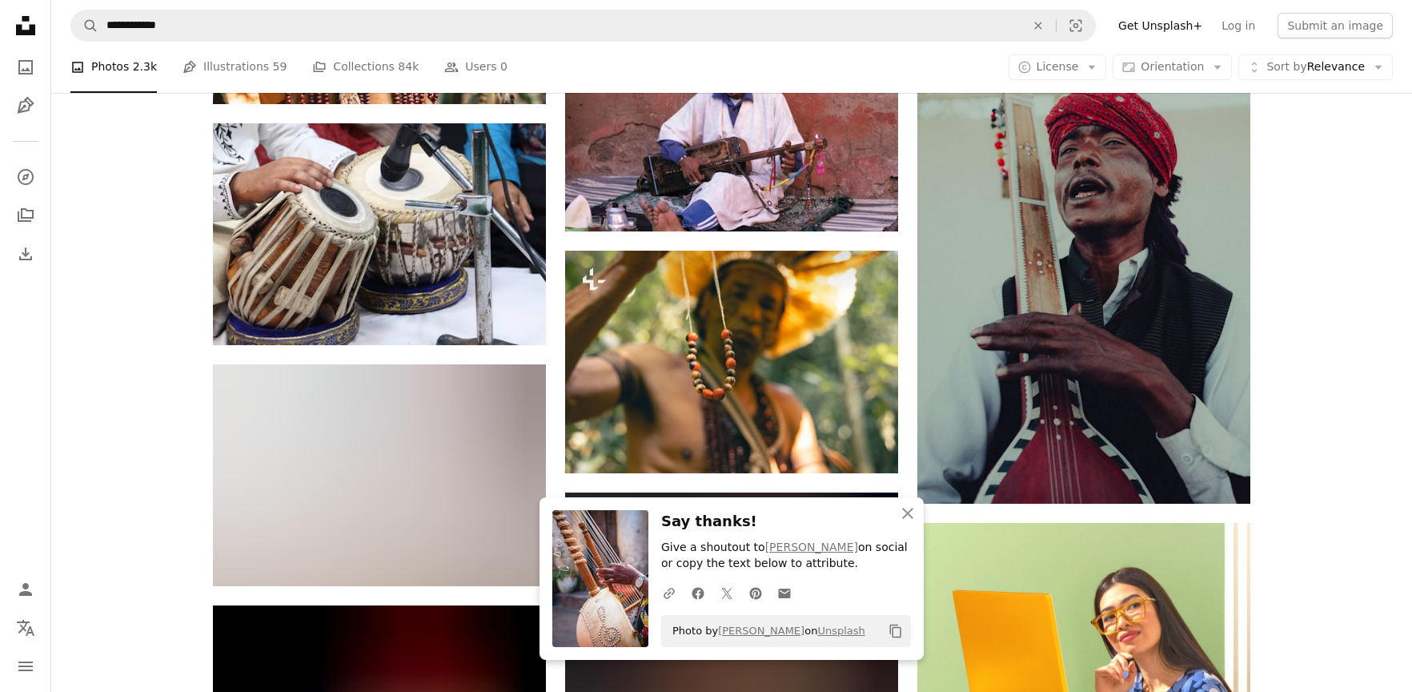
scroll to position [5599, 0]
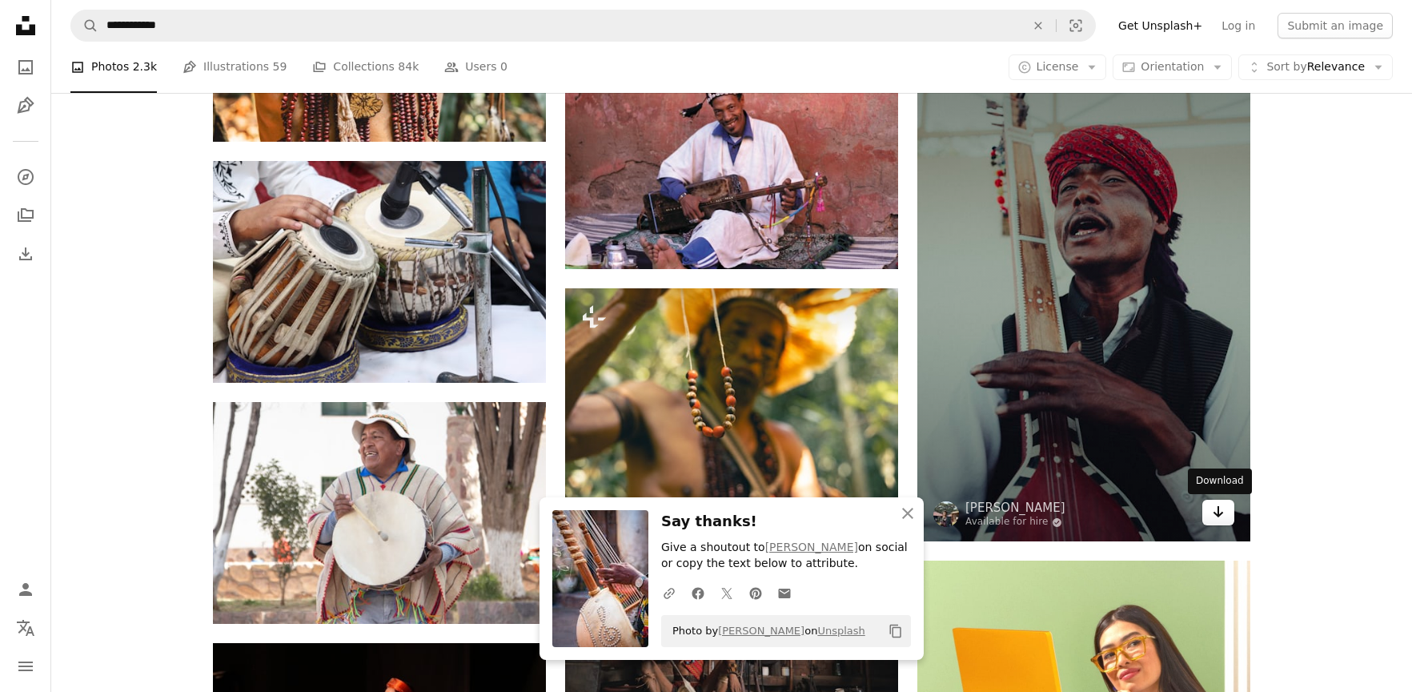
click at [1227, 521] on link "Arrow pointing down" at bounding box center [1219, 513] width 32 height 26
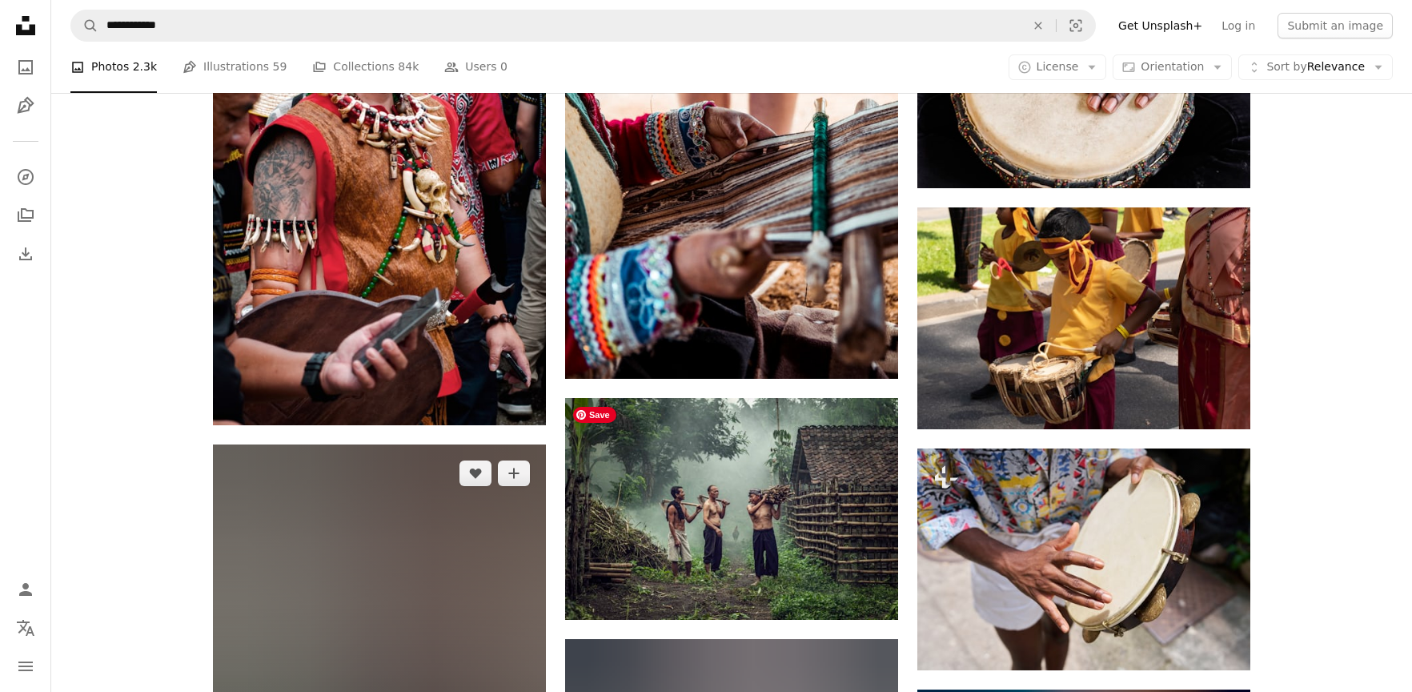
scroll to position [9841, 0]
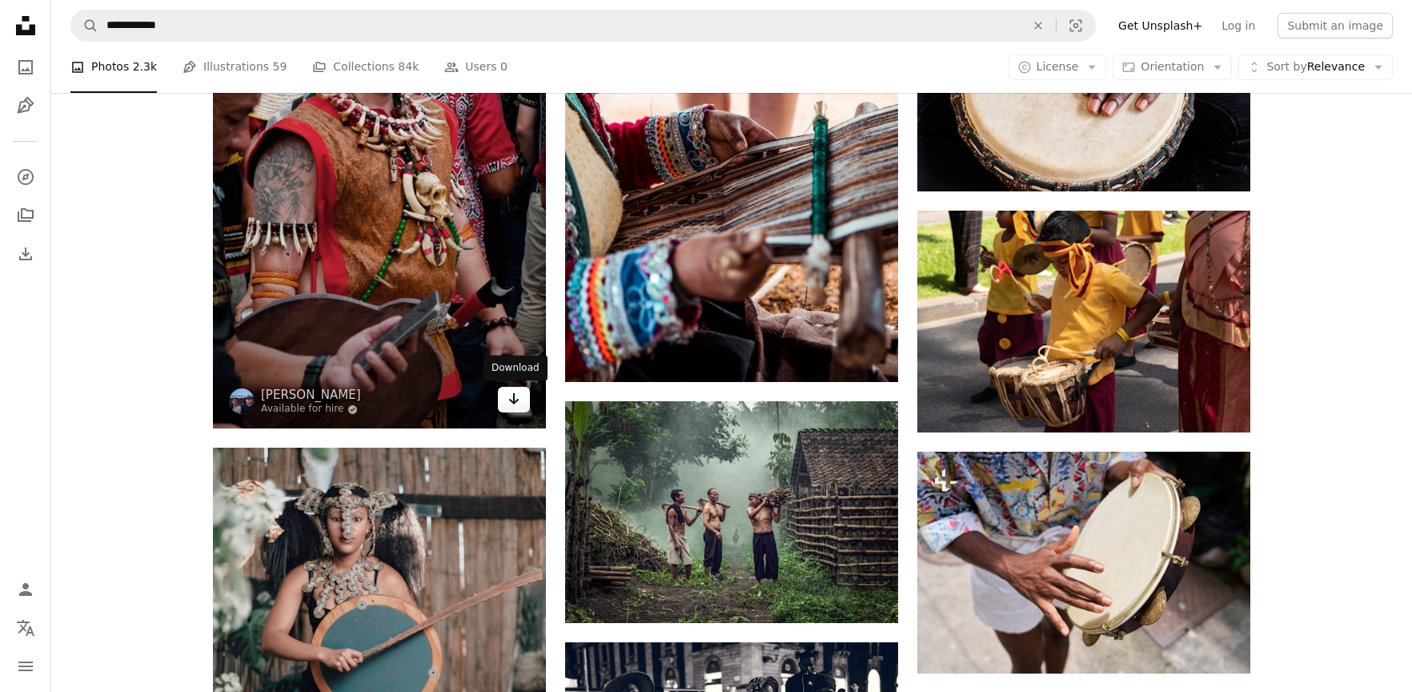
click at [515, 404] on icon "Arrow pointing down" at bounding box center [514, 398] width 13 height 19
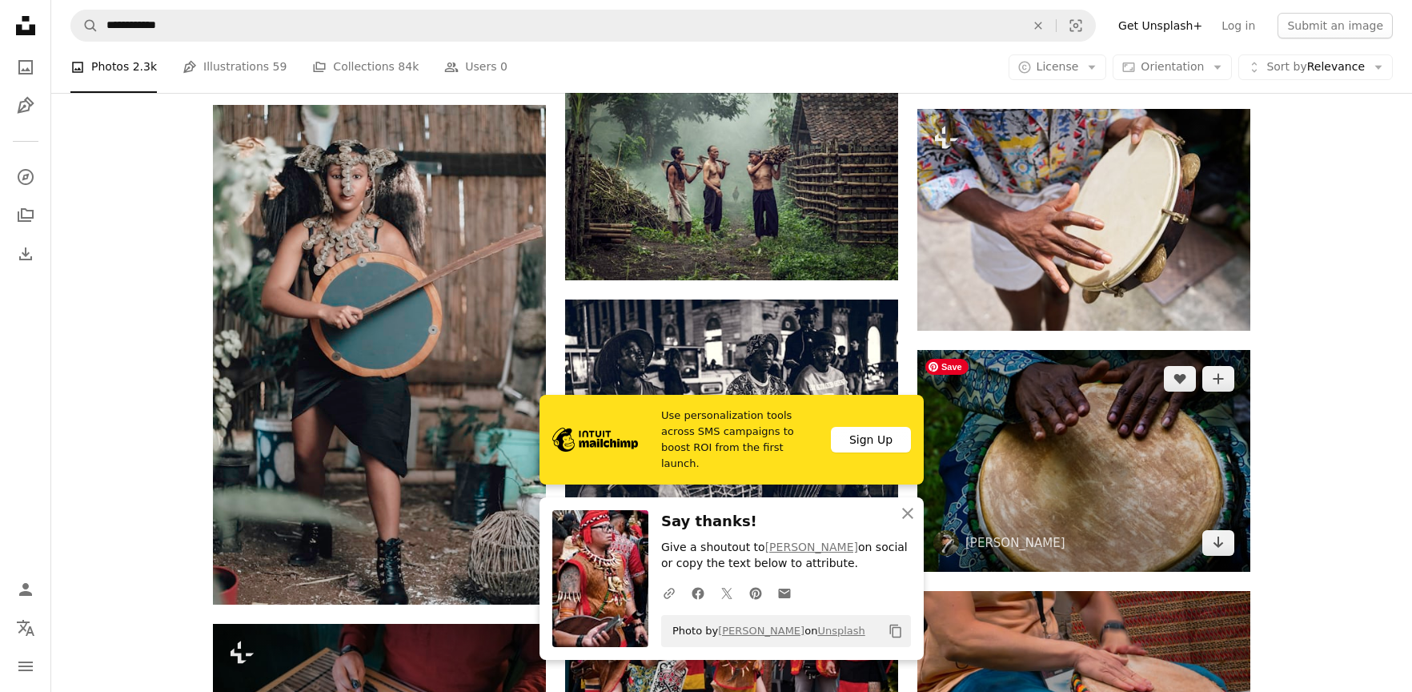
scroll to position [10186, 0]
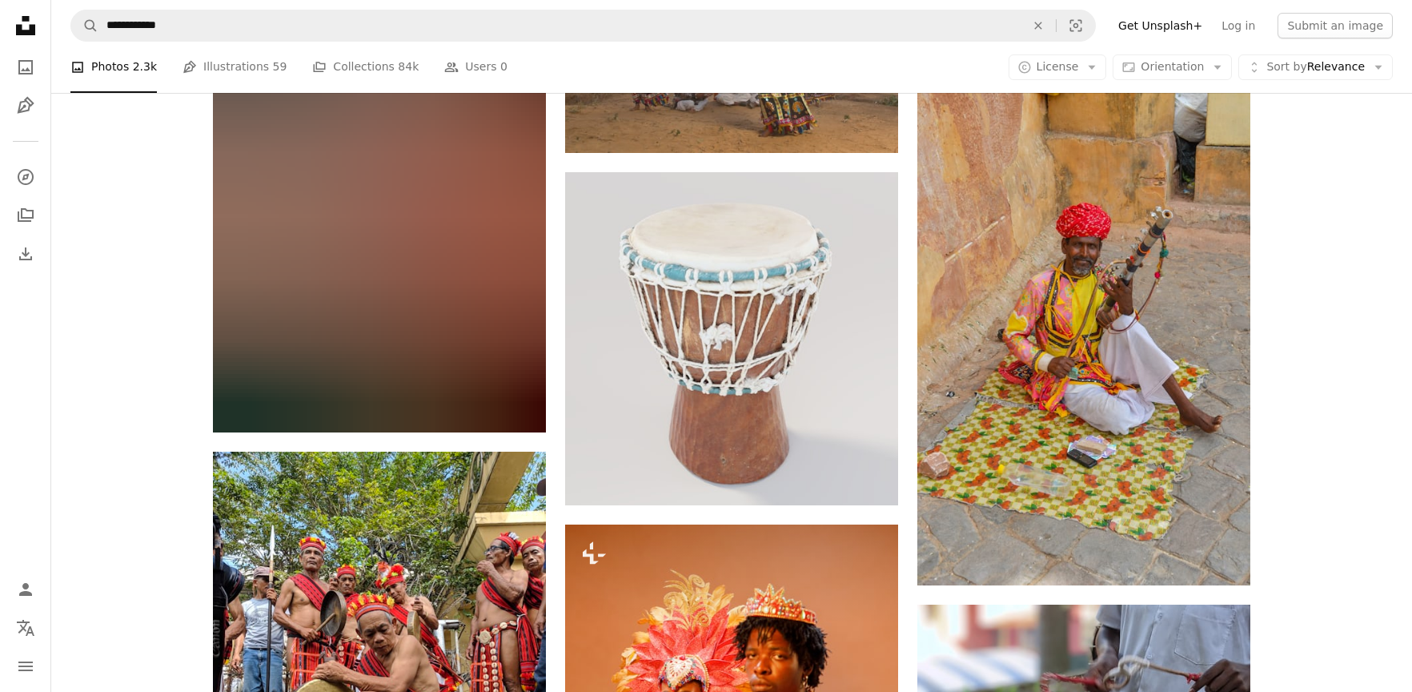
scroll to position [14095, 0]
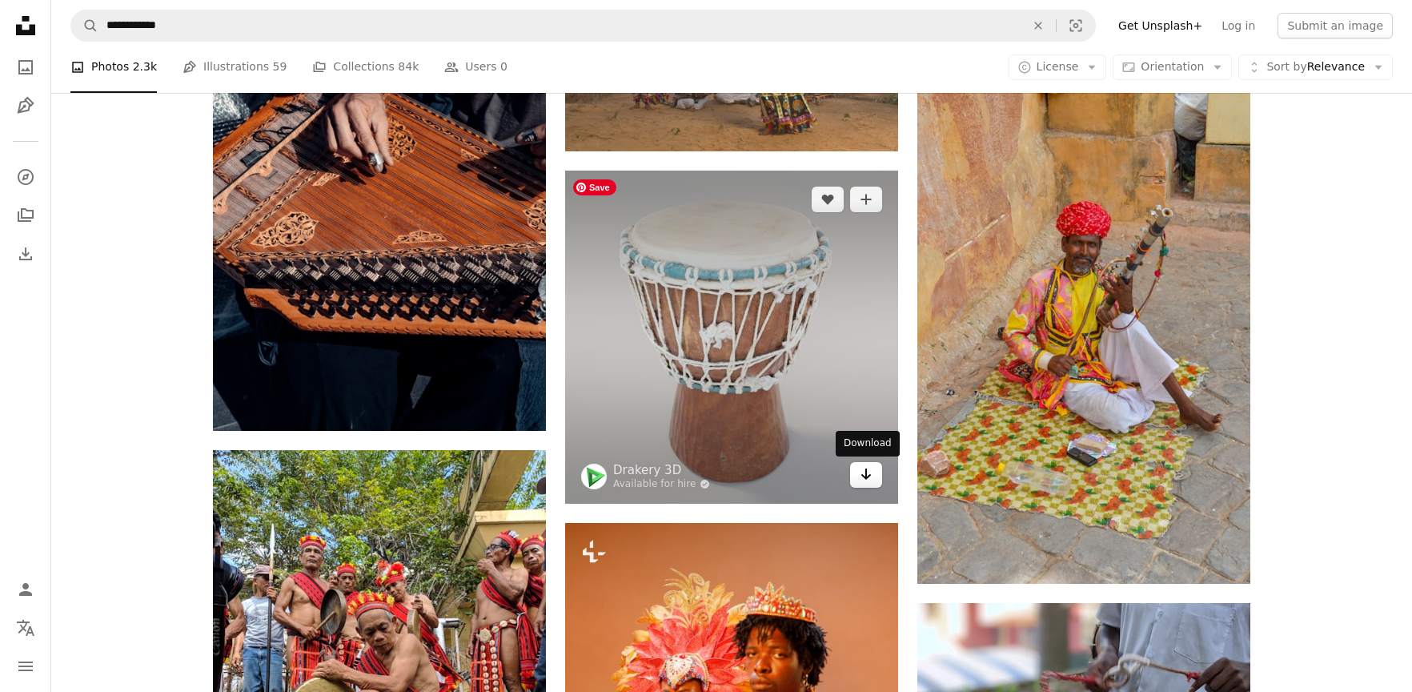
click at [865, 472] on icon "Download" at bounding box center [866, 473] width 10 height 11
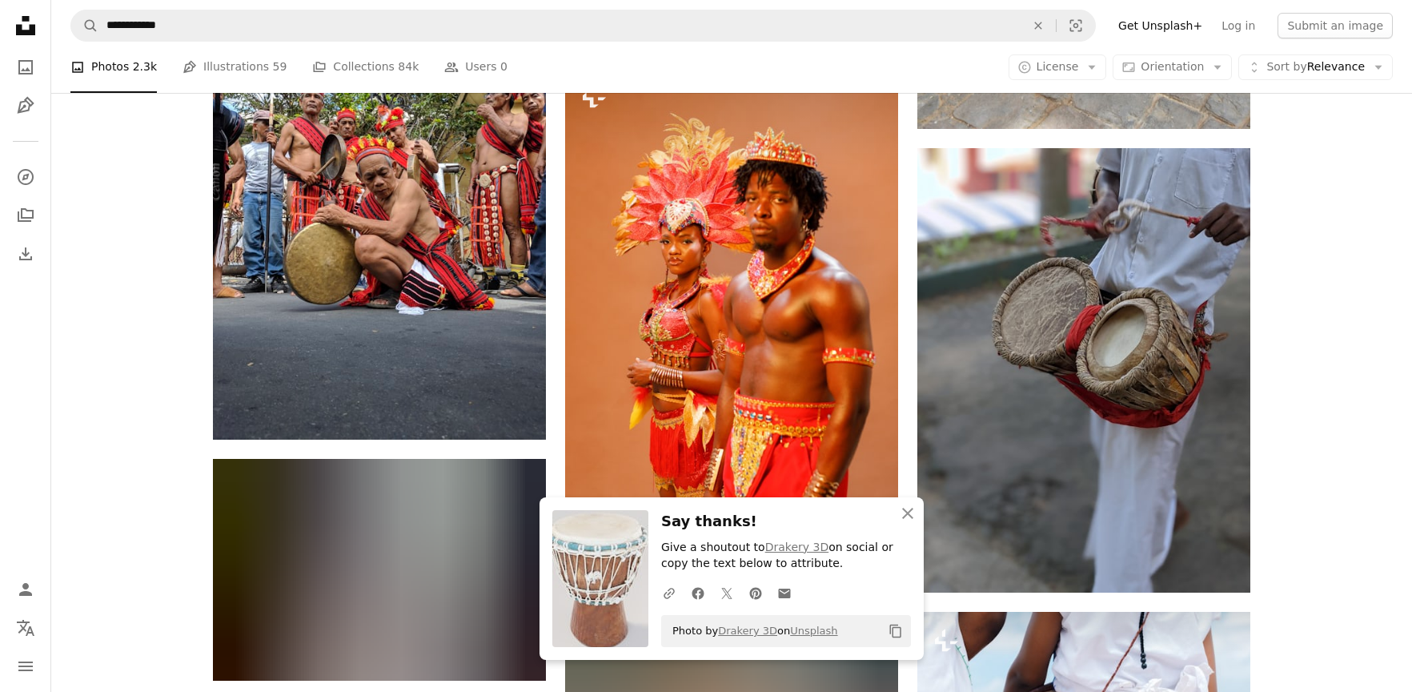
scroll to position [14553, 0]
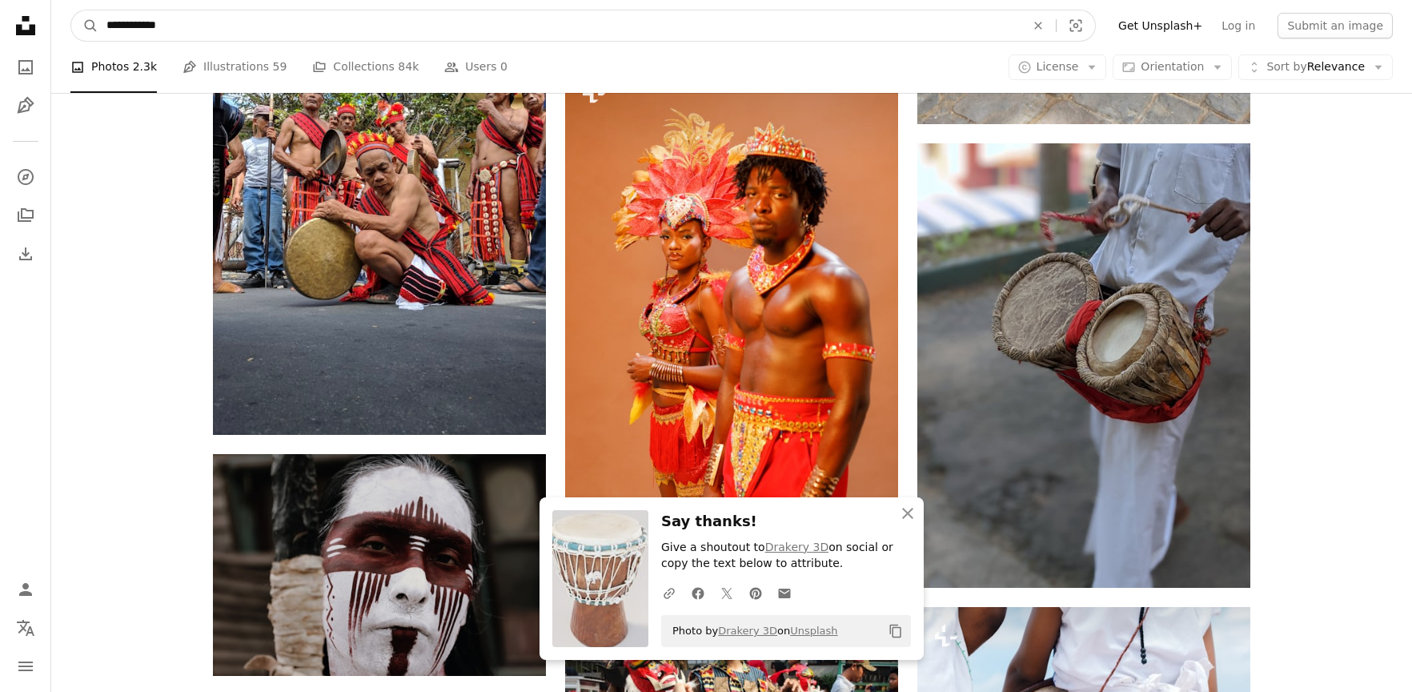
drag, startPoint x: 202, startPoint y: 27, endPoint x: 41, endPoint y: 17, distance: 161.3
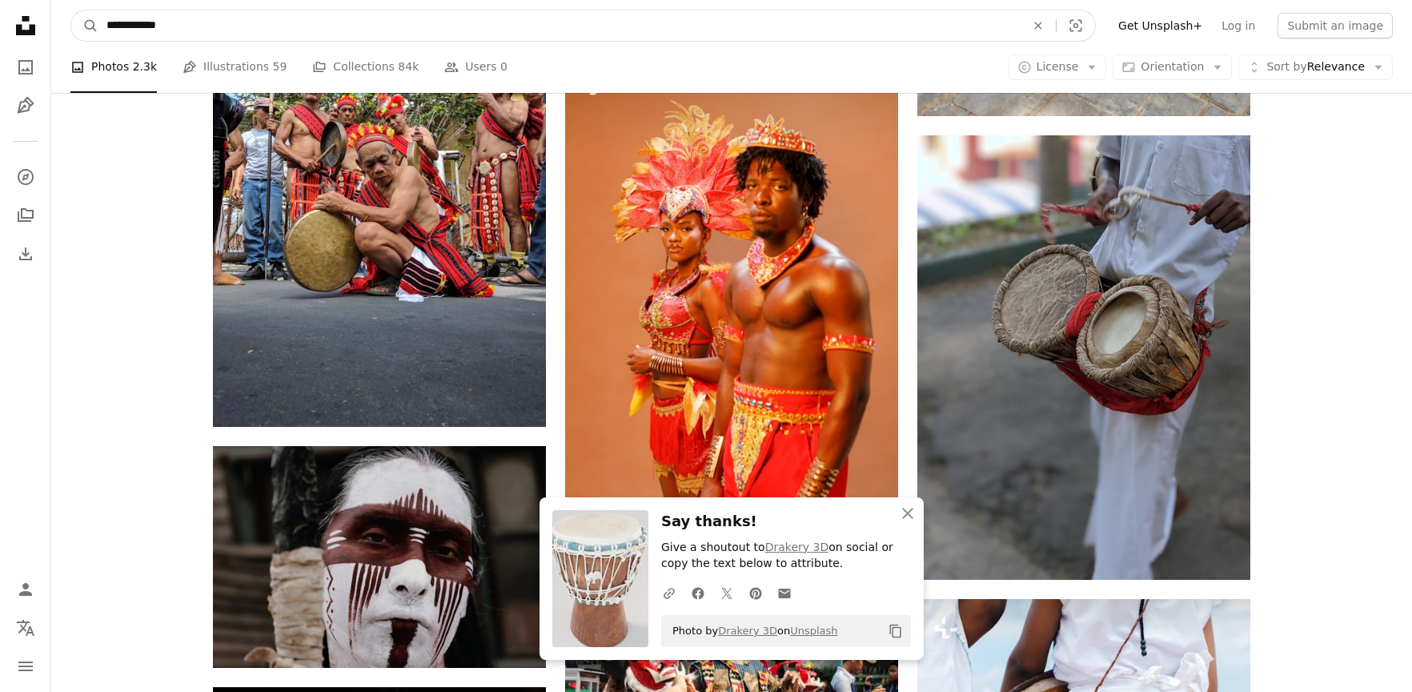
scroll to position [14565, 0]
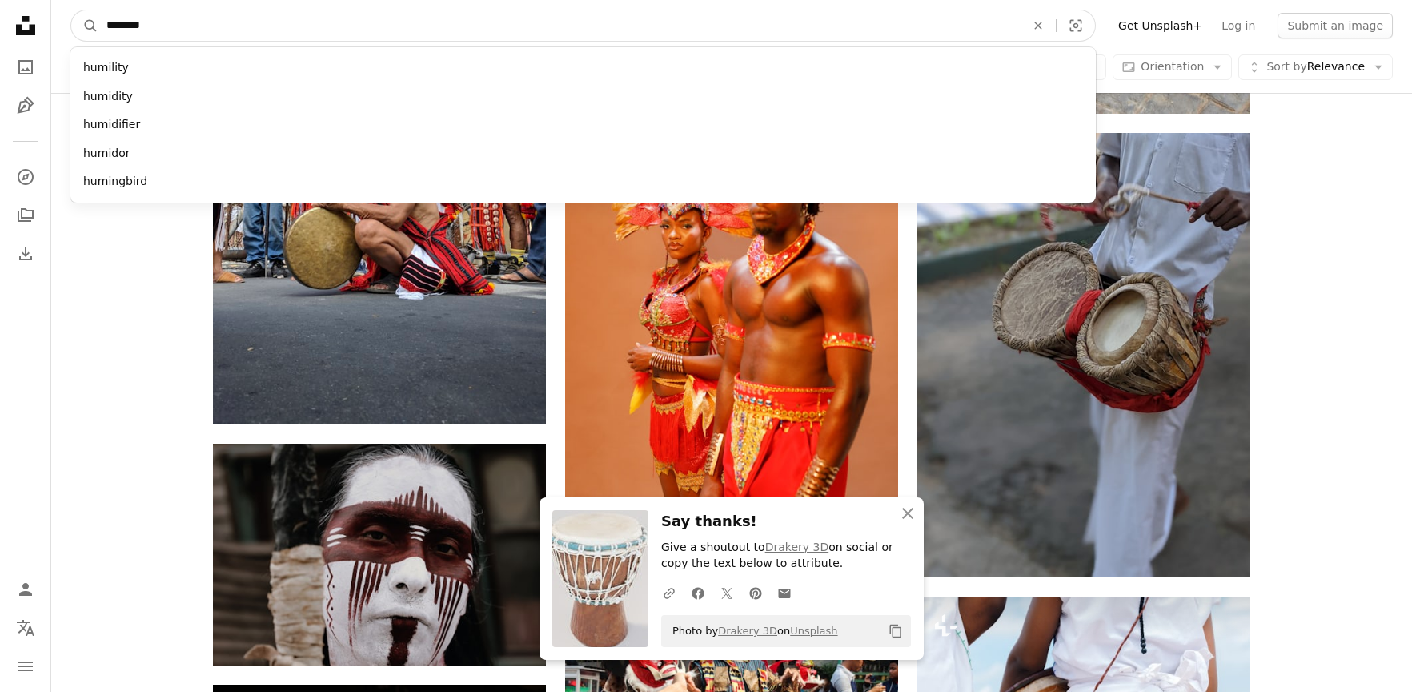
type input "*********"
click button "A magnifying glass" at bounding box center [84, 25] width 27 height 30
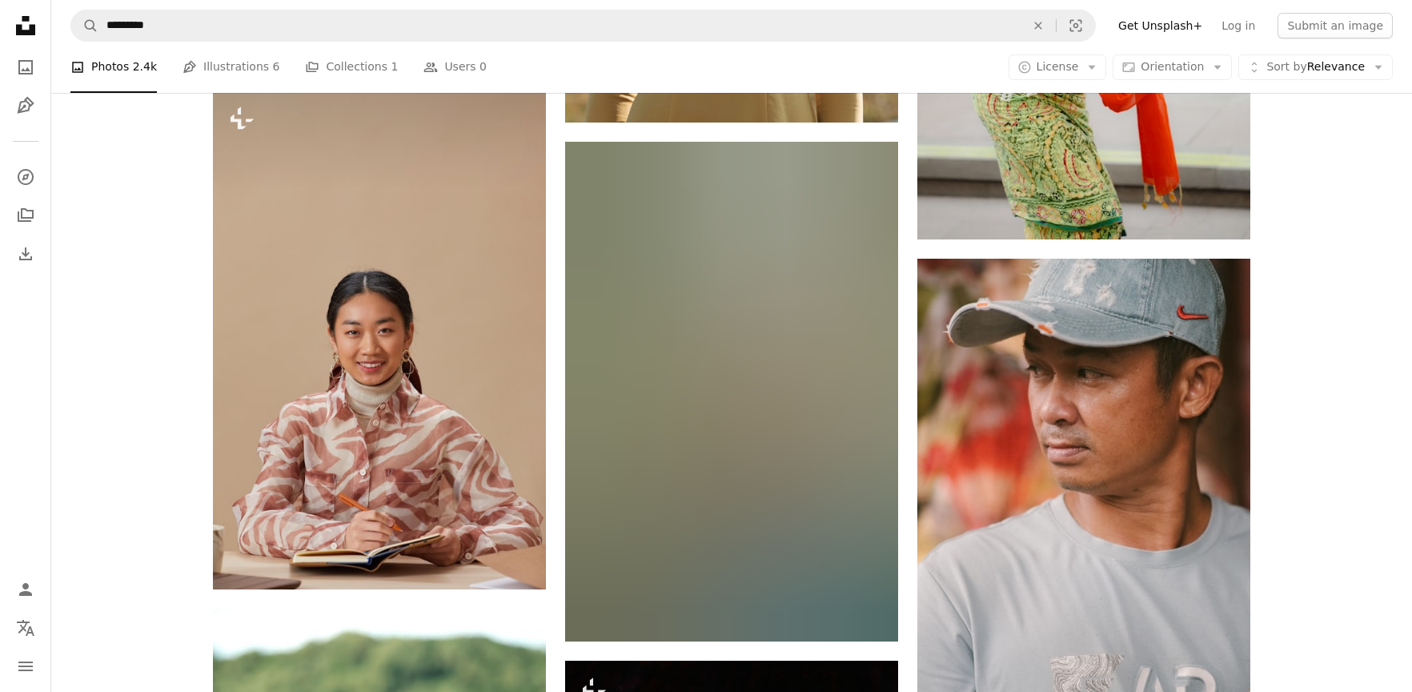
scroll to position [2345, 0]
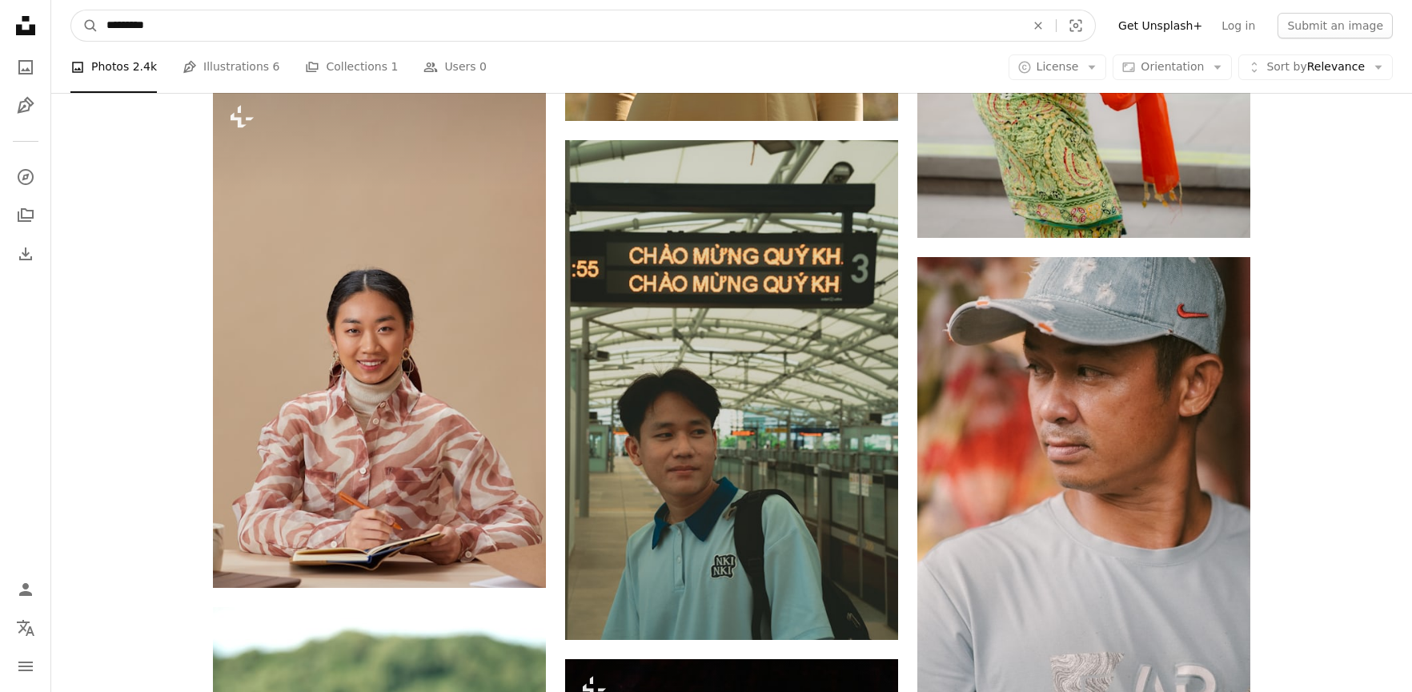
drag, startPoint x: 196, startPoint y: 22, endPoint x: 48, endPoint y: 14, distance: 148.4
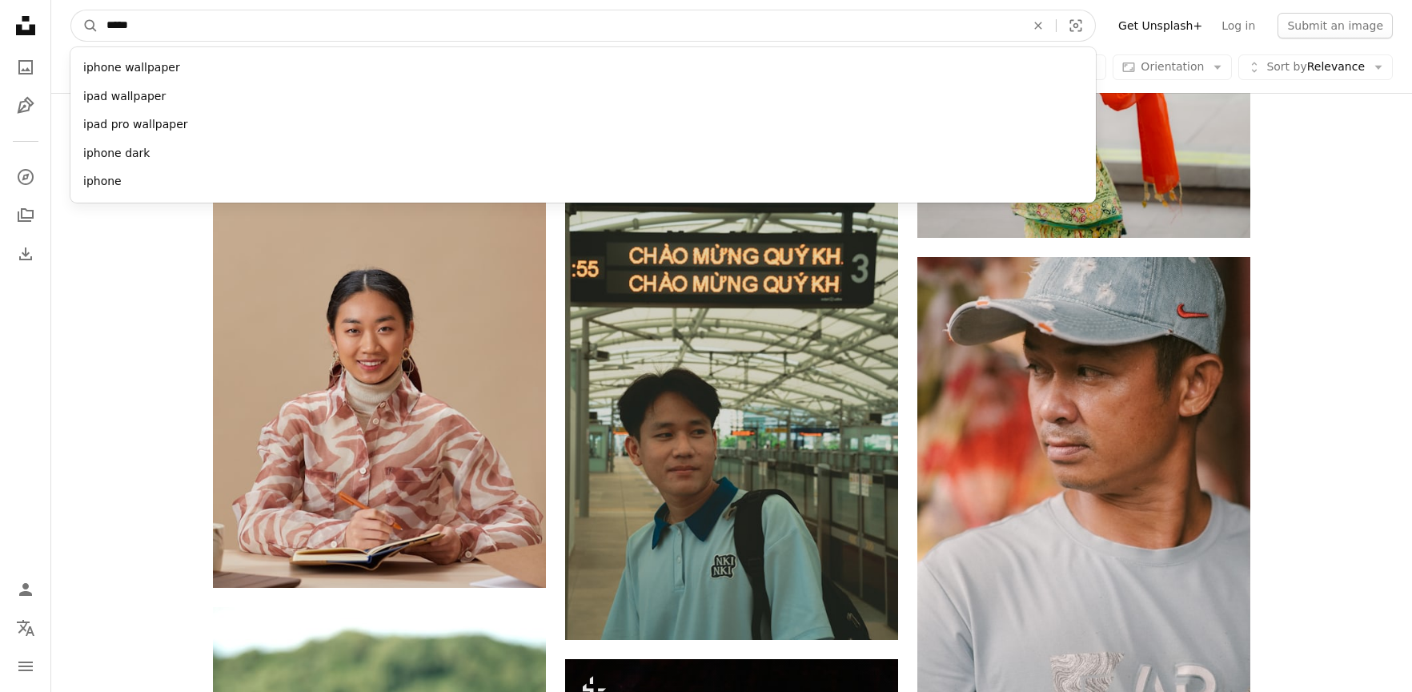
type input "******"
click button "A magnifying glass" at bounding box center [84, 25] width 27 height 30
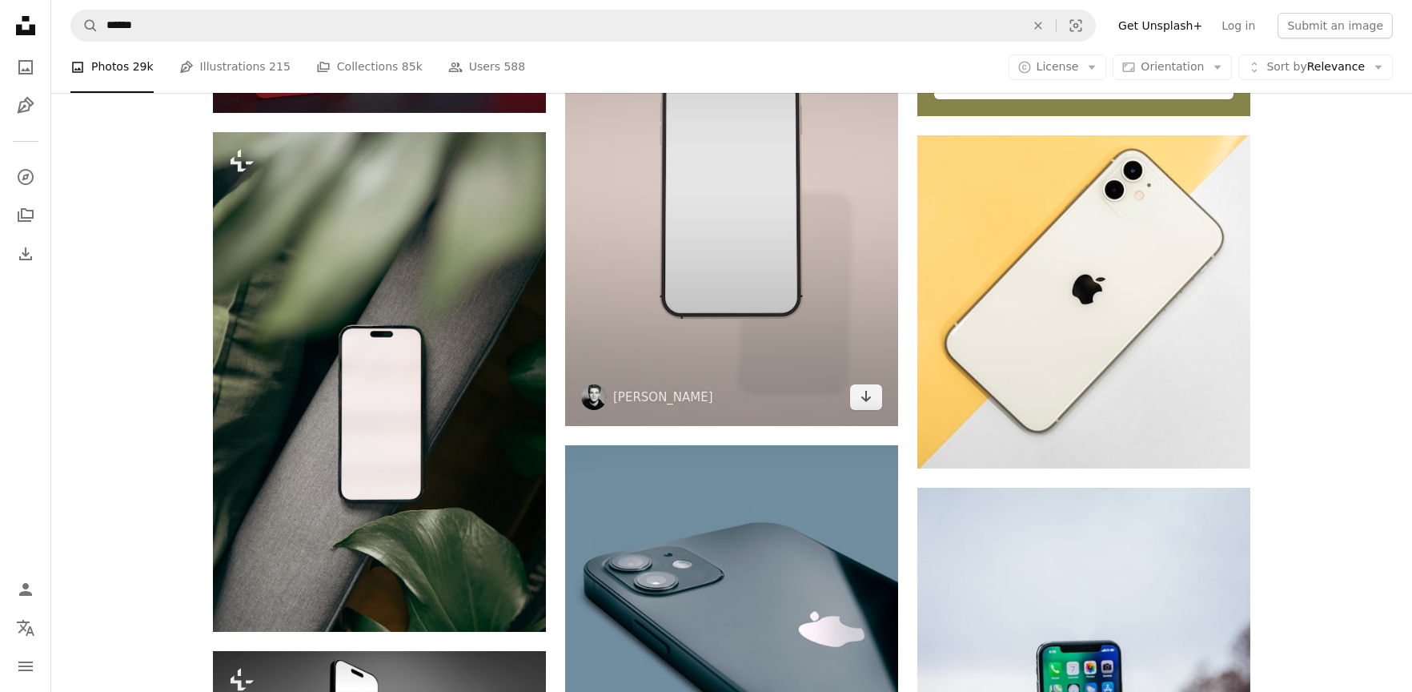
scroll to position [723, 0]
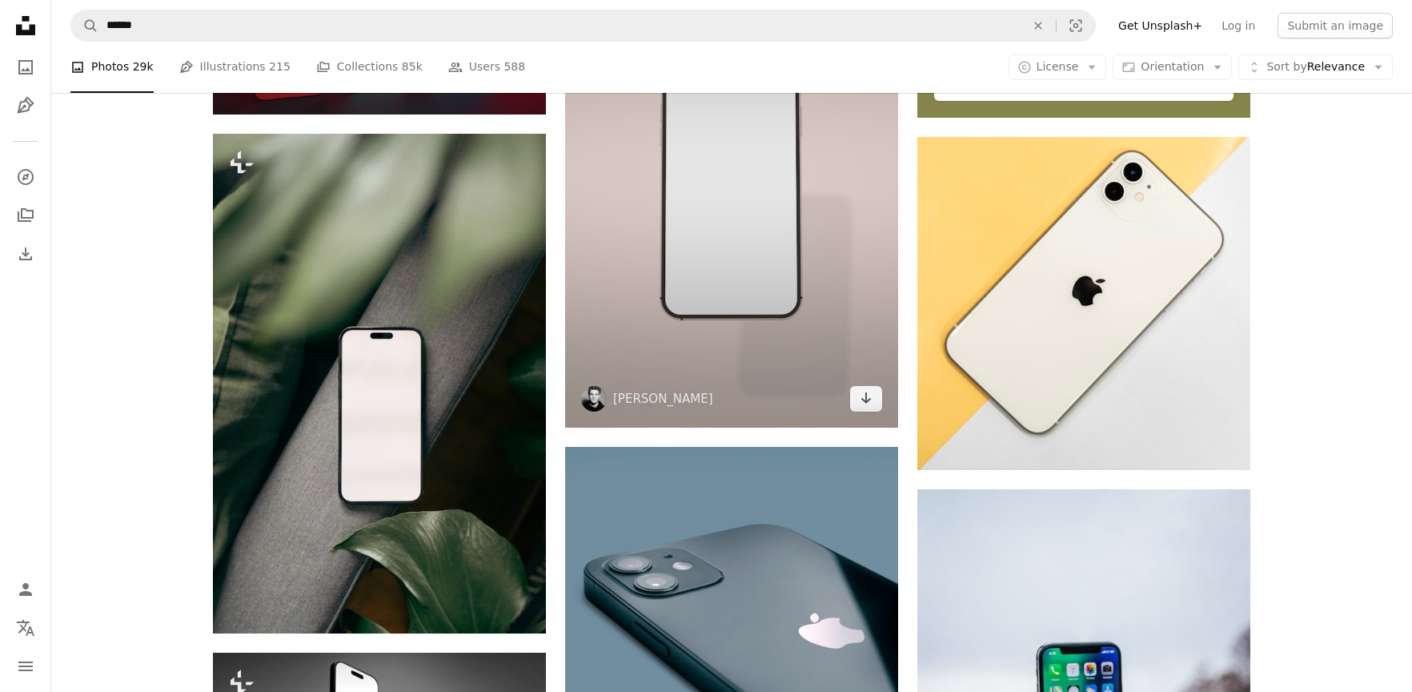
click at [722, 284] on img at bounding box center [731, 178] width 333 height 500
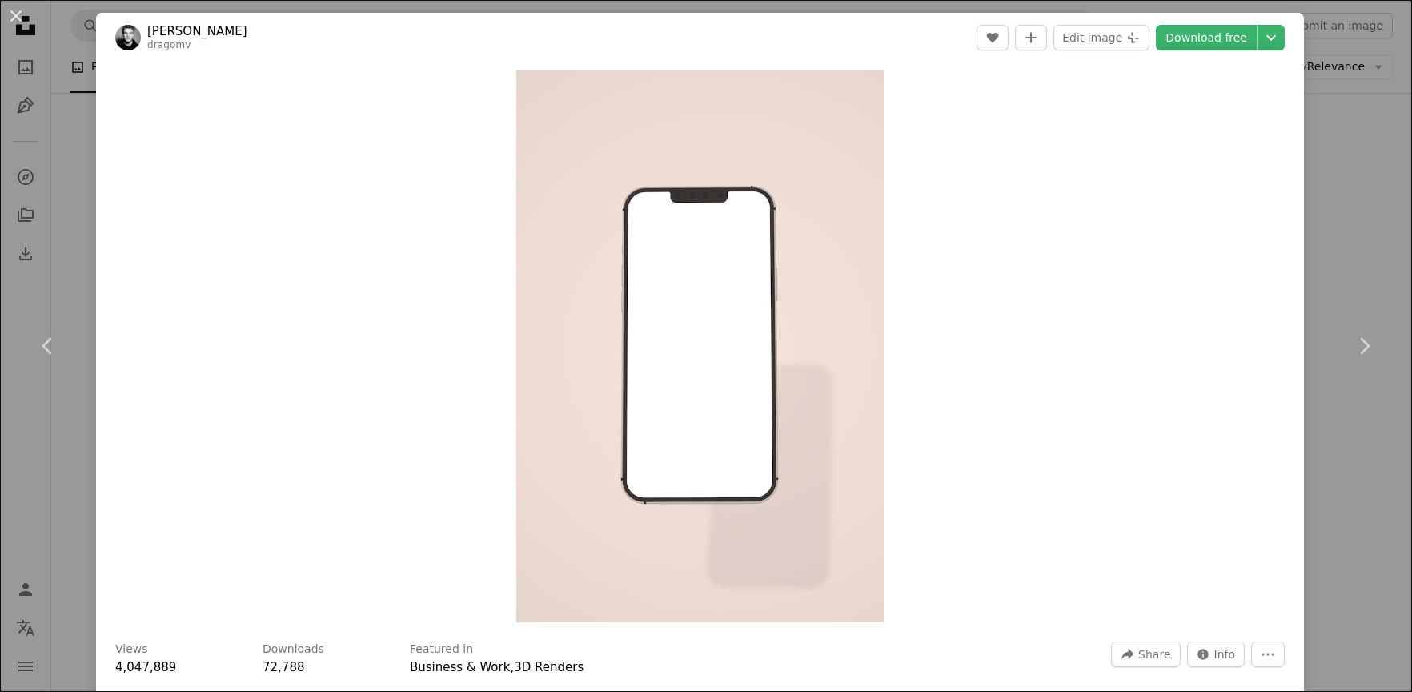
click at [722, 284] on img "Zoom in on this image" at bounding box center [699, 346] width 367 height 552
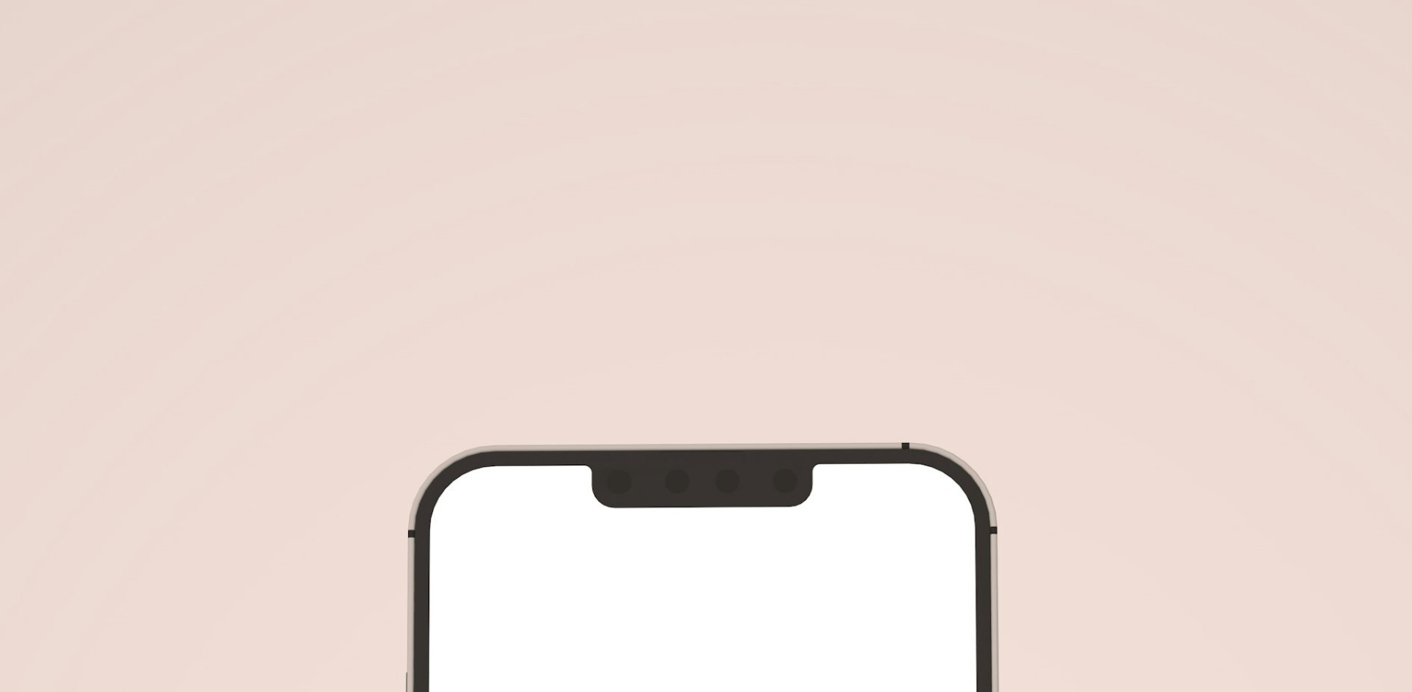
scroll to position [715, 0]
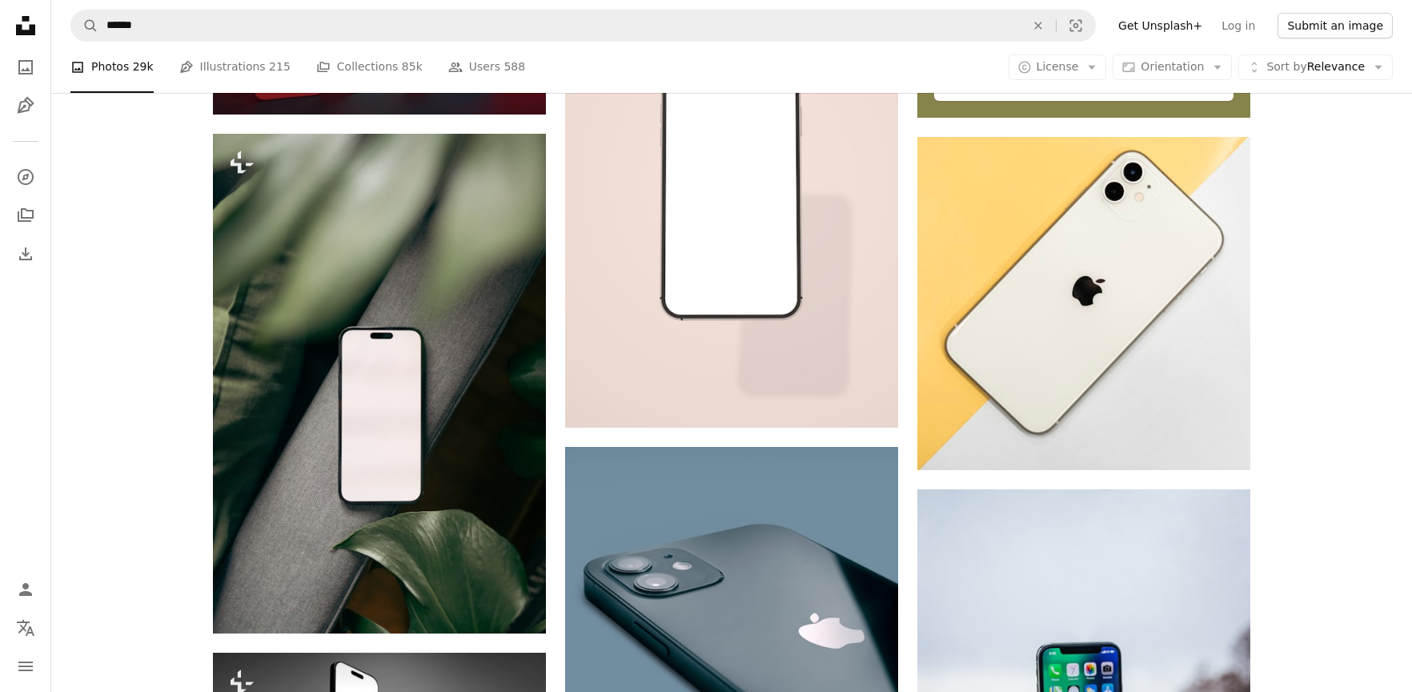
click at [1372, 34] on button "Submit an image" at bounding box center [1335, 26] width 115 height 26
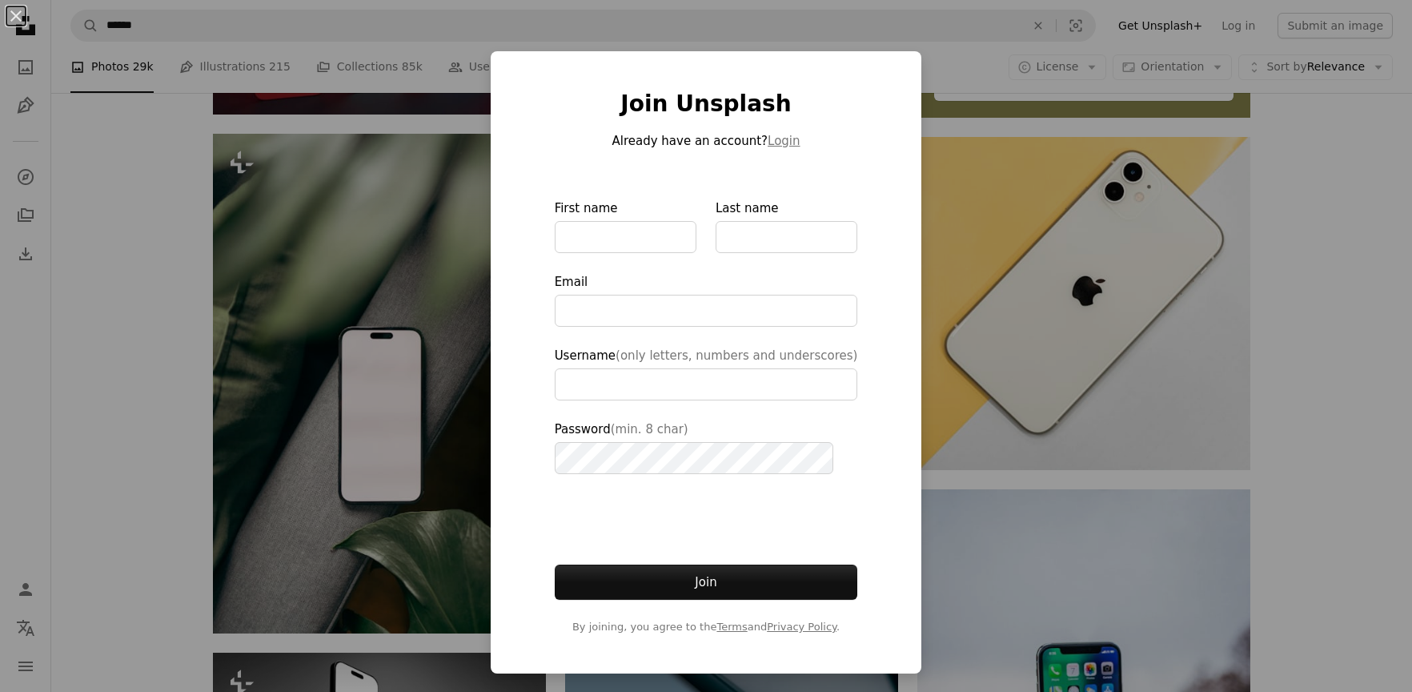
drag, startPoint x: 581, startPoint y: 39, endPoint x: 1376, endPoint y: 26, distance: 795.1
click at [1376, 26] on div "An X shape Join Unsplash Already have an account? Login First name Last name Em…" at bounding box center [706, 346] width 1412 height 692
click at [1374, 28] on button "Submit an image" at bounding box center [1335, 26] width 115 height 26
click at [1071, 98] on div "An X shape Join Unsplash Already have an account? Login First name Last name Em…" at bounding box center [706, 346] width 1412 height 692
